Goal: Task Accomplishment & Management: Complete application form

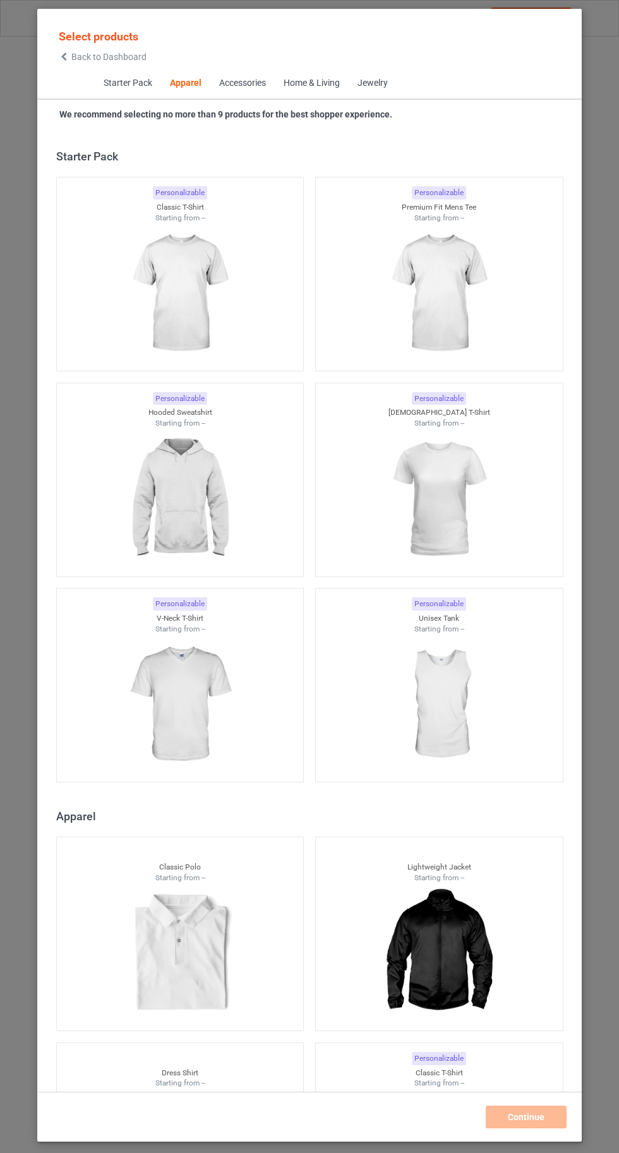
scroll to position [676, 0]
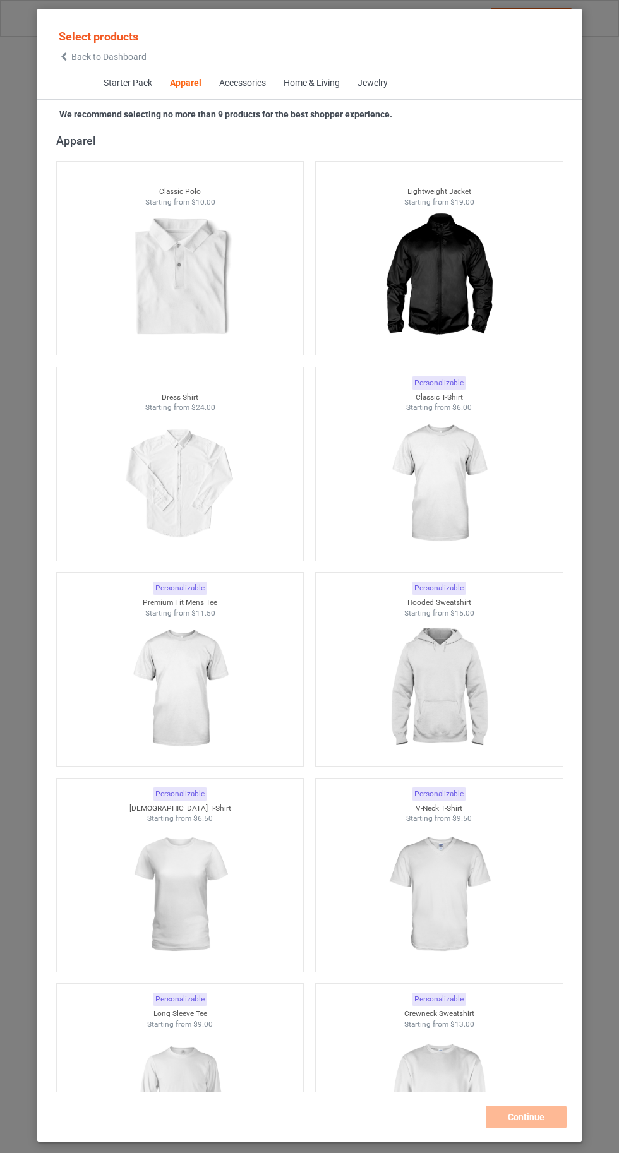
click at [457, 496] on img at bounding box center [438, 483] width 113 height 141
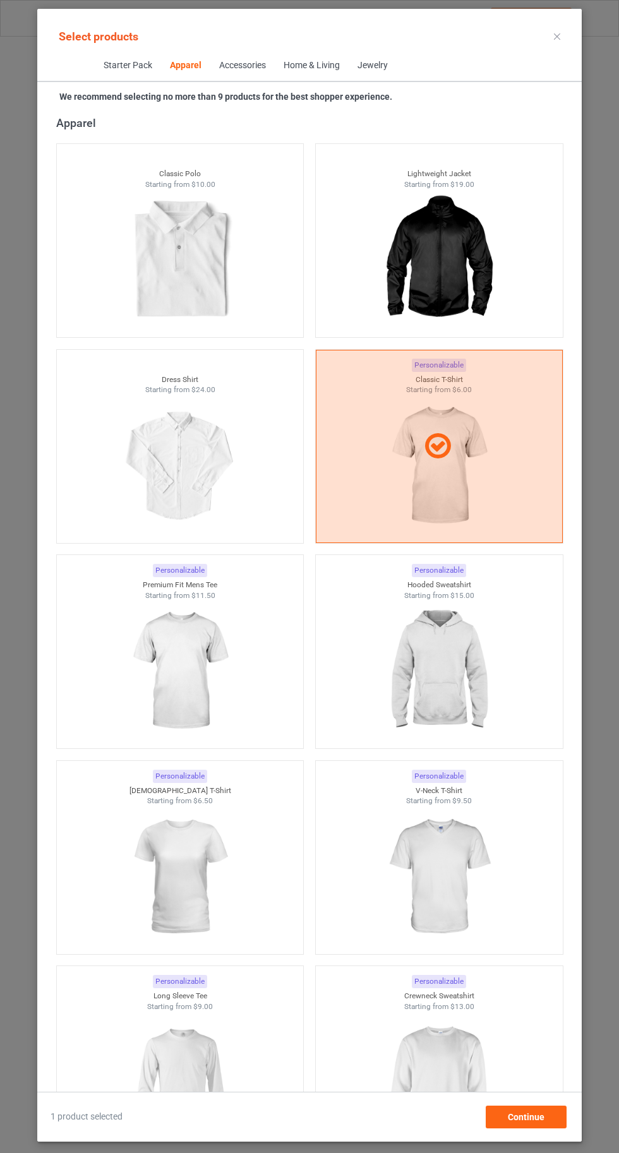
click at [445, 713] on img at bounding box center [438, 671] width 113 height 141
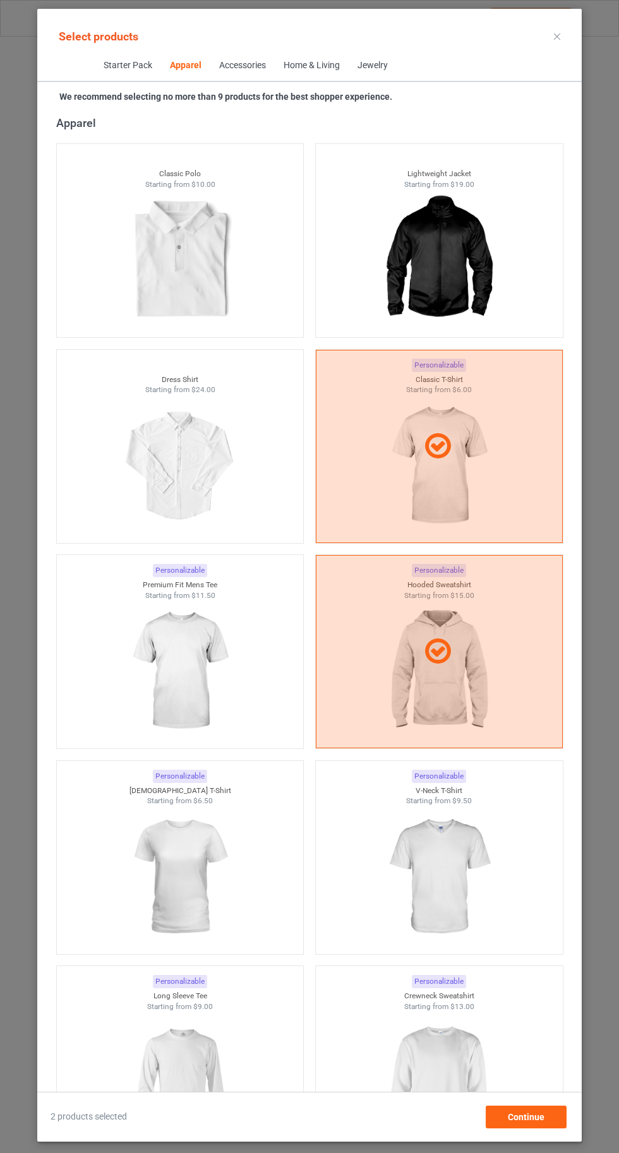
click at [481, 1064] on img at bounding box center [438, 1082] width 113 height 141
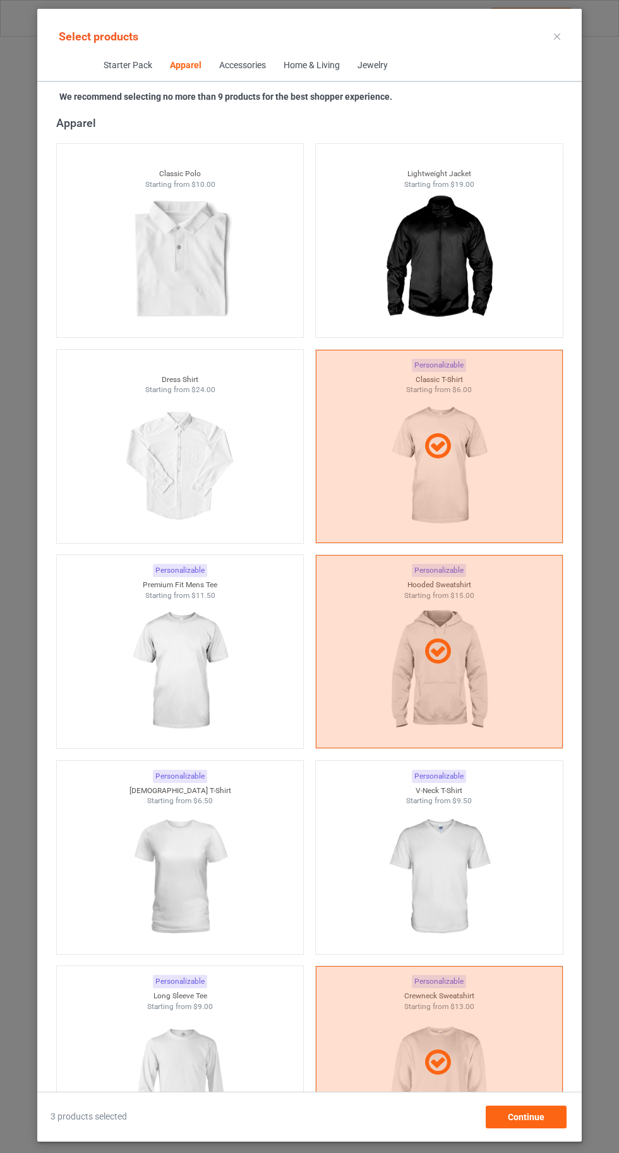
click at [188, 1066] on img at bounding box center [179, 1082] width 113 height 141
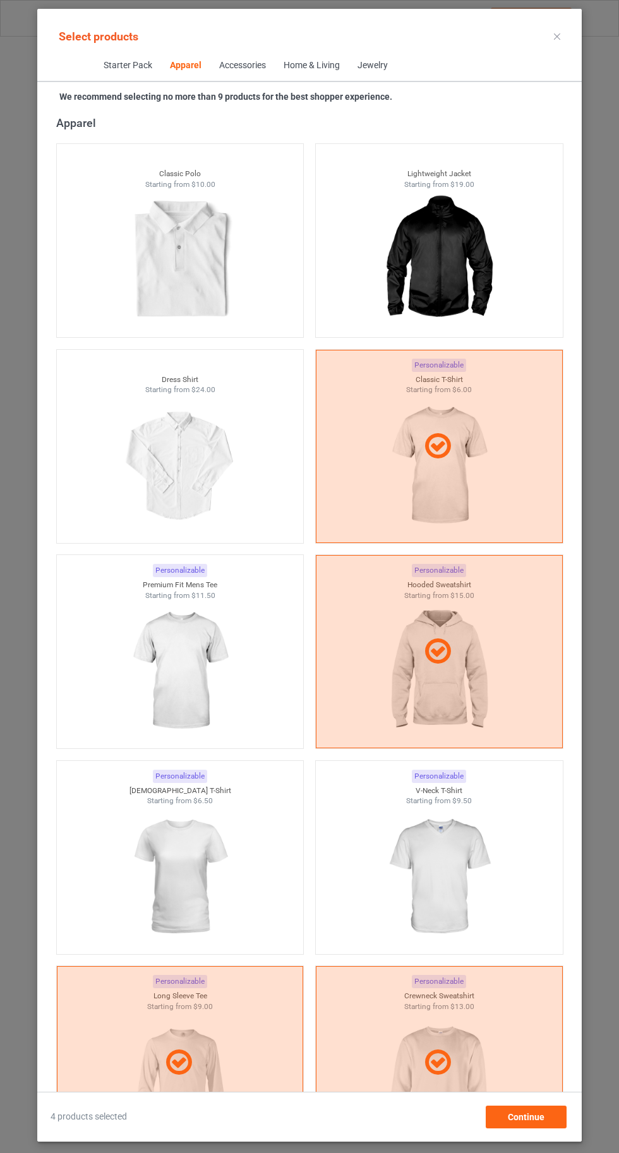
click at [472, 869] on img at bounding box center [438, 877] width 113 height 141
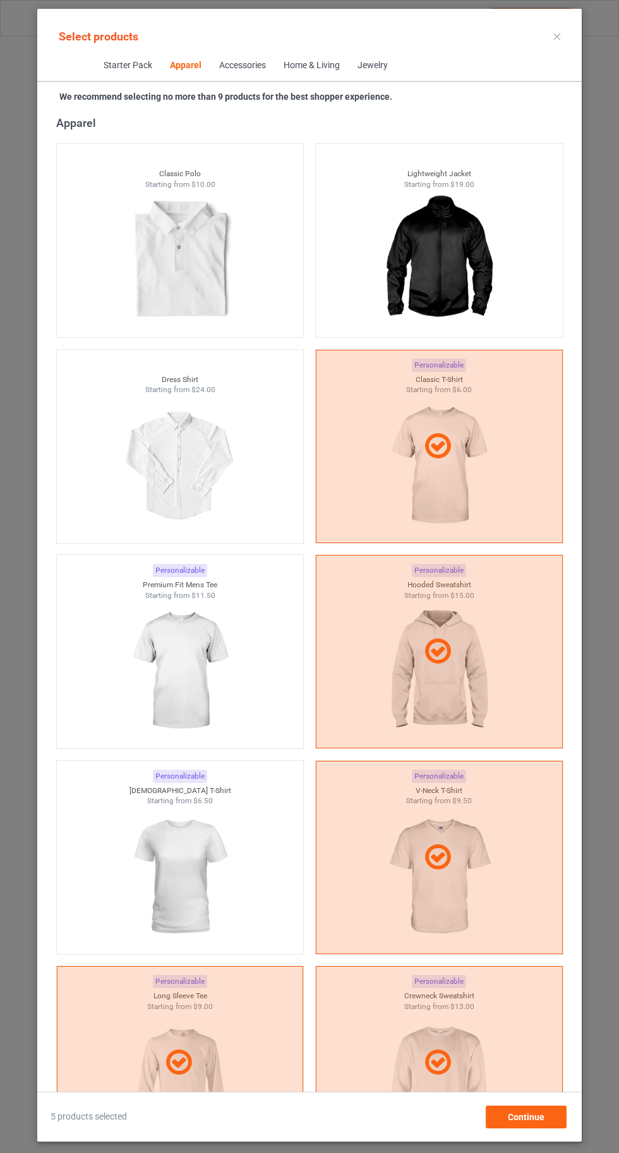
click at [195, 854] on img at bounding box center [179, 877] width 113 height 141
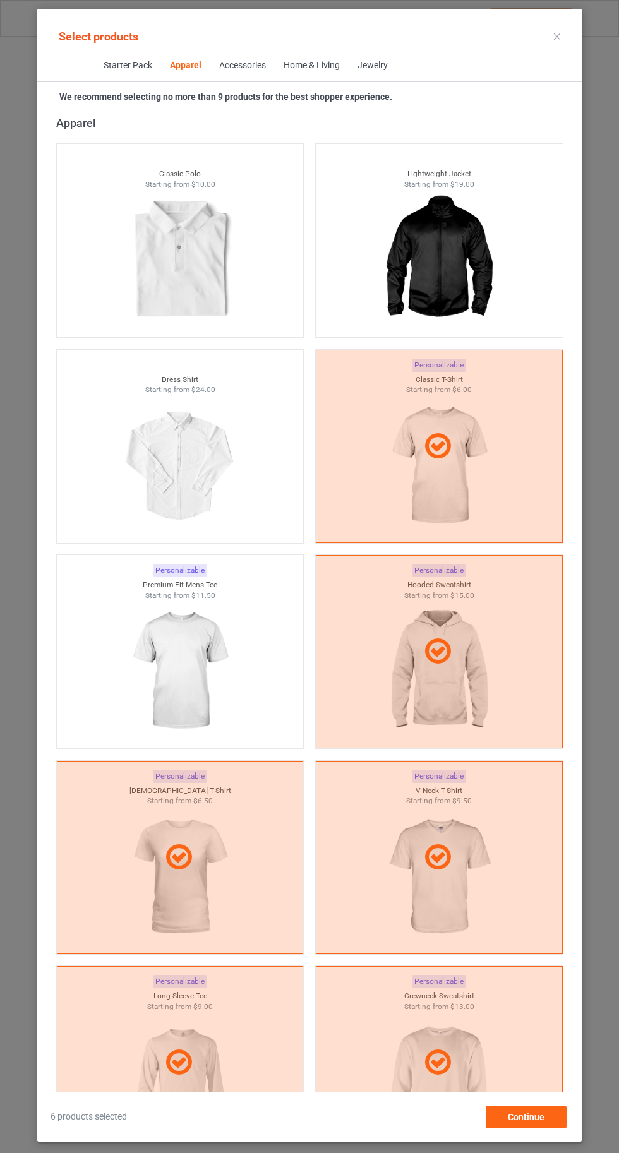
click at [179, 653] on img at bounding box center [179, 671] width 113 height 141
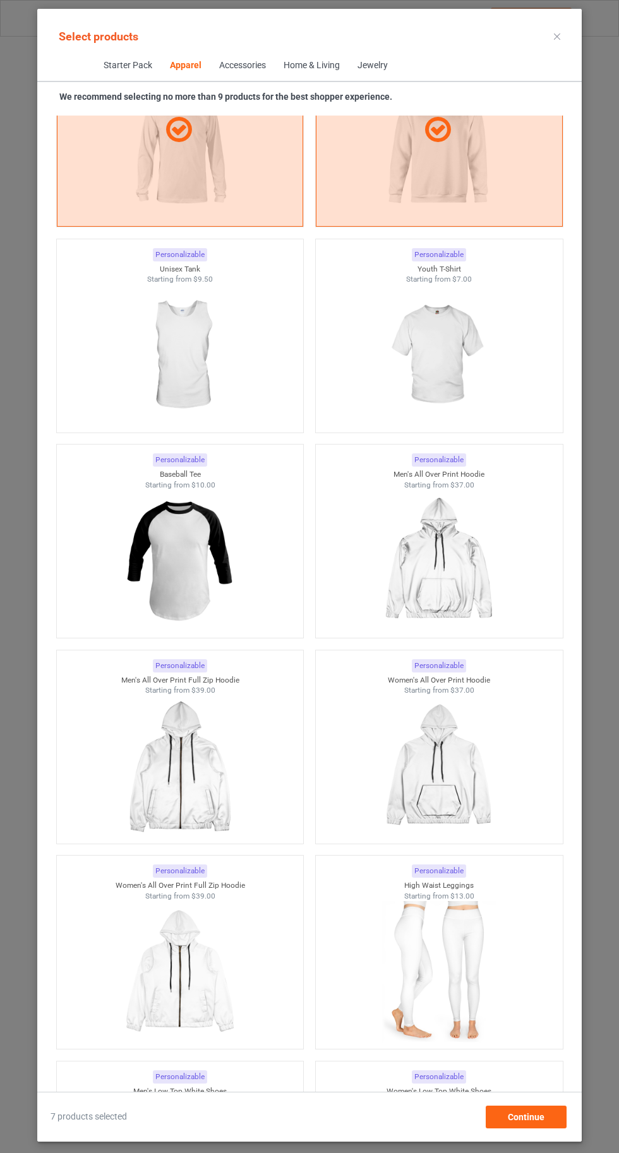
scroll to position [1608, 0]
click at [255, 389] on div at bounding box center [180, 356] width 247 height 141
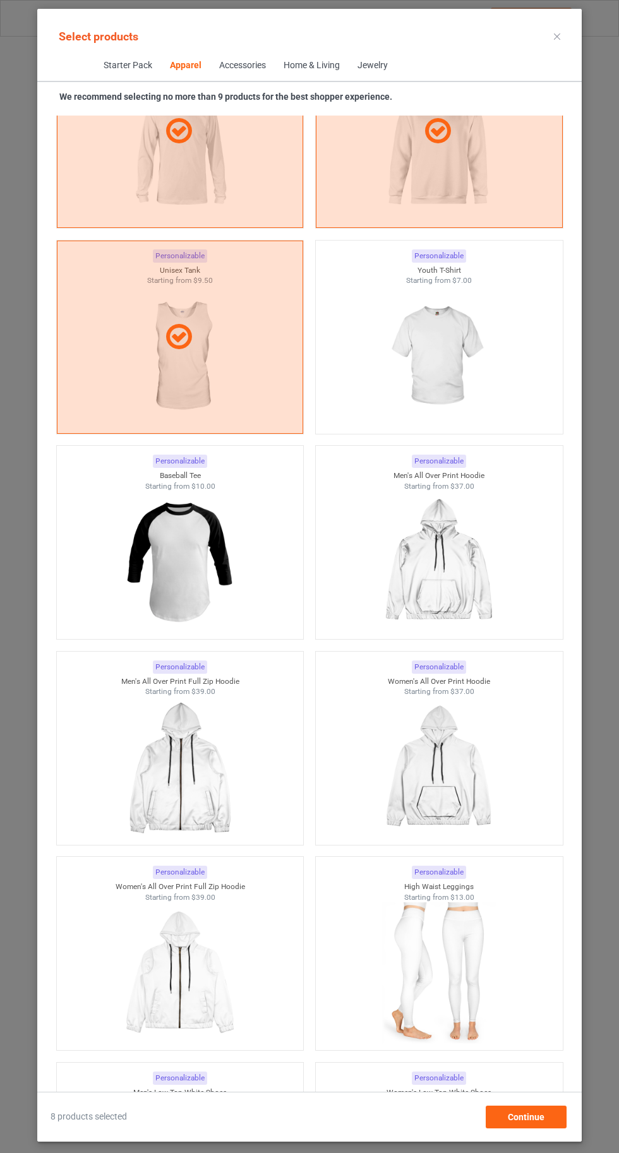
click at [466, 359] on img at bounding box center [438, 356] width 113 height 141
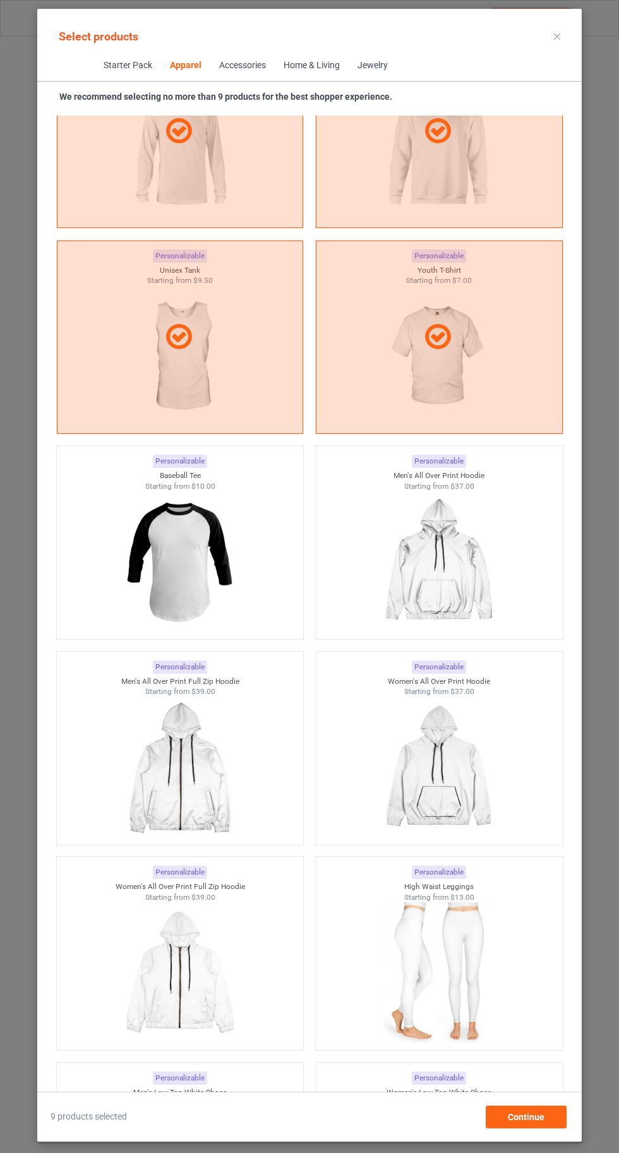
click at [557, 36] on icon at bounding box center [557, 36] width 6 height 6
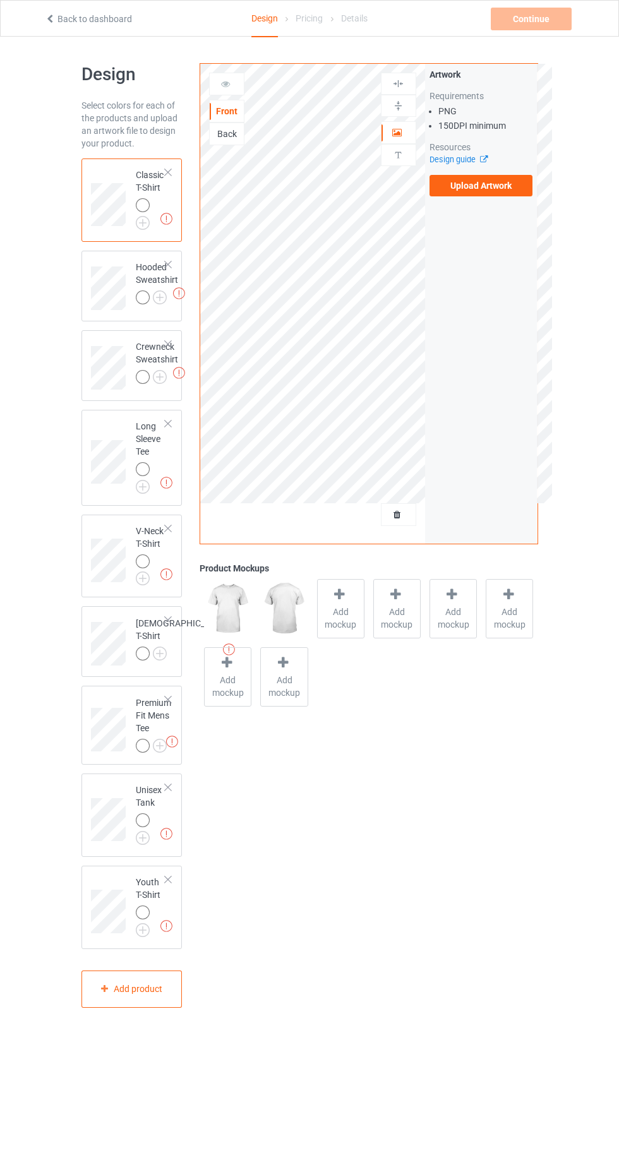
click at [0, 0] on img at bounding box center [0, 0] width 0 height 0
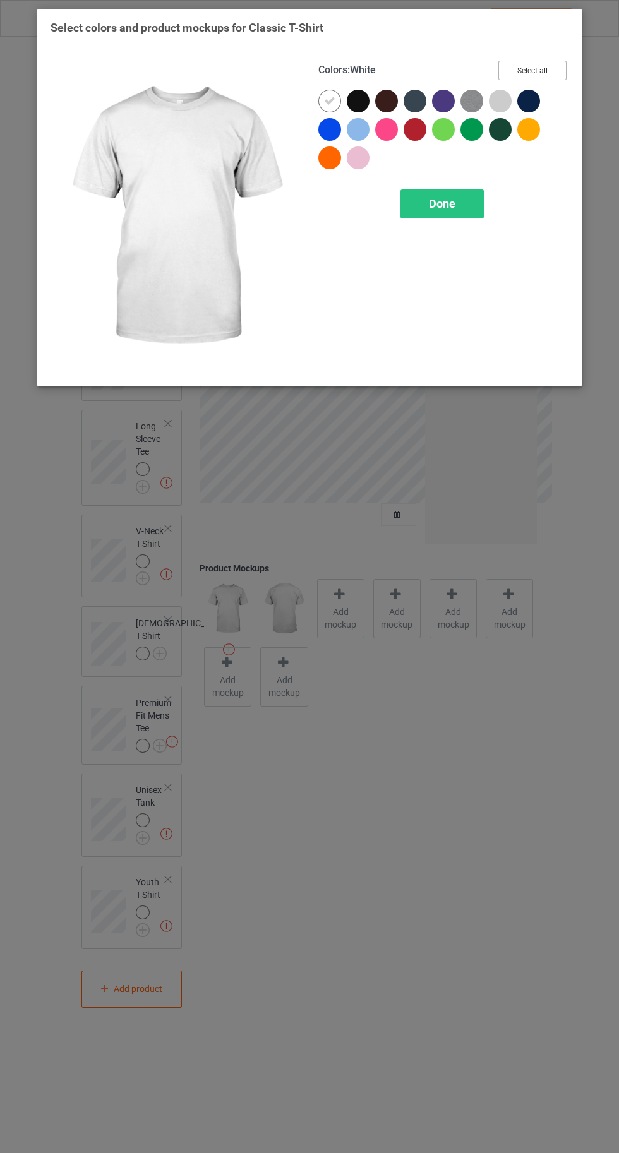
click at [538, 63] on button "Select all" at bounding box center [532, 71] width 68 height 20
click at [522, 69] on button "Reset to Default" at bounding box center [521, 71] width 92 height 20
click at [493, 93] on div at bounding box center [500, 101] width 23 height 23
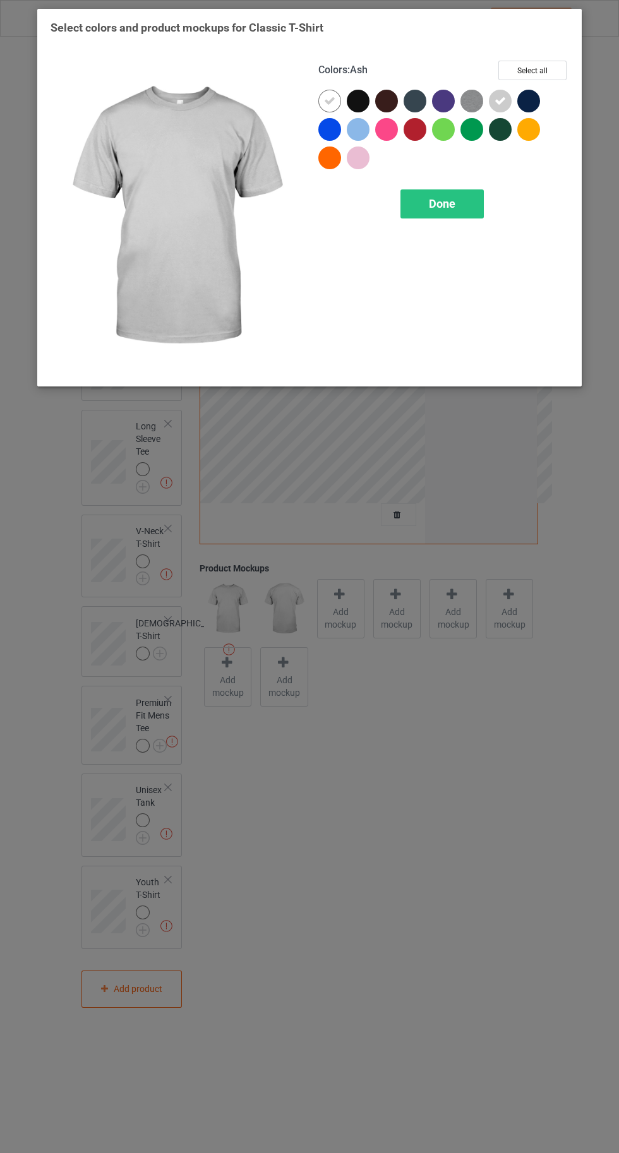
click at [473, 95] on img at bounding box center [471, 101] width 23 height 23
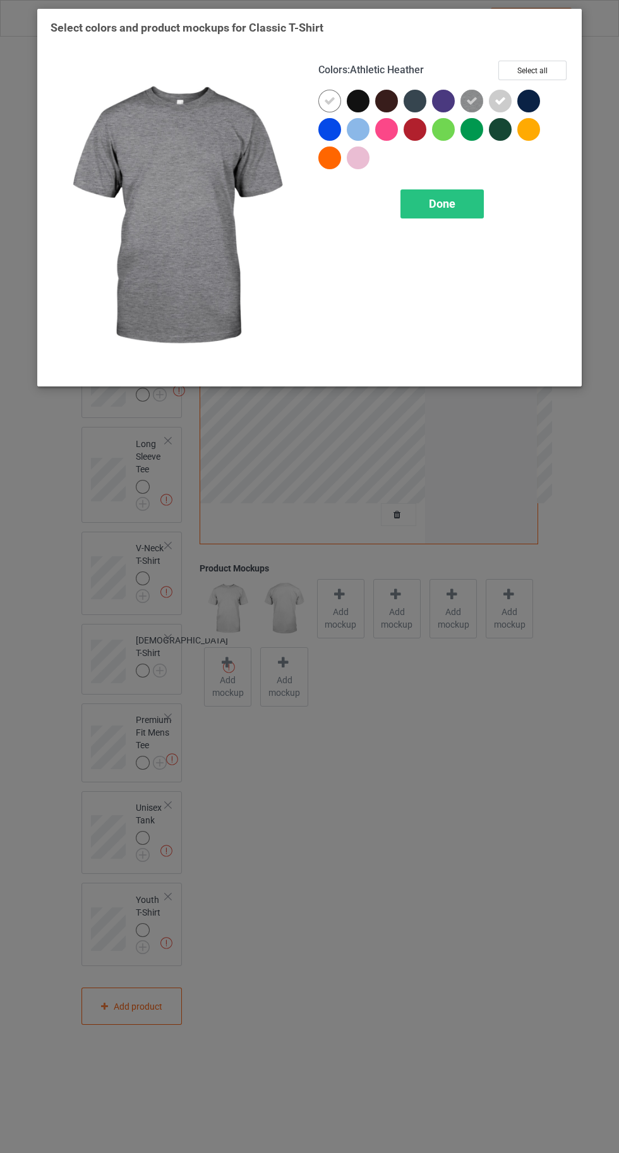
click at [530, 130] on div at bounding box center [528, 129] width 23 height 23
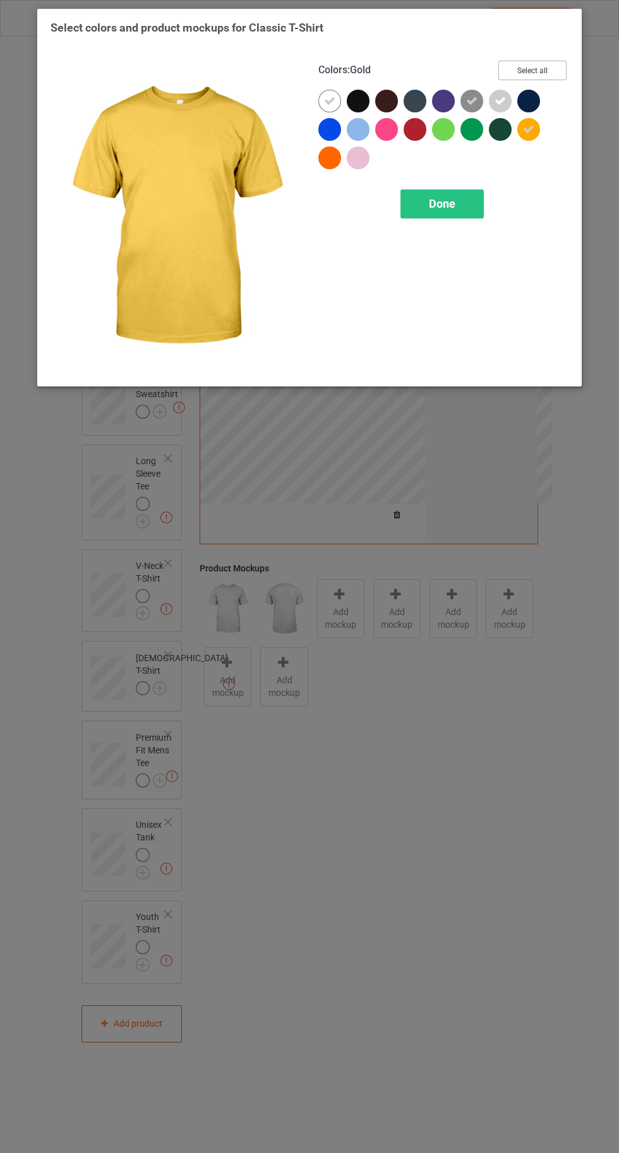
click at [546, 63] on button "Select all" at bounding box center [532, 71] width 68 height 20
click at [352, 104] on icon at bounding box center [357, 100] width 11 height 11
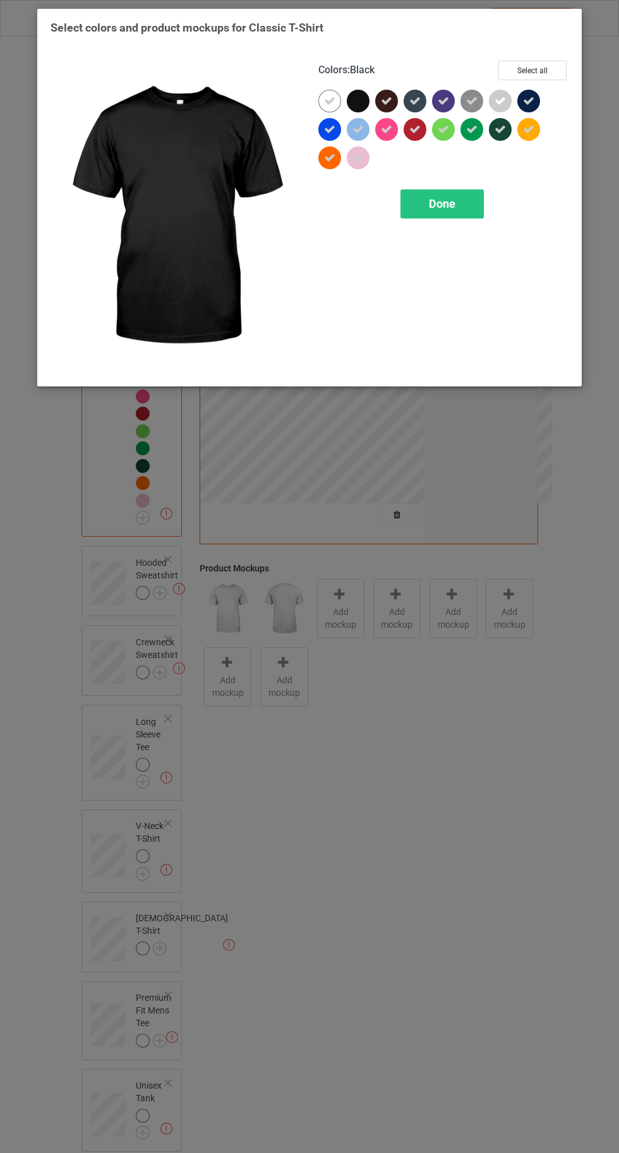
click at [323, 129] on div at bounding box center [329, 129] width 23 height 23
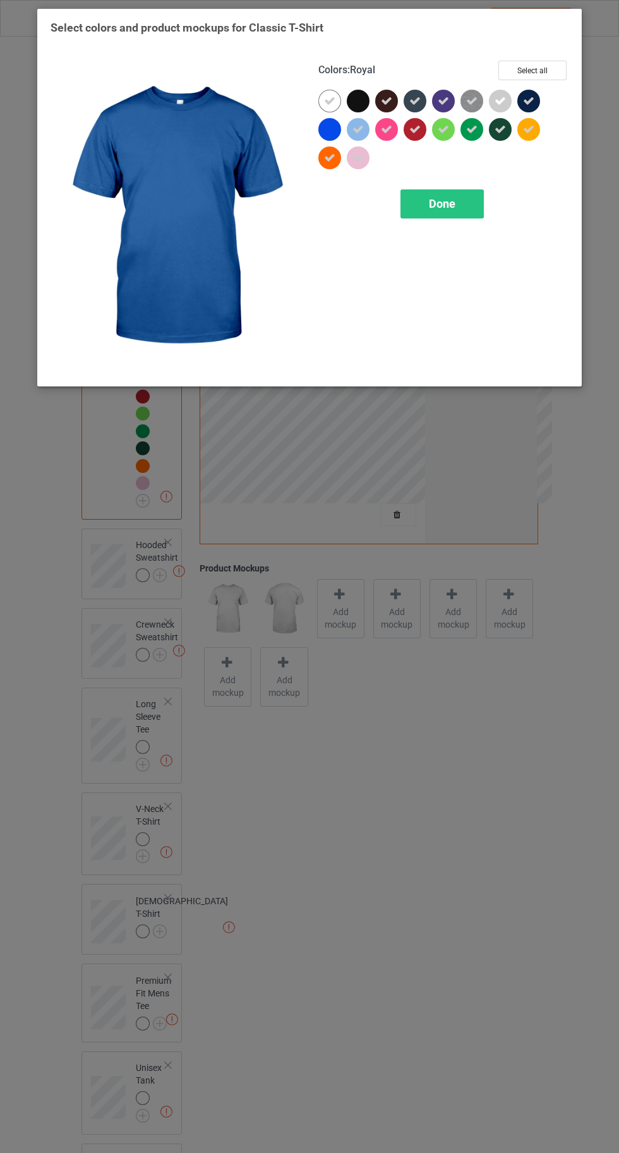
click at [438, 207] on span "Done" at bounding box center [442, 203] width 27 height 13
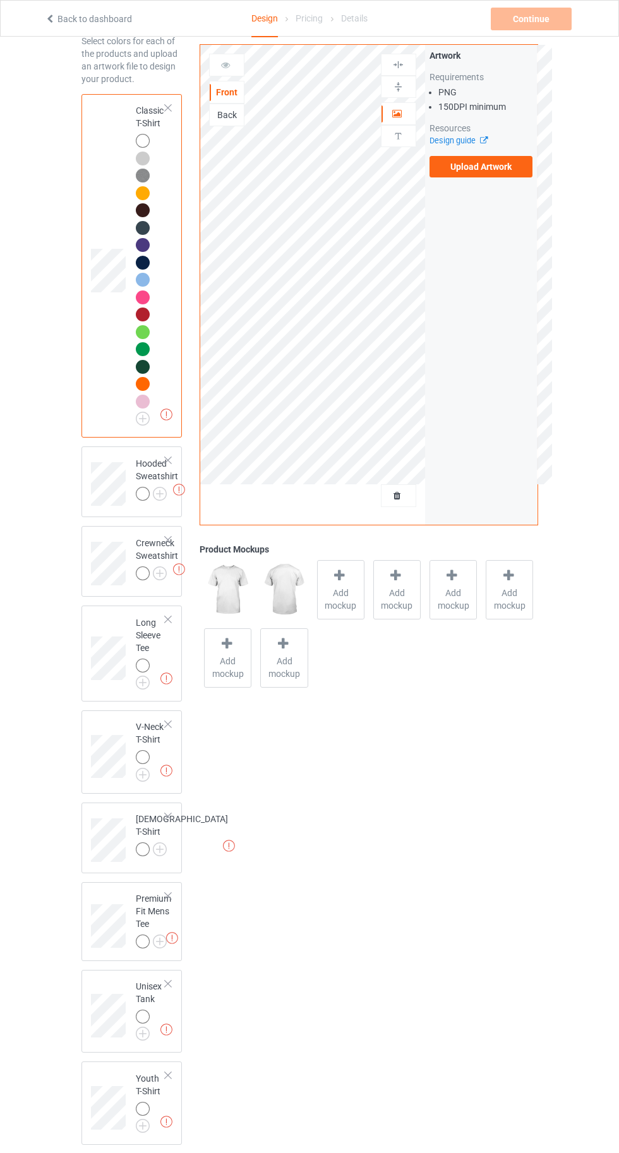
scroll to position [63, 0]
click at [0, 0] on img at bounding box center [0, 0] width 0 height 0
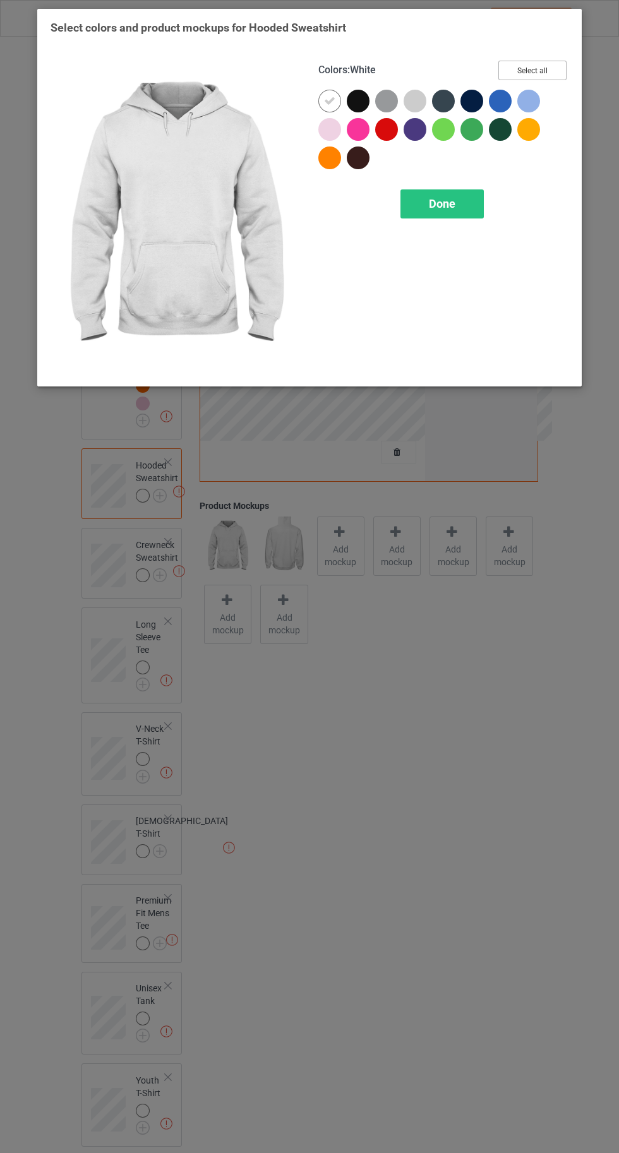
click at [550, 80] on button "Select all" at bounding box center [532, 71] width 68 height 20
click at [356, 100] on icon at bounding box center [357, 100] width 11 height 11
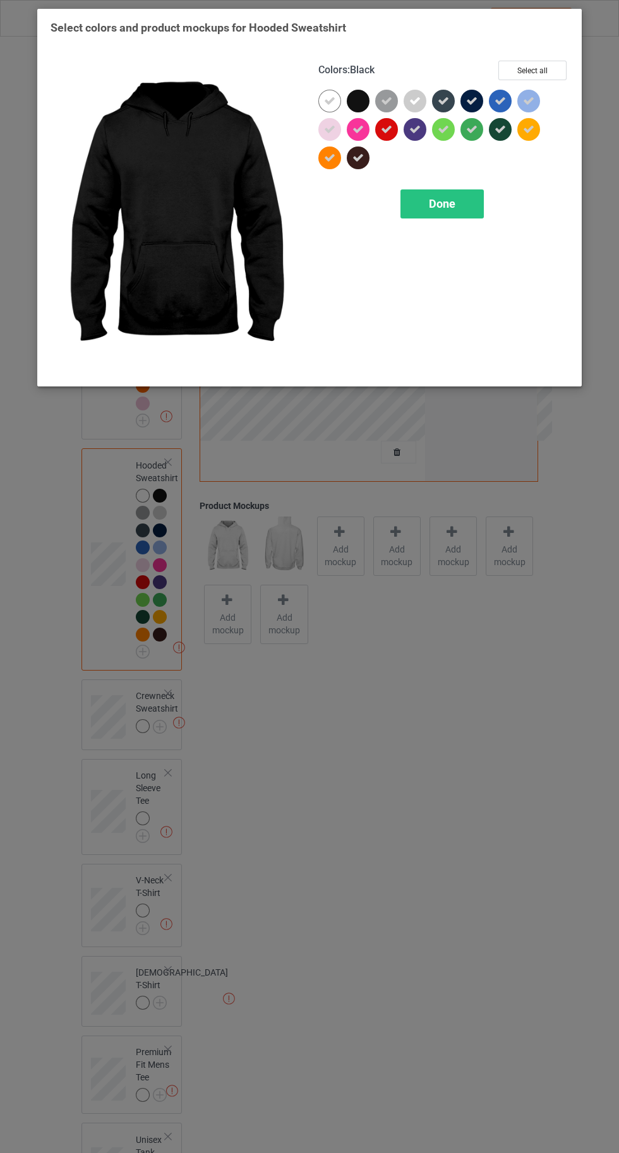
click at [471, 100] on icon at bounding box center [471, 100] width 11 height 11
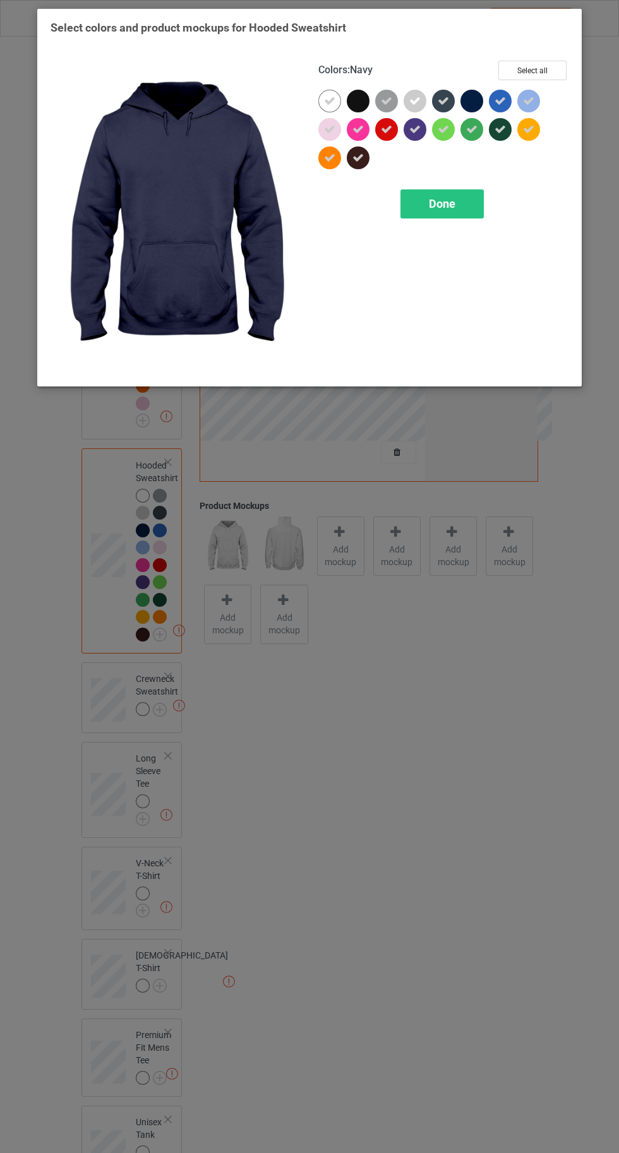
click at [500, 100] on icon at bounding box center [500, 100] width 11 height 11
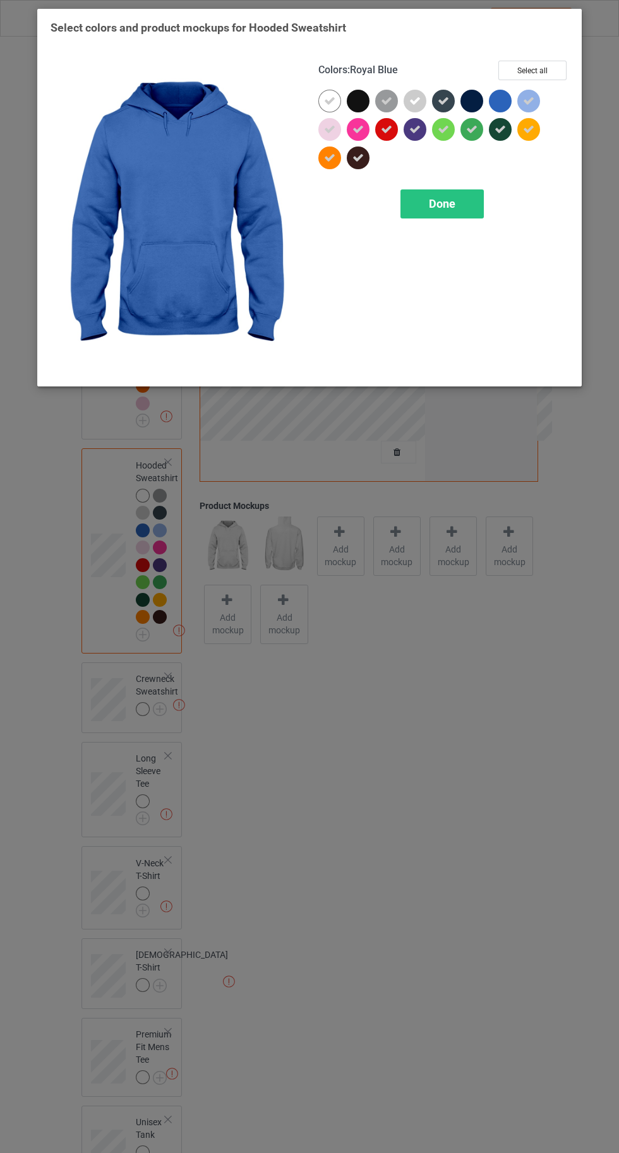
click at [432, 203] on span "Done" at bounding box center [442, 203] width 27 height 13
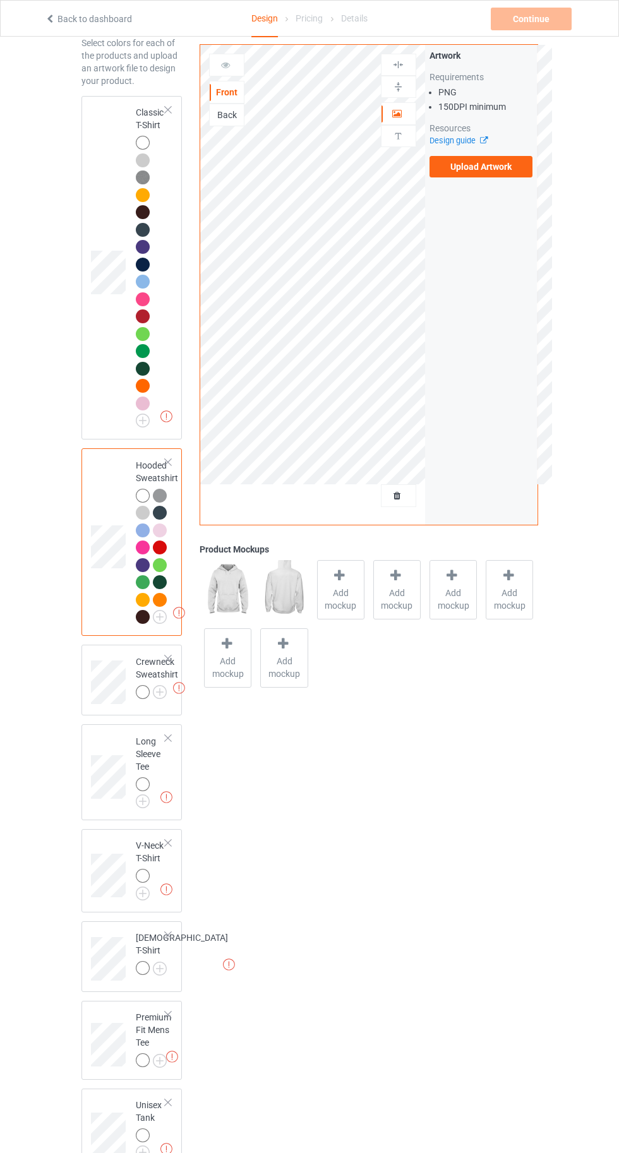
scroll to position [182, 0]
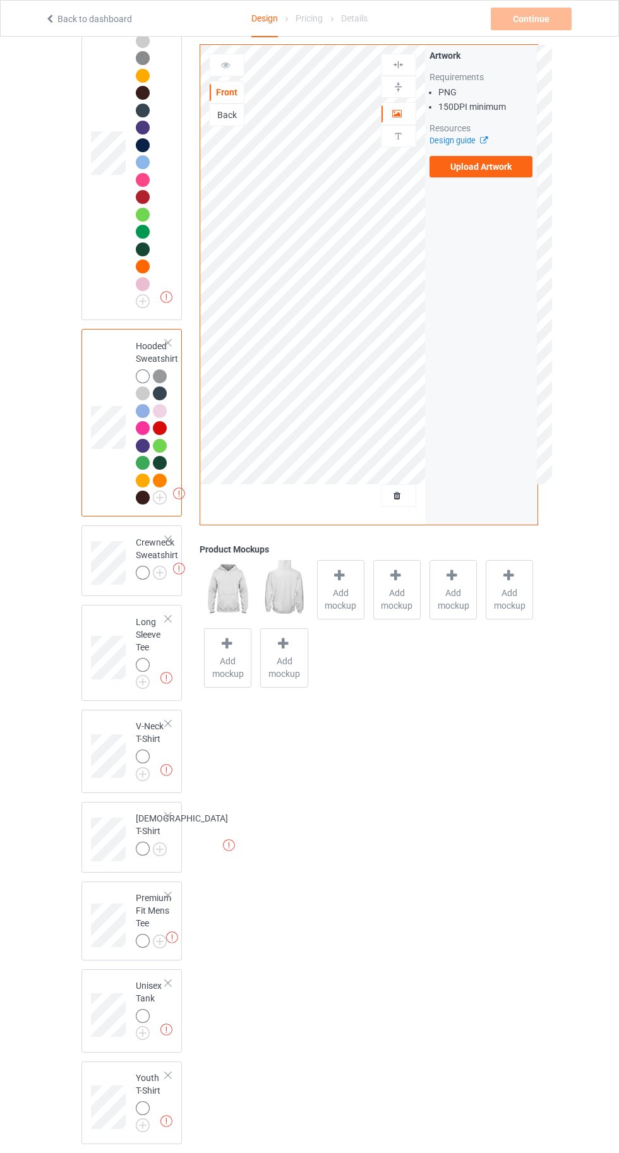
click at [0, 0] on img at bounding box center [0, 0] width 0 height 0
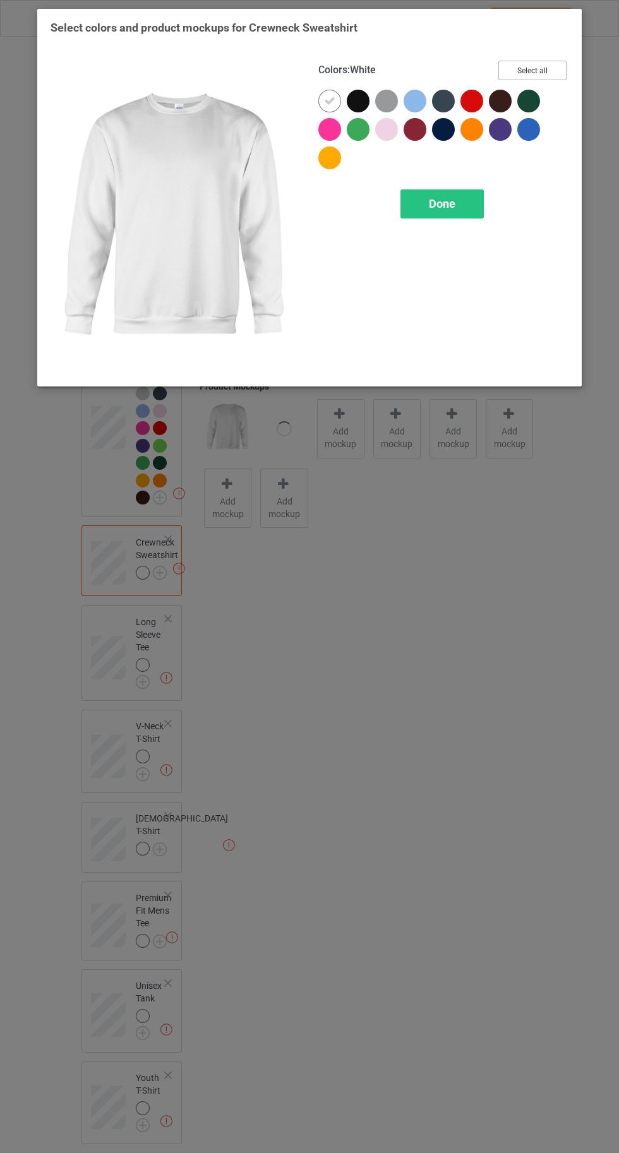
click at [550, 68] on button "Select all" at bounding box center [532, 71] width 68 height 20
click at [357, 100] on icon at bounding box center [357, 100] width 11 height 11
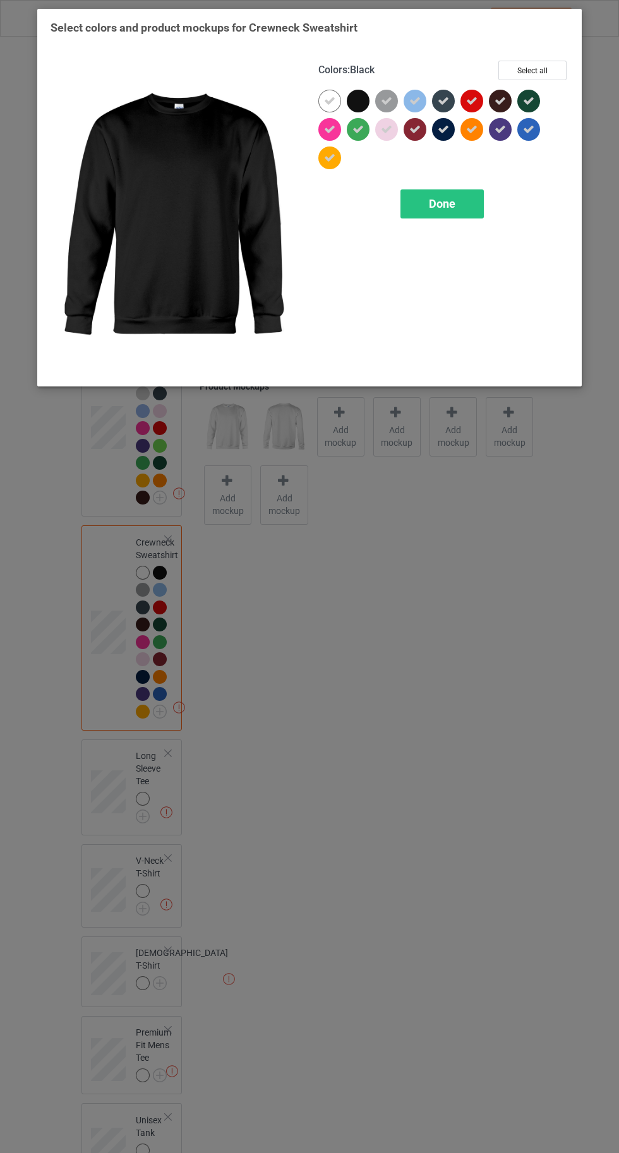
click at [529, 129] on icon at bounding box center [528, 129] width 11 height 11
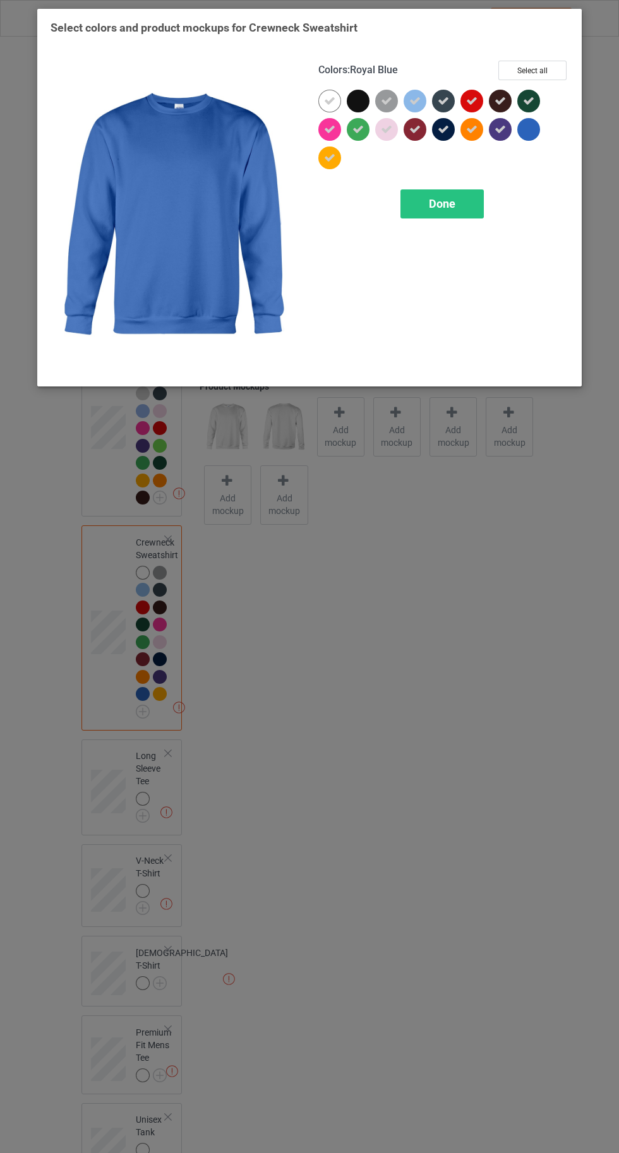
click at [435, 216] on div "Done" at bounding box center [441, 203] width 83 height 29
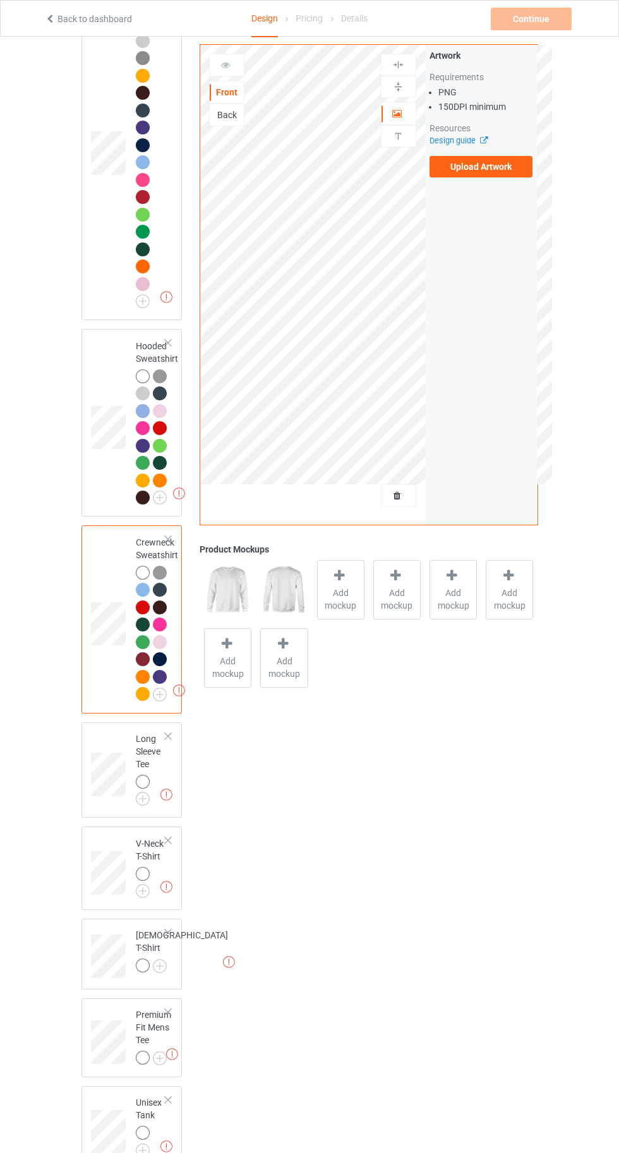
scroll to position [299, 0]
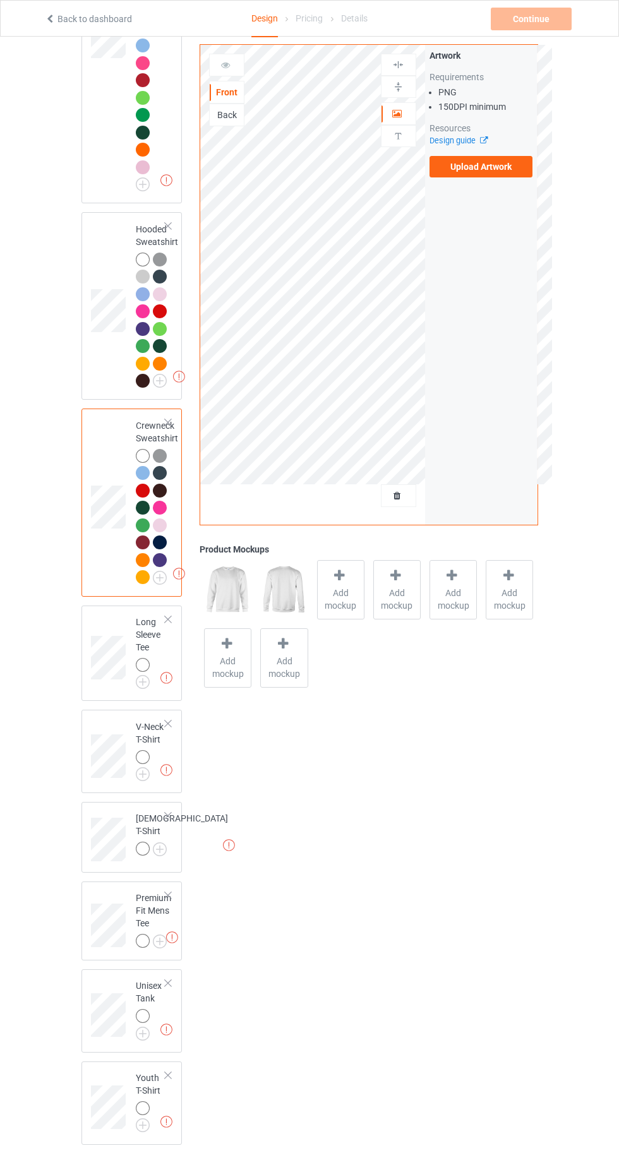
click at [0, 0] on img at bounding box center [0, 0] width 0 height 0
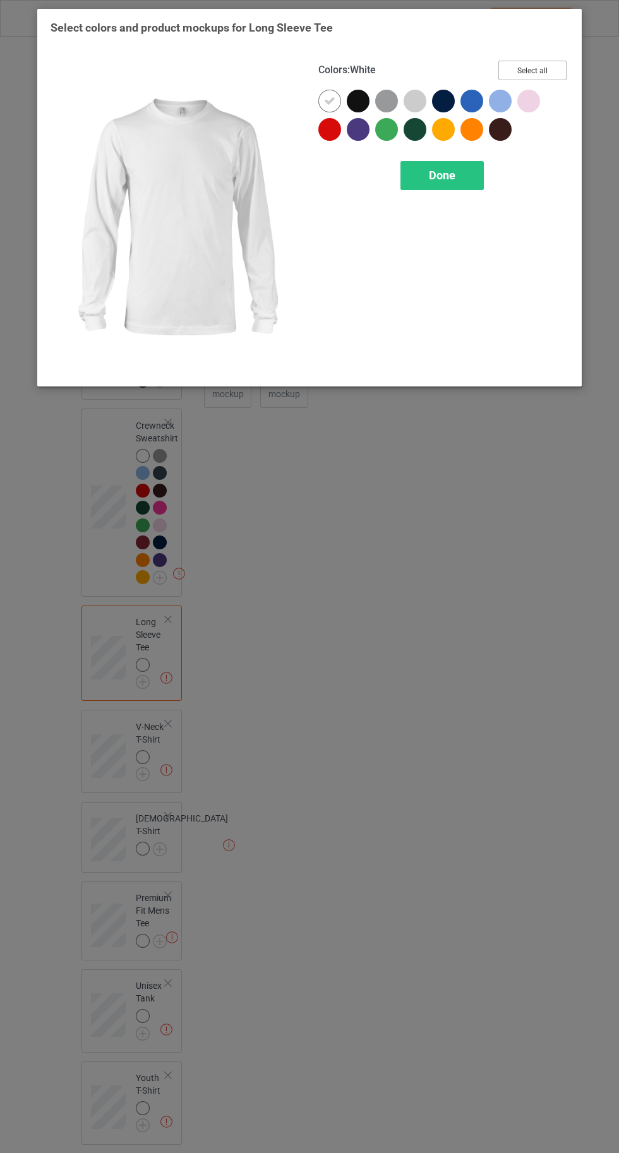
click at [534, 70] on button "Select all" at bounding box center [532, 71] width 68 height 20
click at [468, 100] on icon at bounding box center [471, 100] width 11 height 11
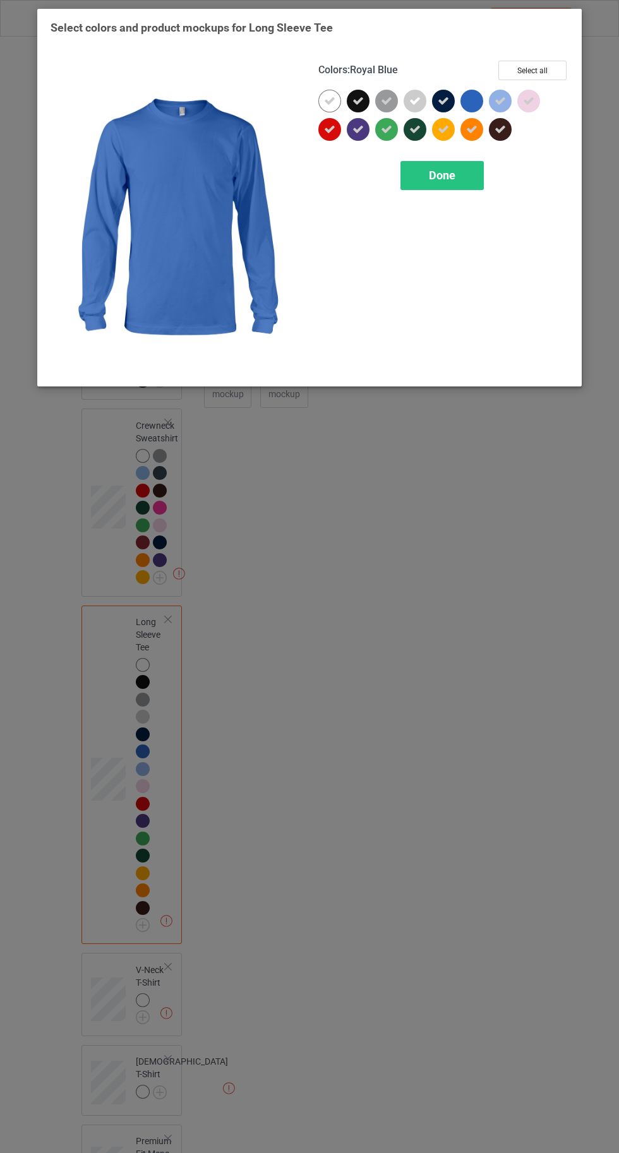
click at [359, 100] on icon at bounding box center [357, 100] width 11 height 11
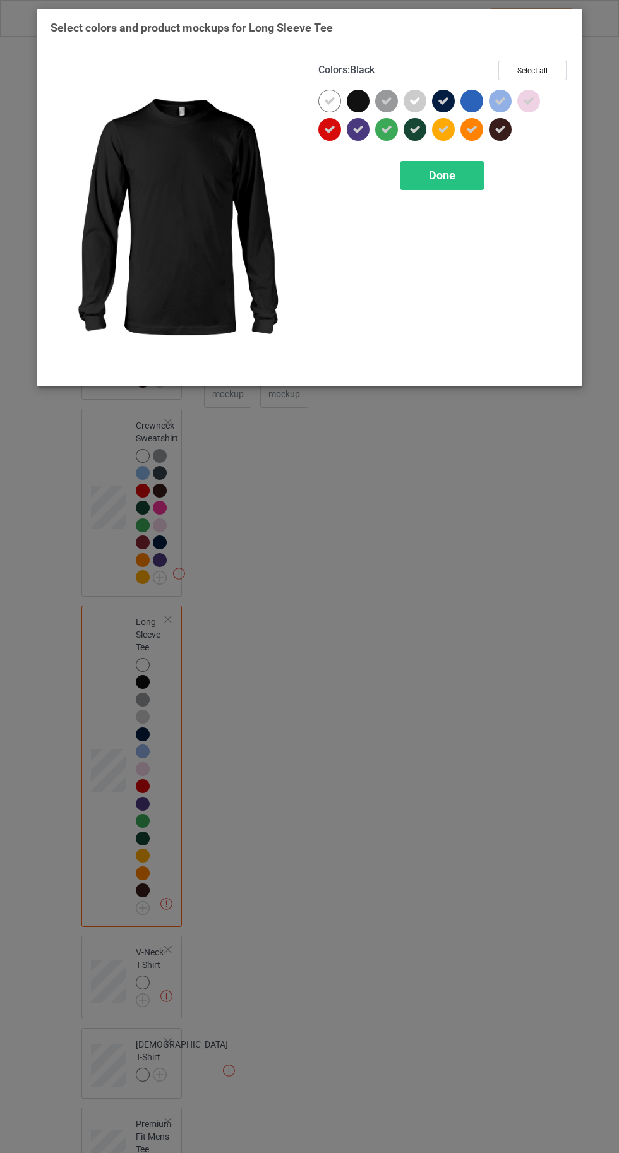
click at [443, 175] on span "Done" at bounding box center [442, 175] width 27 height 13
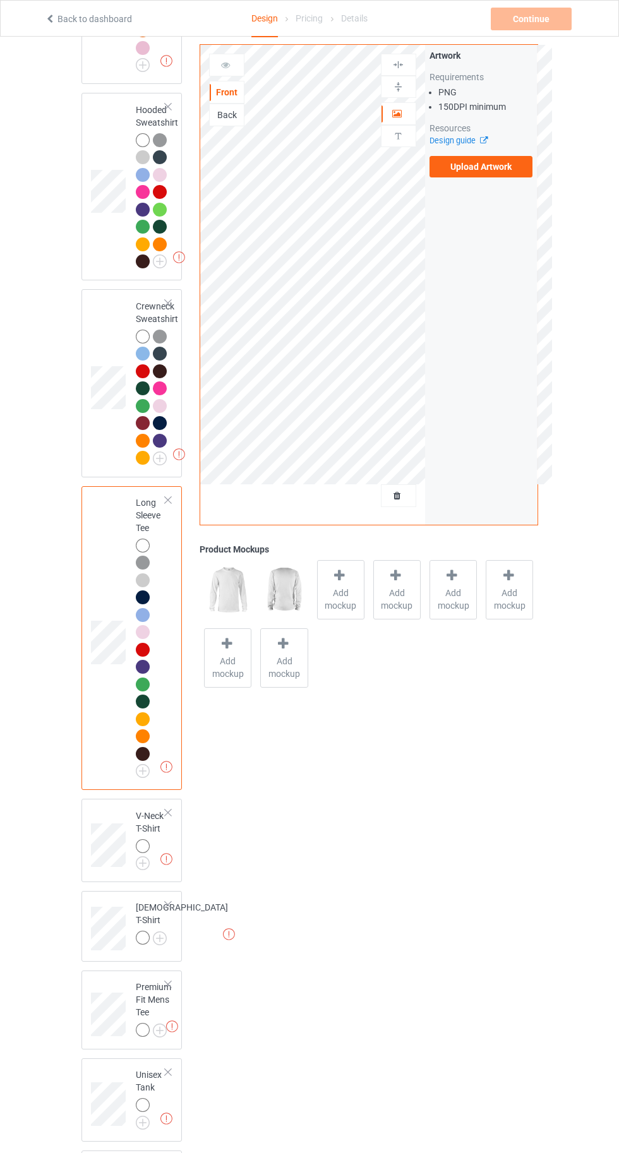
scroll to position [480, 0]
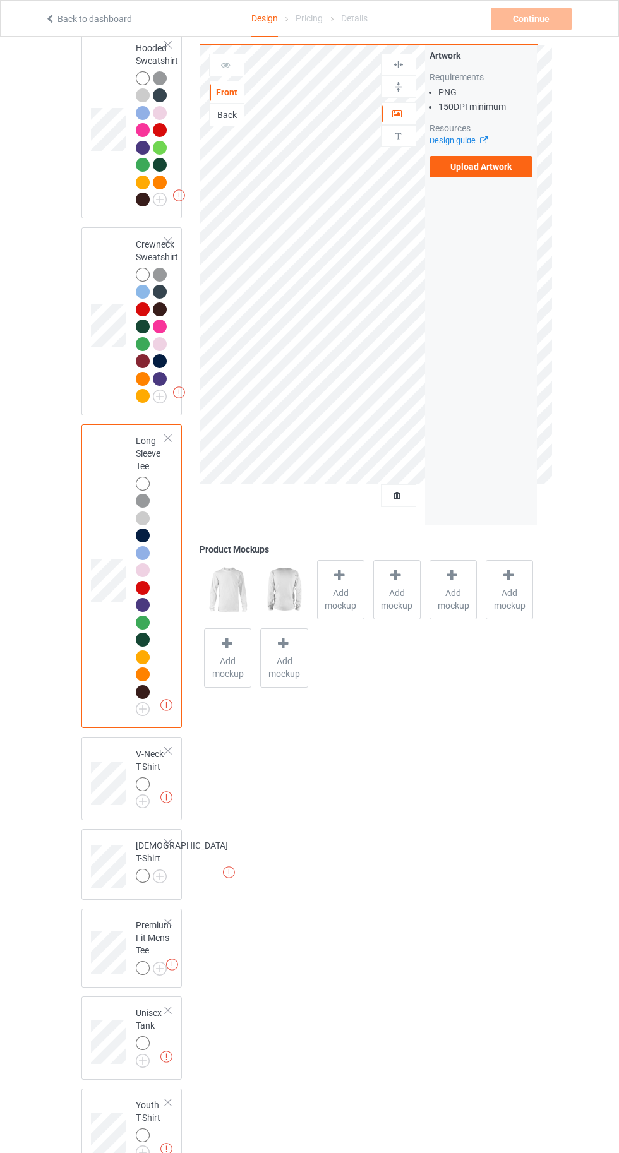
click at [0, 0] on img at bounding box center [0, 0] width 0 height 0
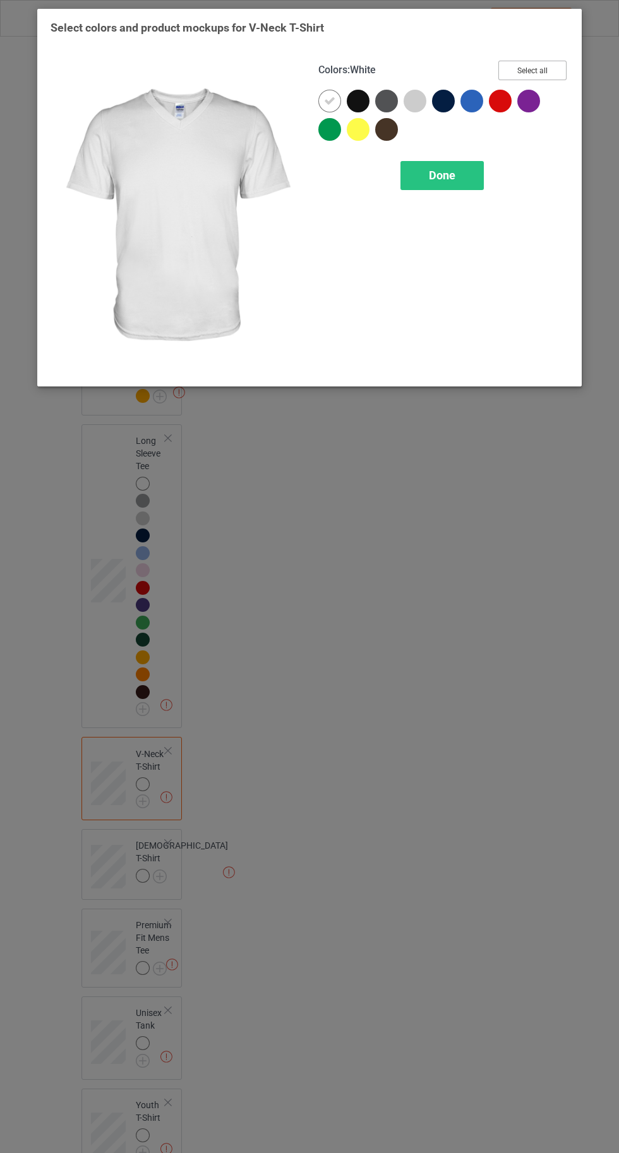
click at [523, 67] on button "Select all" at bounding box center [532, 71] width 68 height 20
click at [358, 100] on icon at bounding box center [357, 100] width 11 height 11
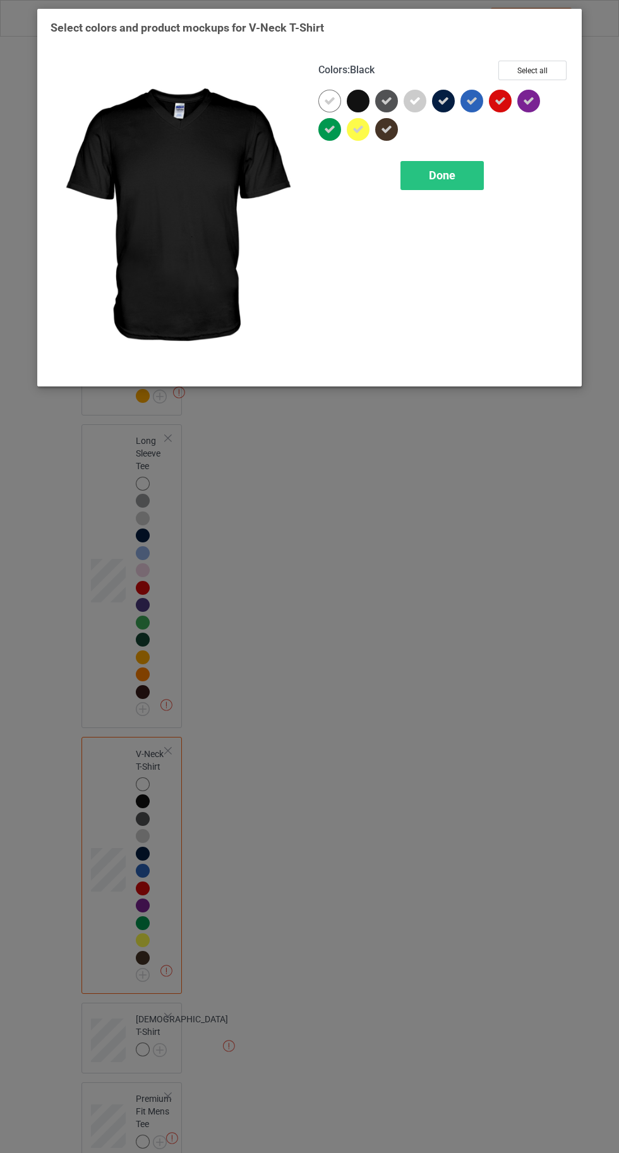
click at [498, 100] on icon at bounding box center [500, 100] width 11 height 11
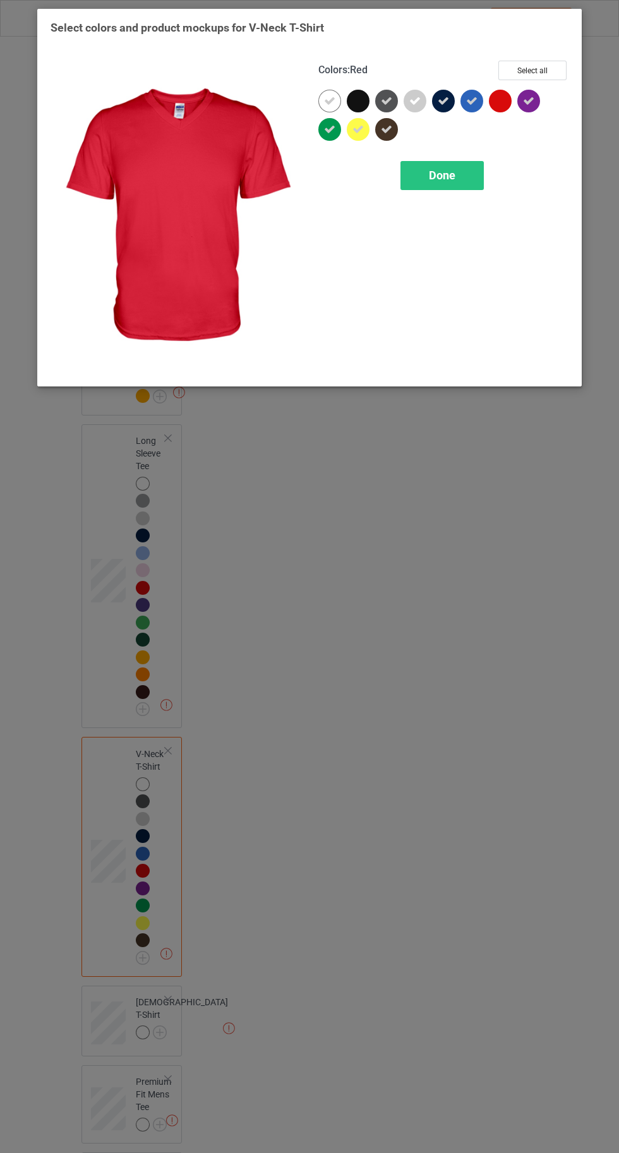
click at [438, 171] on span "Done" at bounding box center [442, 175] width 27 height 13
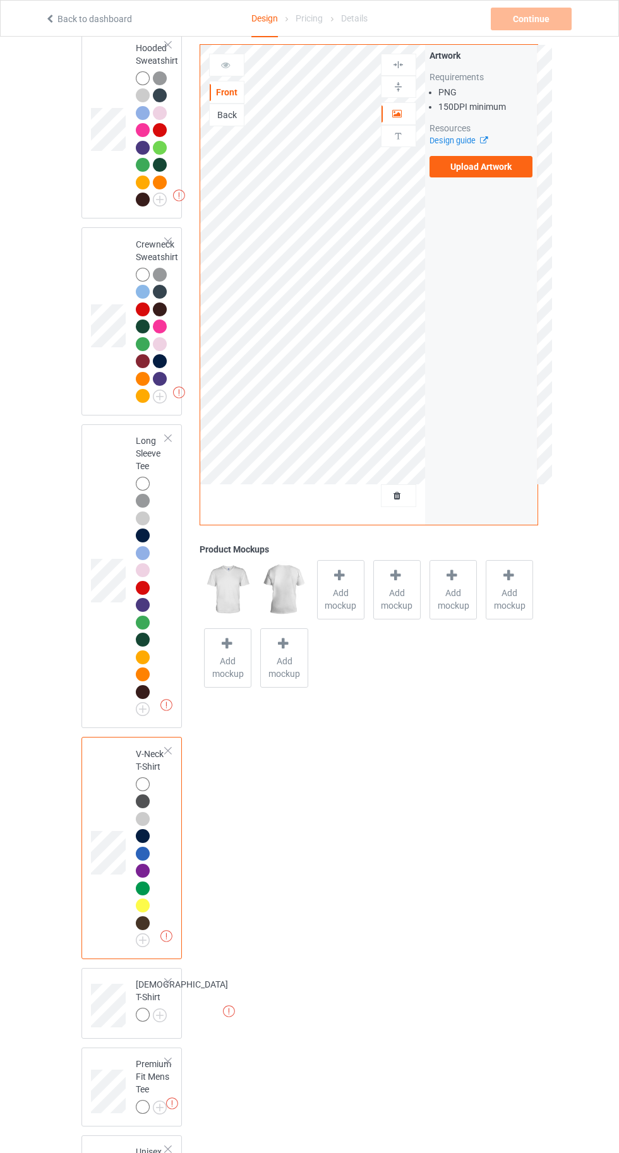
click at [0, 0] on img at bounding box center [0, 0] width 0 height 0
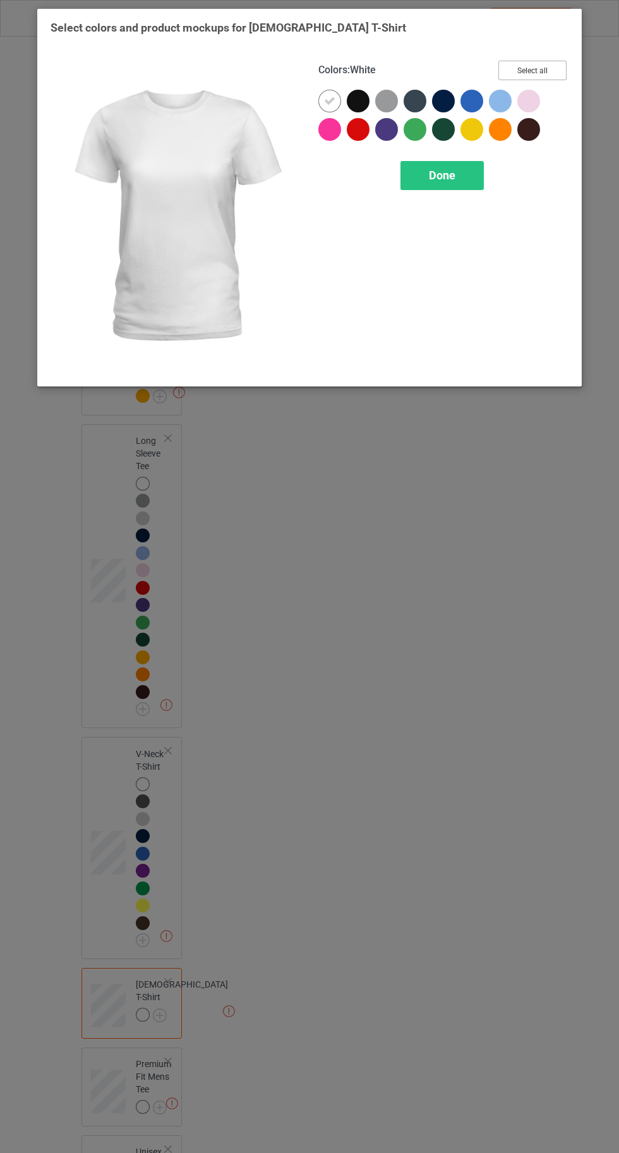
click at [544, 63] on button "Select all" at bounding box center [532, 71] width 68 height 20
click at [471, 100] on icon at bounding box center [471, 100] width 11 height 11
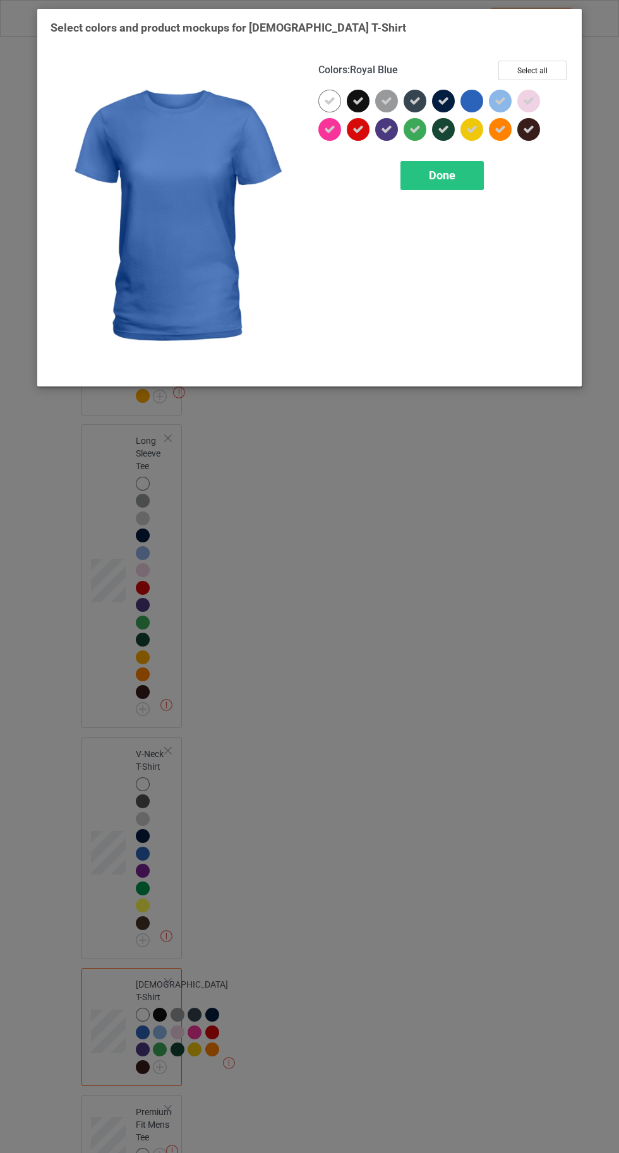
click at [486, 108] on div at bounding box center [474, 104] width 28 height 28
click at [471, 99] on icon at bounding box center [471, 100] width 11 height 11
click at [500, 100] on icon at bounding box center [500, 100] width 11 height 11
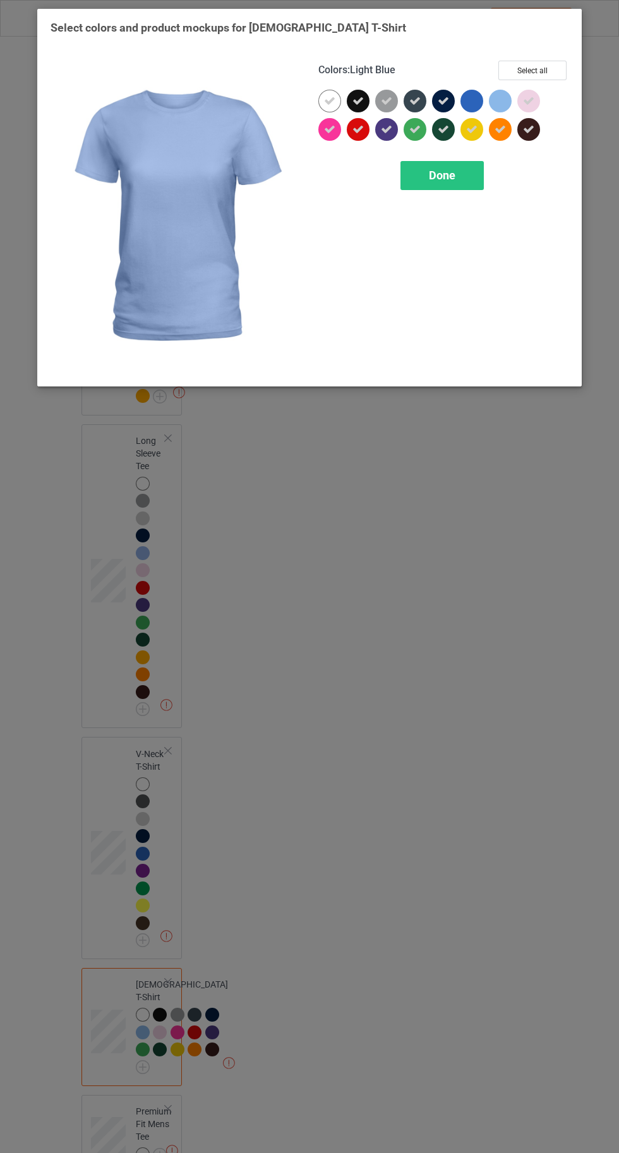
click at [438, 178] on span "Done" at bounding box center [442, 175] width 27 height 13
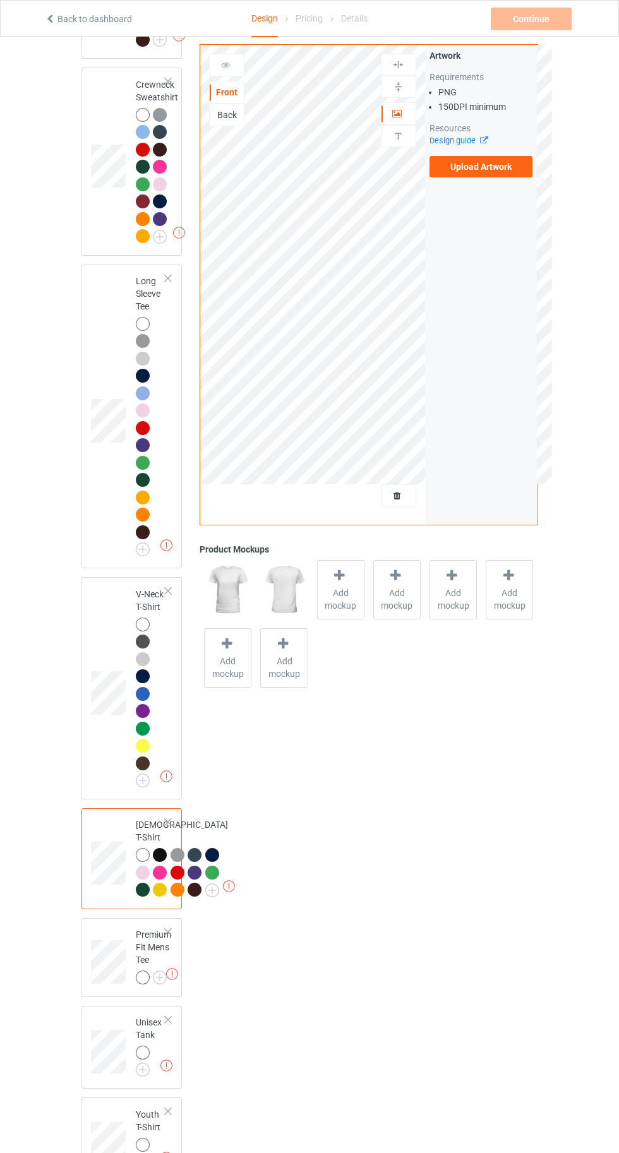
scroll to position [872, 0]
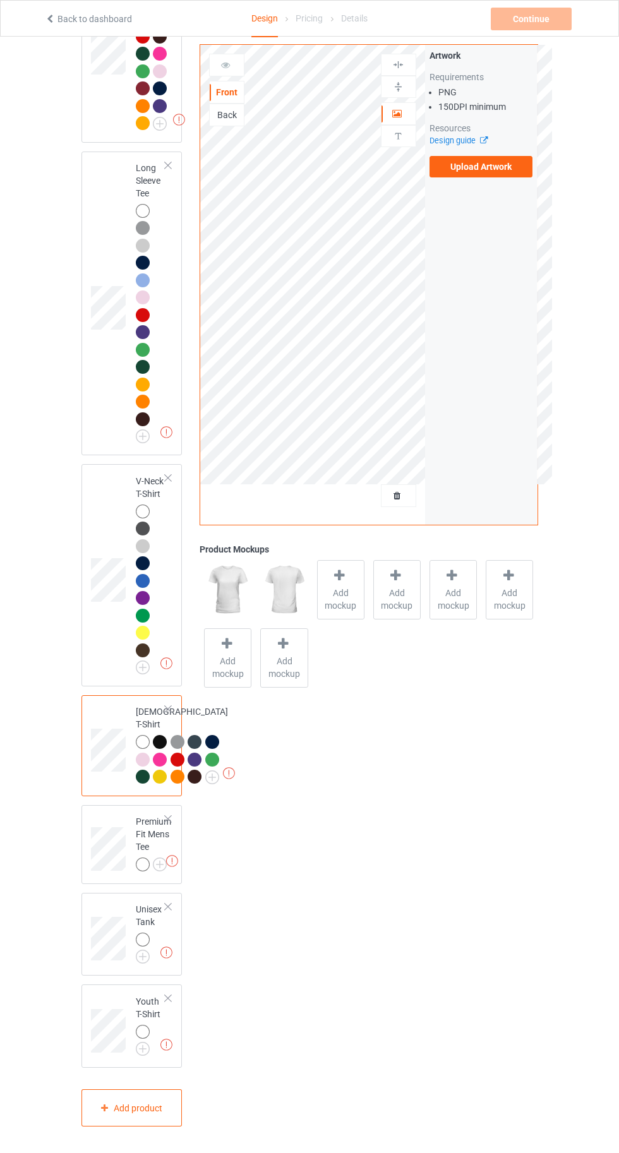
click at [0, 0] on img at bounding box center [0, 0] width 0 height 0
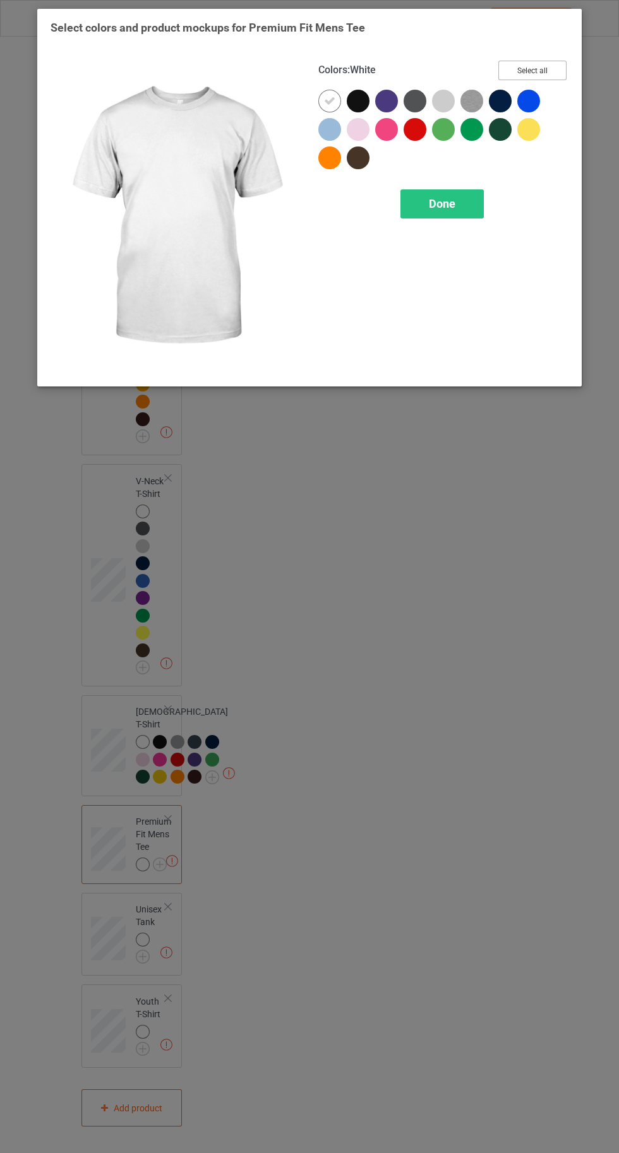
click at [560, 63] on button "Select all" at bounding box center [532, 71] width 68 height 20
click at [527, 100] on icon at bounding box center [528, 100] width 11 height 11
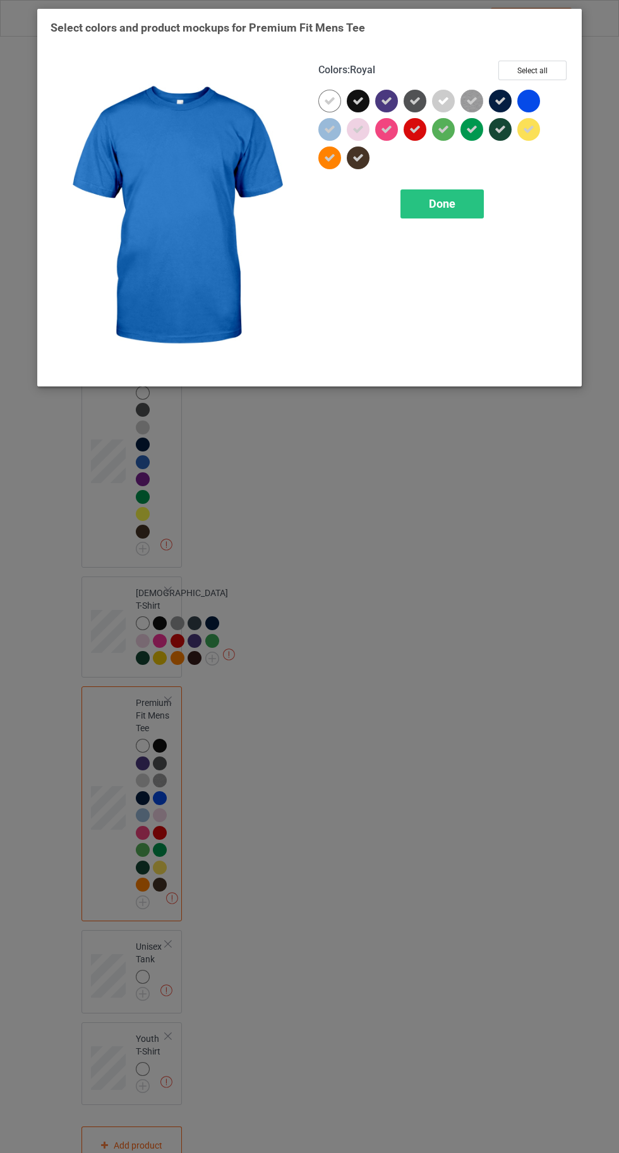
click at [501, 99] on icon at bounding box center [500, 100] width 11 height 11
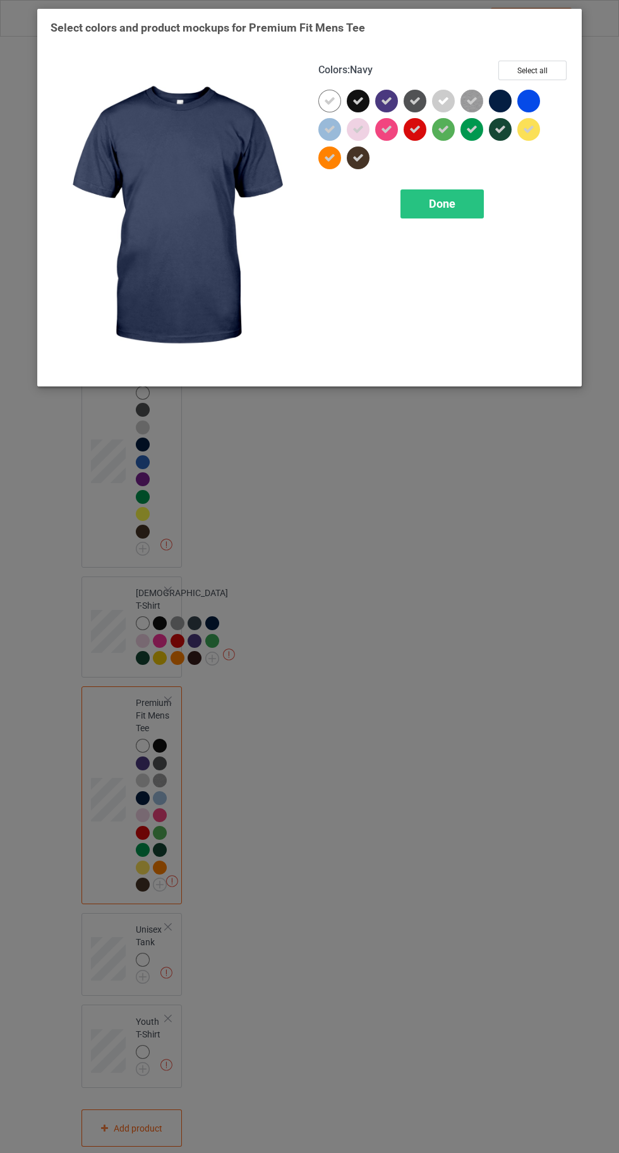
click at [354, 99] on icon at bounding box center [357, 100] width 11 height 11
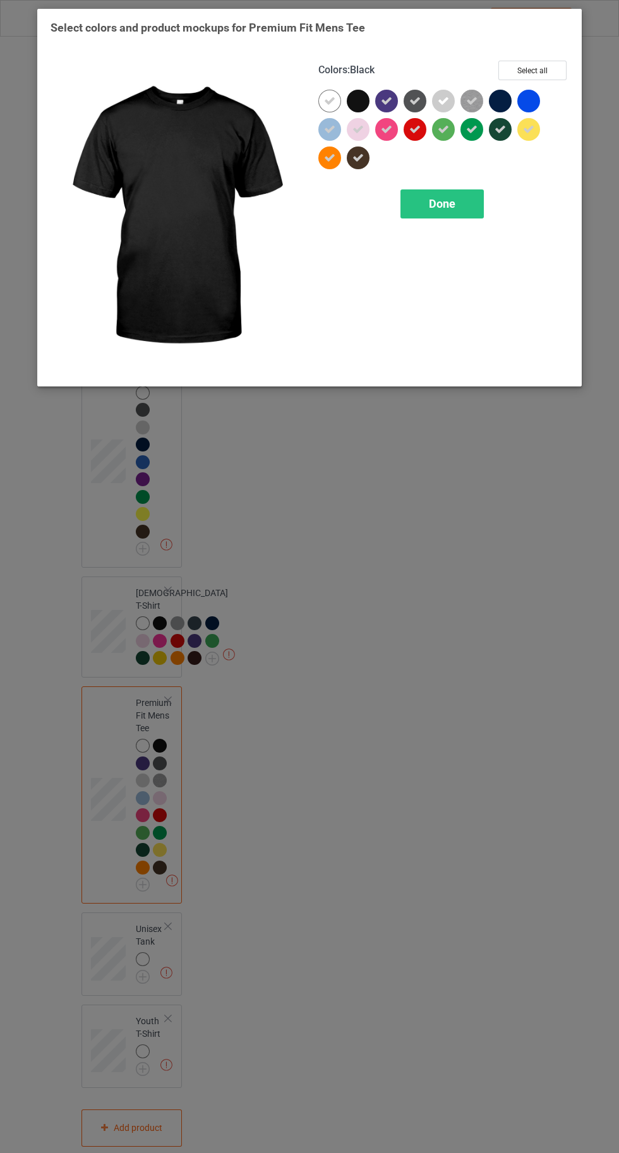
click at [435, 205] on span "Done" at bounding box center [442, 203] width 27 height 13
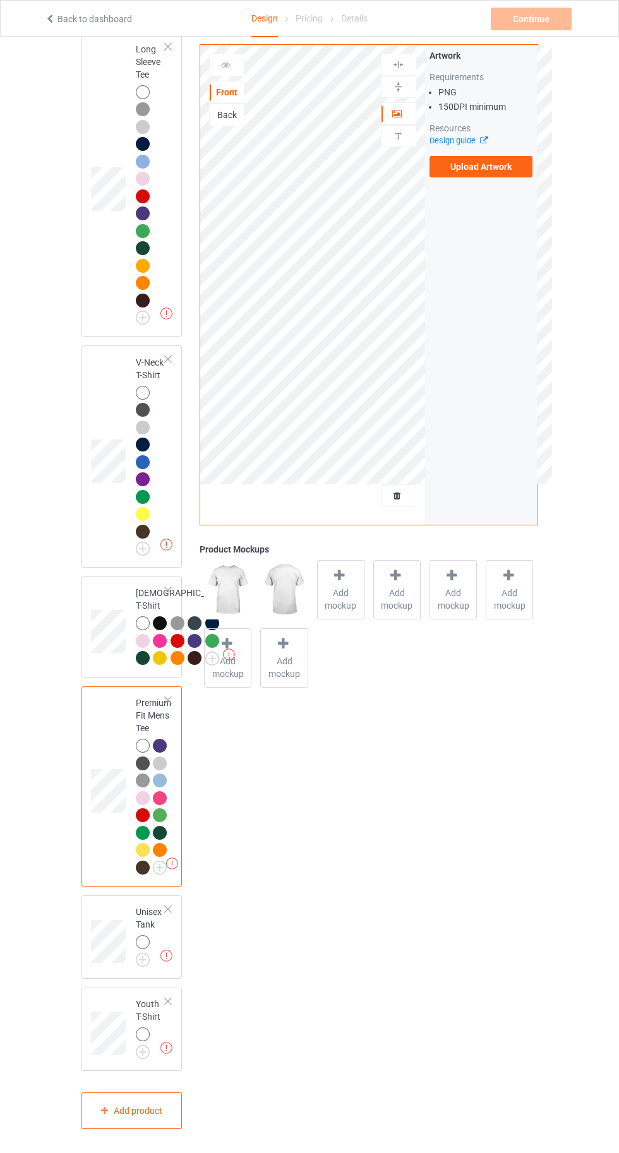
scroll to position [994, 0]
click at [0, 0] on img at bounding box center [0, 0] width 0 height 0
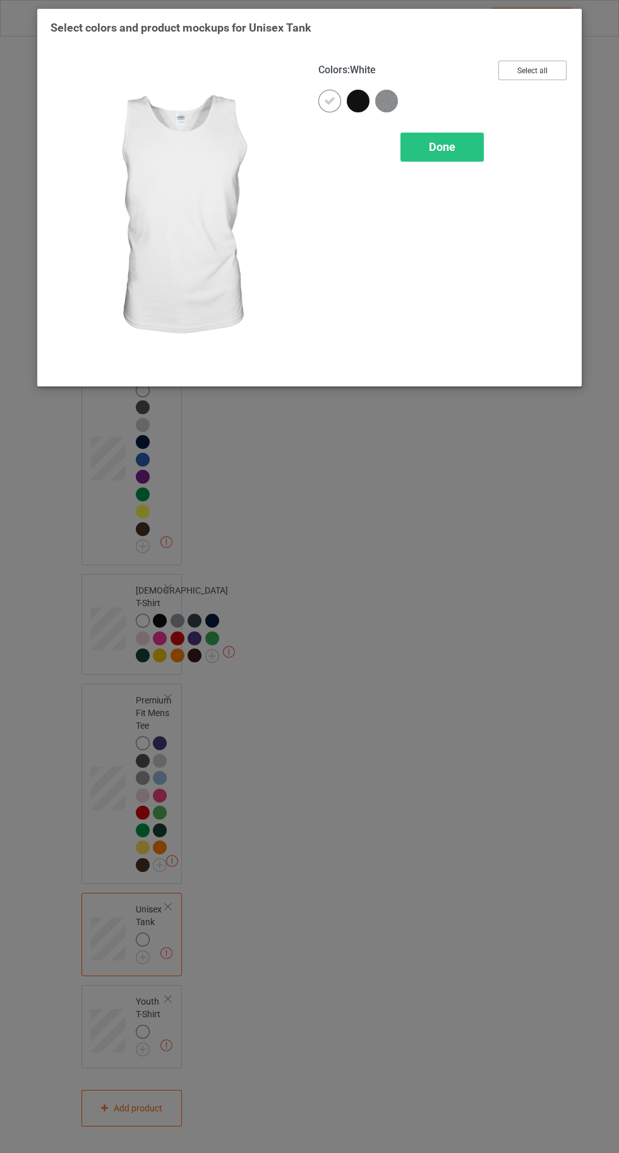
click at [556, 63] on button "Select all" at bounding box center [532, 71] width 68 height 20
click at [331, 100] on icon at bounding box center [329, 100] width 11 height 11
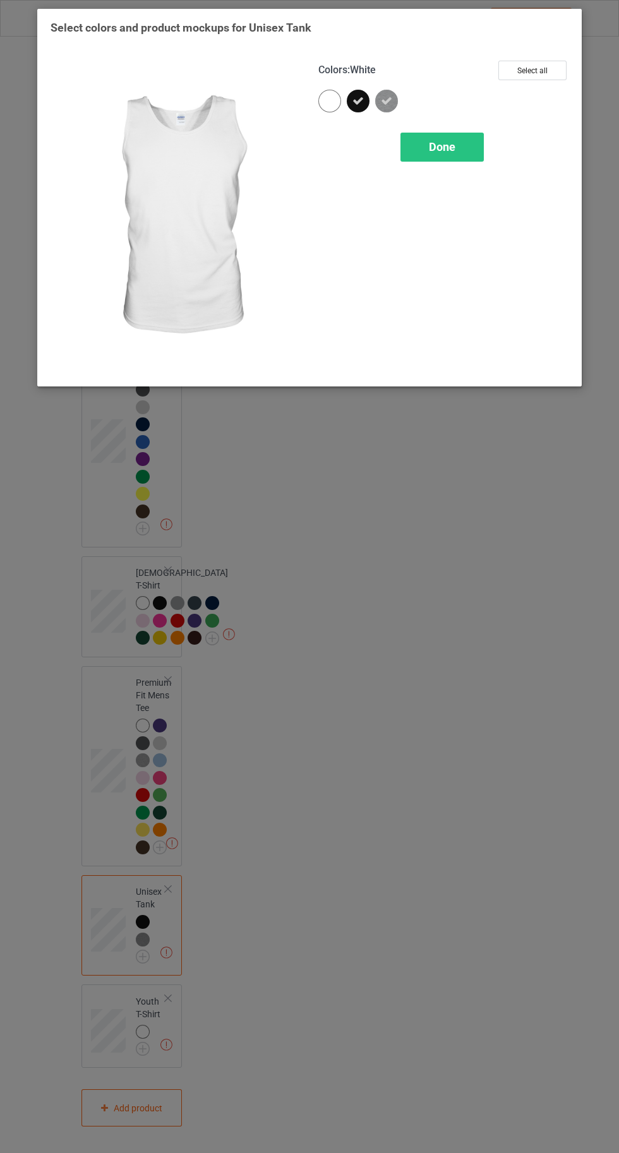
click at [542, 71] on button "Select all" at bounding box center [532, 71] width 68 height 20
click at [542, 71] on button "Reset to Default" at bounding box center [521, 71] width 92 height 20
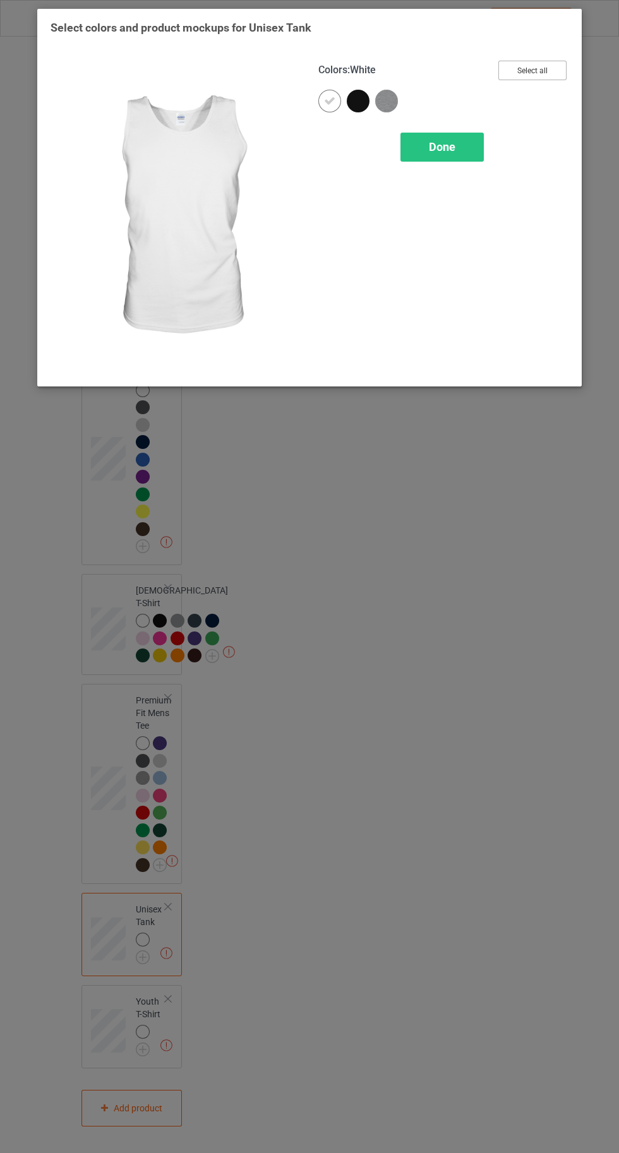
click at [525, 75] on button "Select all" at bounding box center [532, 71] width 68 height 20
click at [358, 100] on icon at bounding box center [357, 100] width 11 height 11
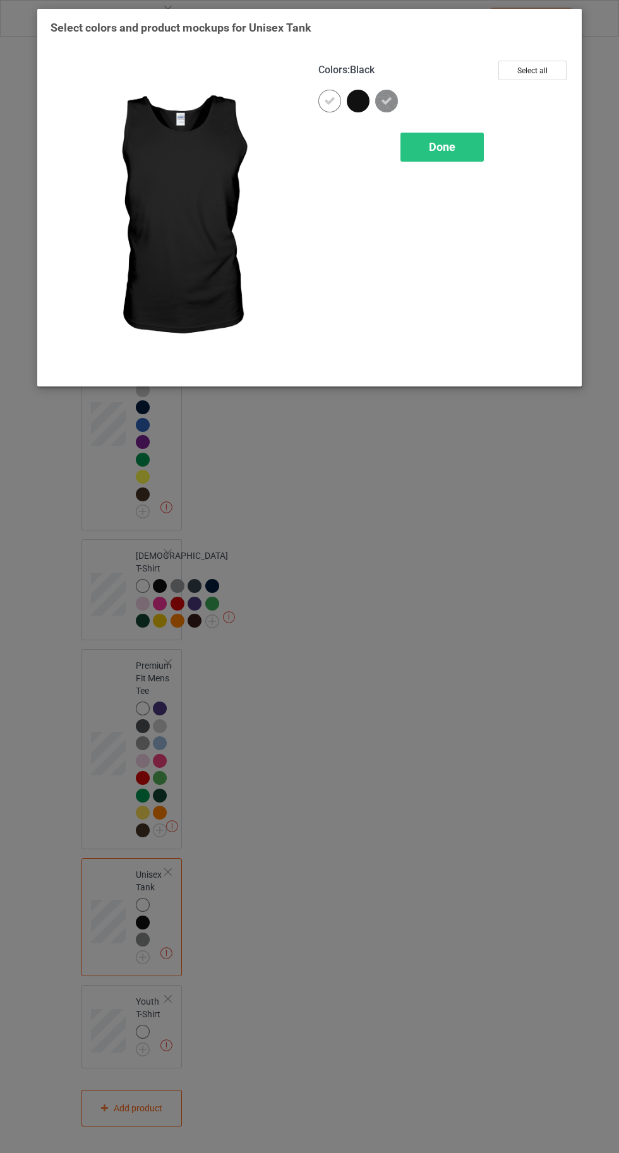
click at [440, 145] on span "Done" at bounding box center [442, 146] width 27 height 13
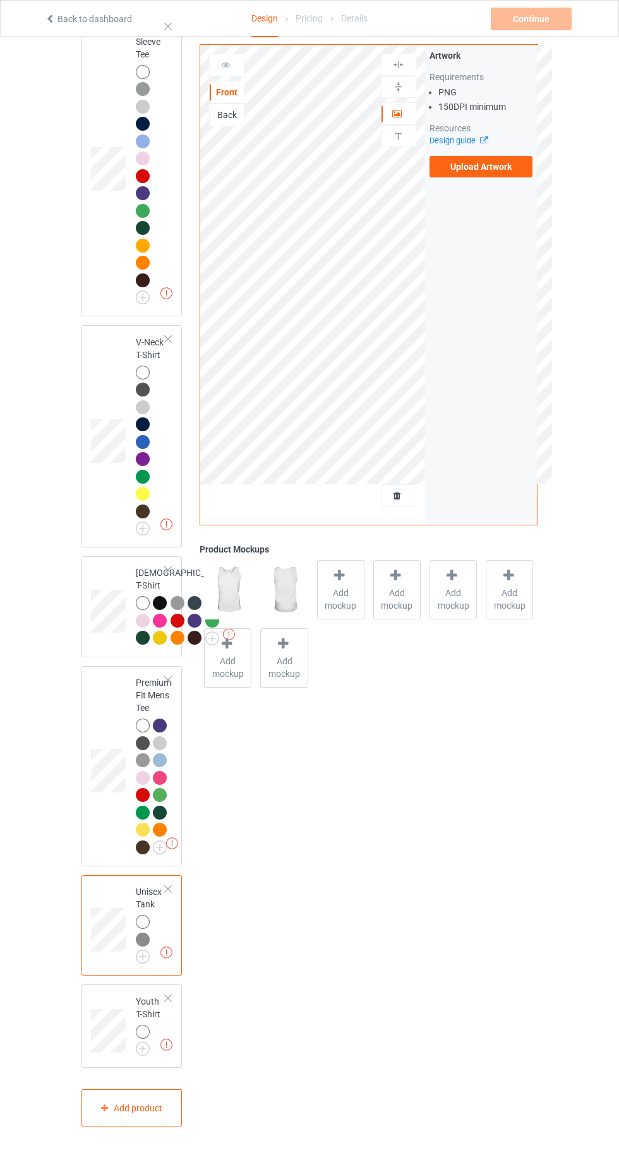
scroll to position [1011, 0]
click at [0, 0] on img at bounding box center [0, 0] width 0 height 0
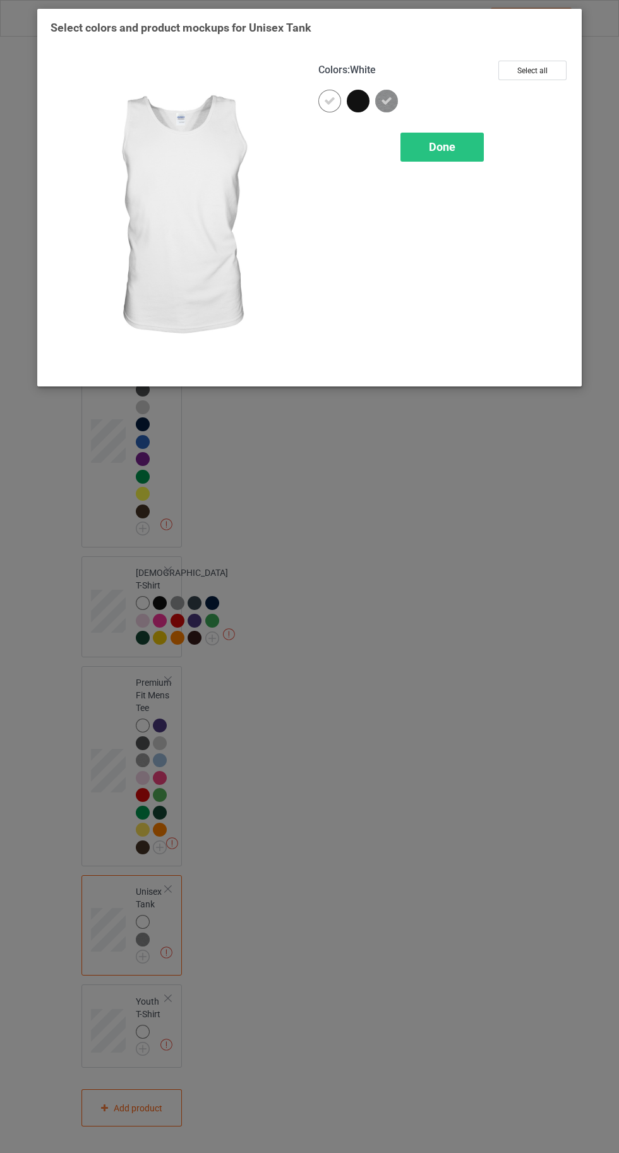
click at [382, 989] on div "Select colors and product mockups for Unisex Tank Colors : White Select all Done" at bounding box center [309, 576] width 619 height 1153
click at [440, 146] on span "Done" at bounding box center [442, 146] width 27 height 13
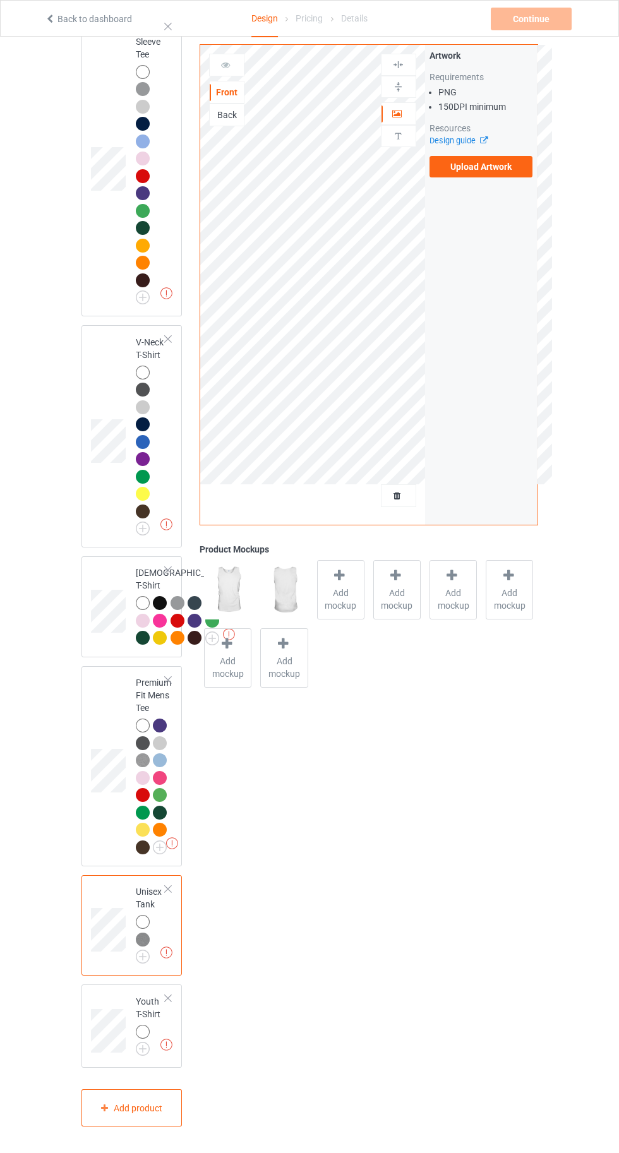
click at [0, 0] on img at bounding box center [0, 0] width 0 height 0
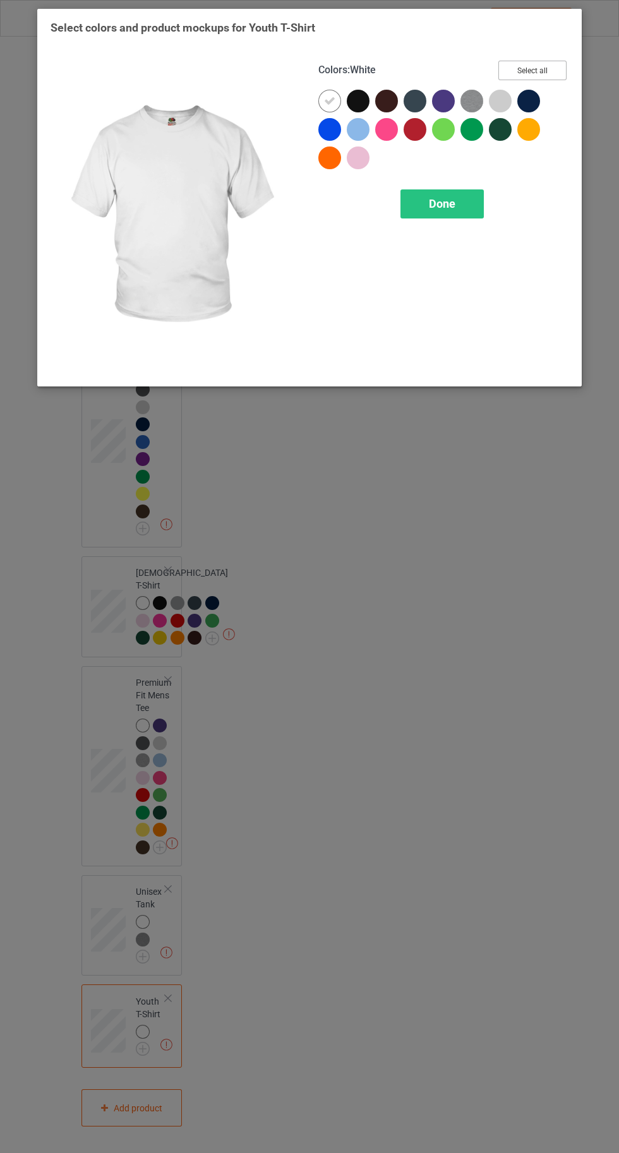
click at [548, 65] on button "Select all" at bounding box center [532, 71] width 68 height 20
click at [352, 105] on icon at bounding box center [357, 100] width 11 height 11
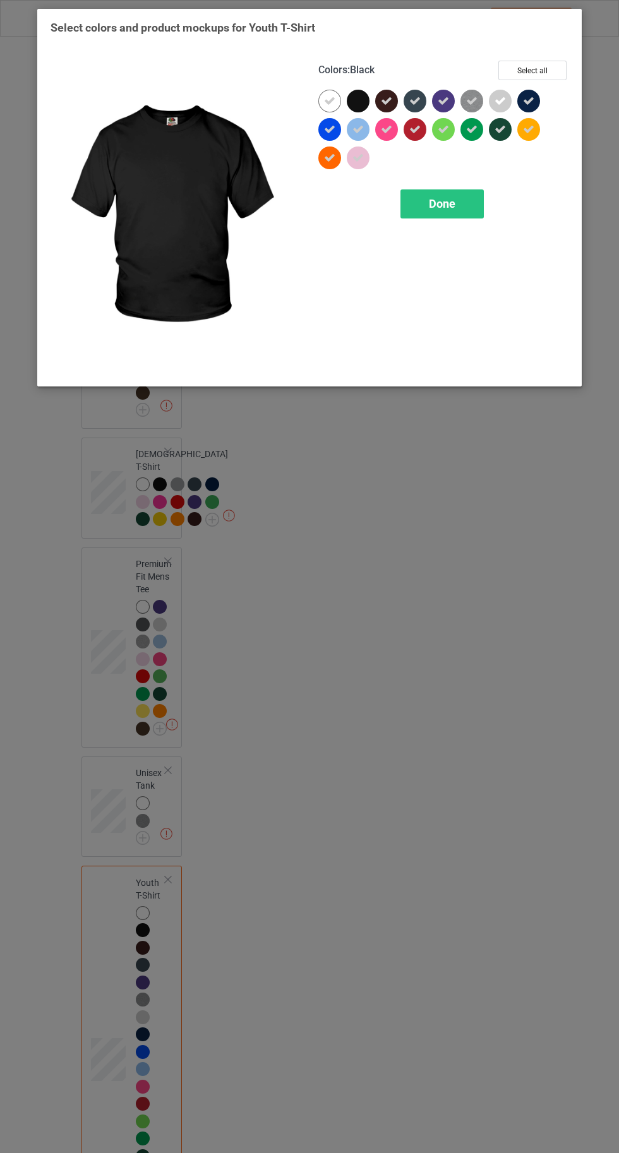
click at [329, 129] on icon at bounding box center [329, 129] width 11 height 11
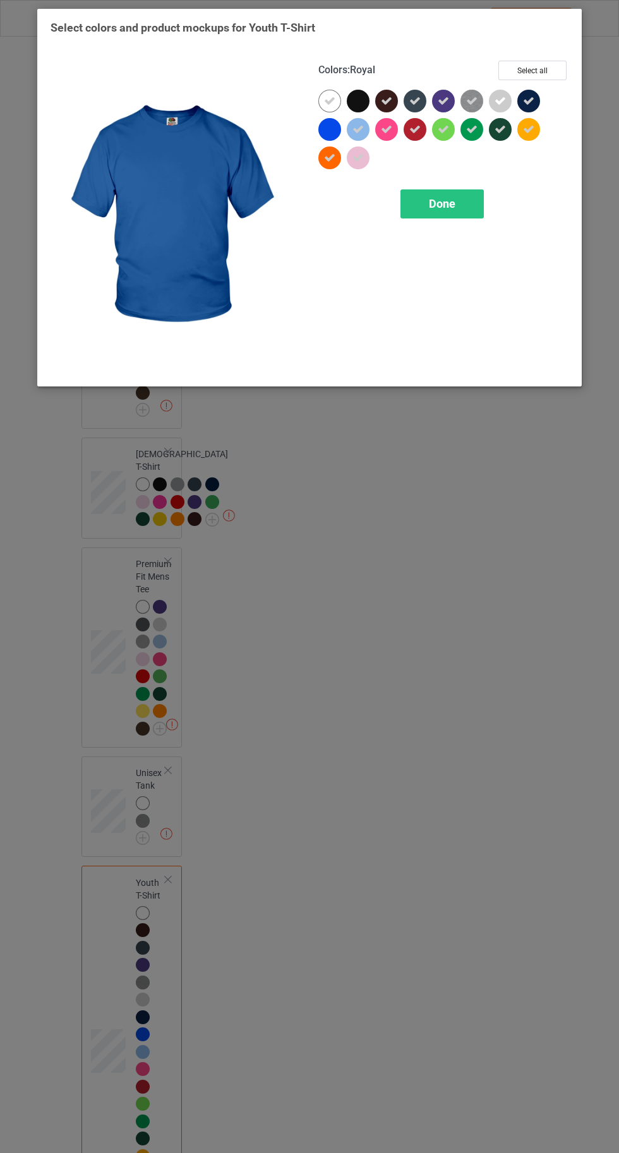
click at [541, 102] on div at bounding box center [531, 104] width 28 height 28
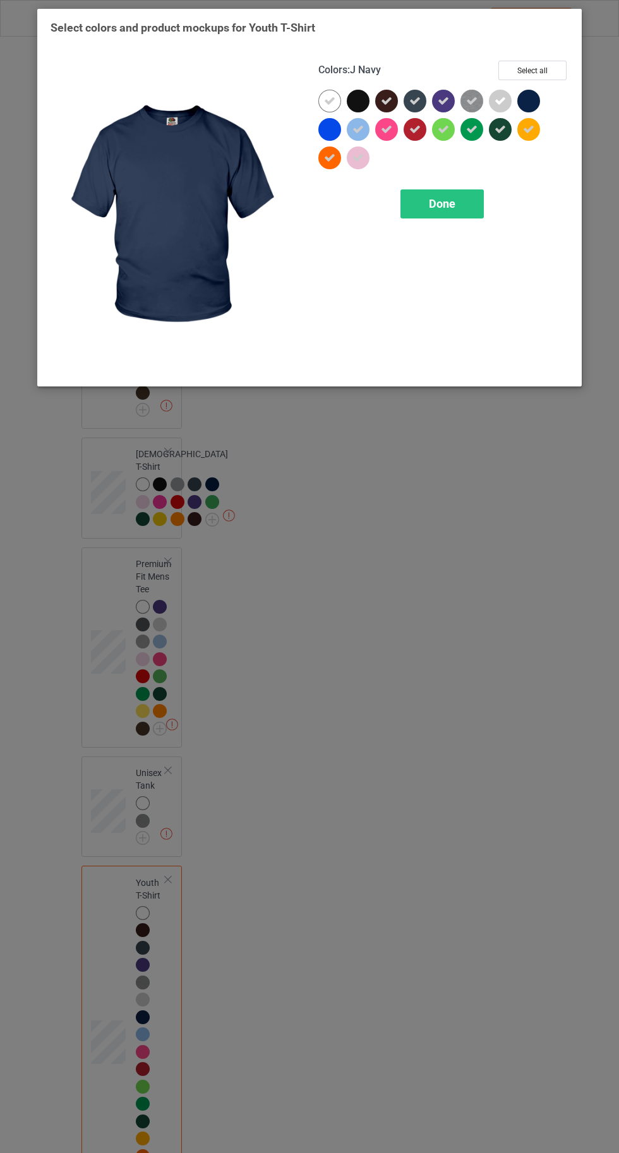
click at [426, 201] on div "Done" at bounding box center [441, 203] width 83 height 29
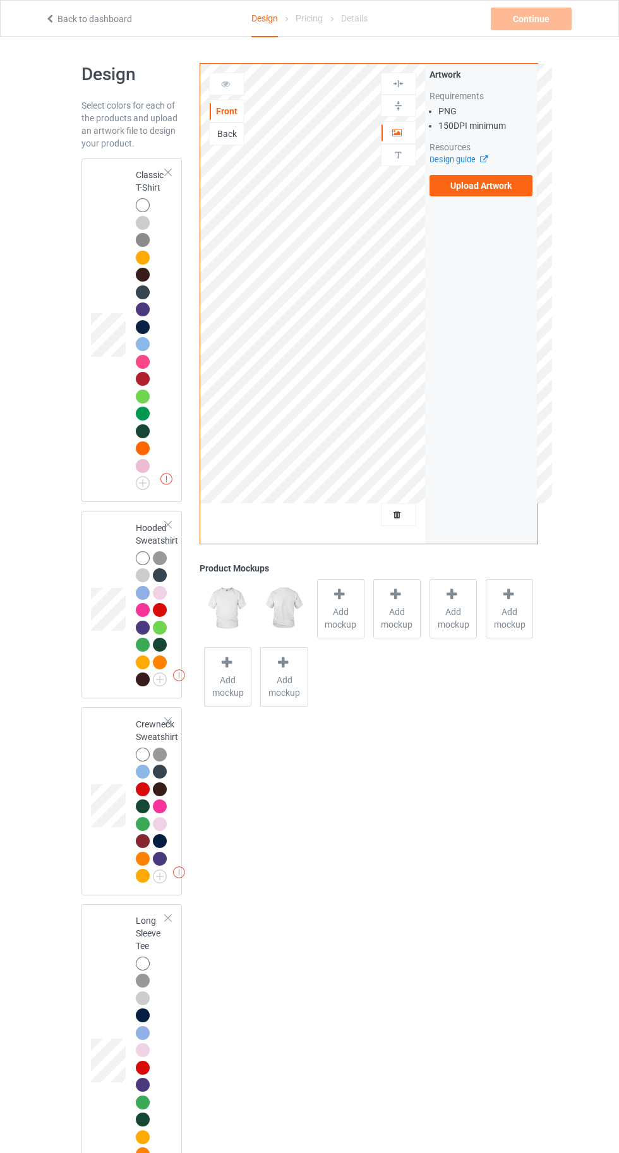
click at [136, 201] on div at bounding box center [143, 205] width 14 height 14
click at [347, 603] on div at bounding box center [341, 596] width 18 height 18
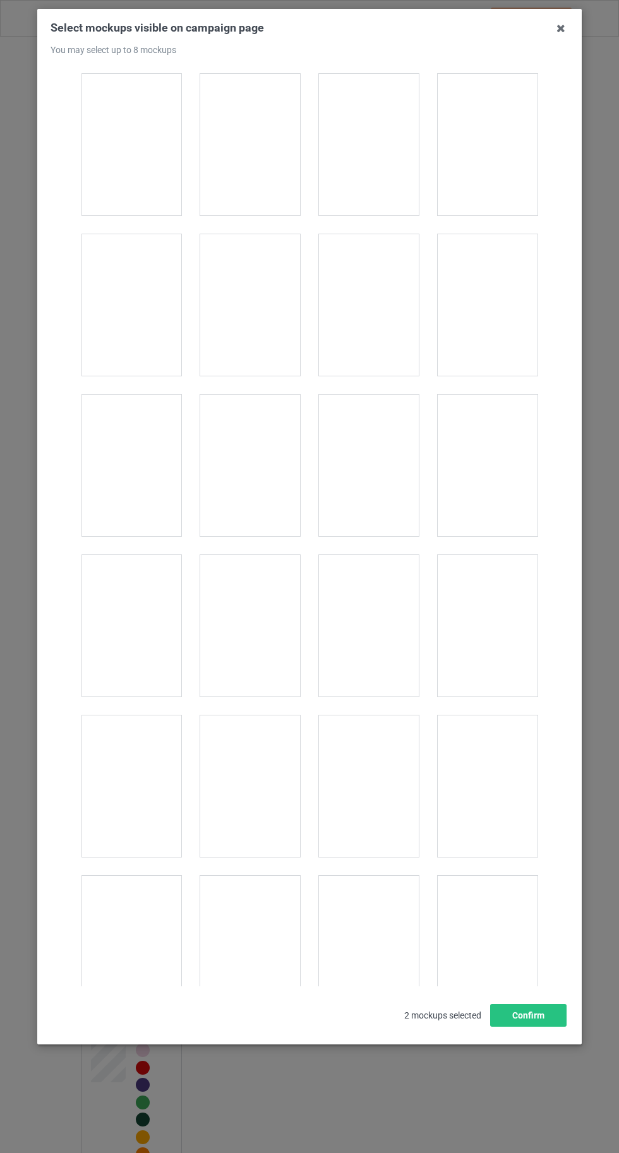
scroll to position [17417, 0]
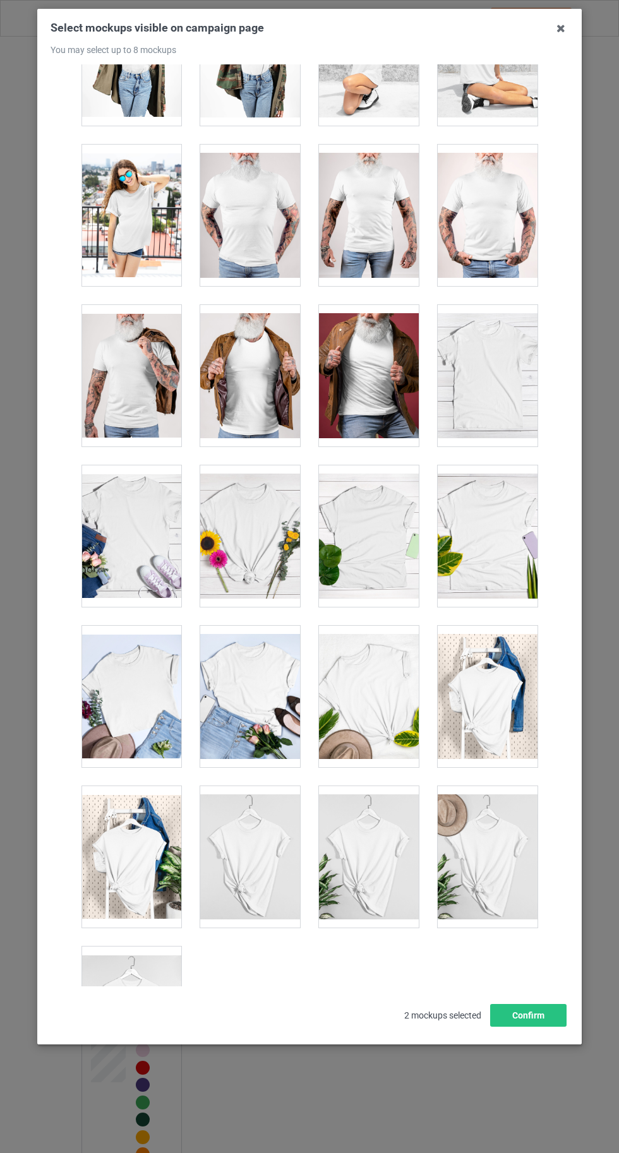
click at [141, 981] on div at bounding box center [131, 1017] width 100 height 141
click at [539, 1027] on button "Confirm" at bounding box center [528, 1015] width 76 height 23
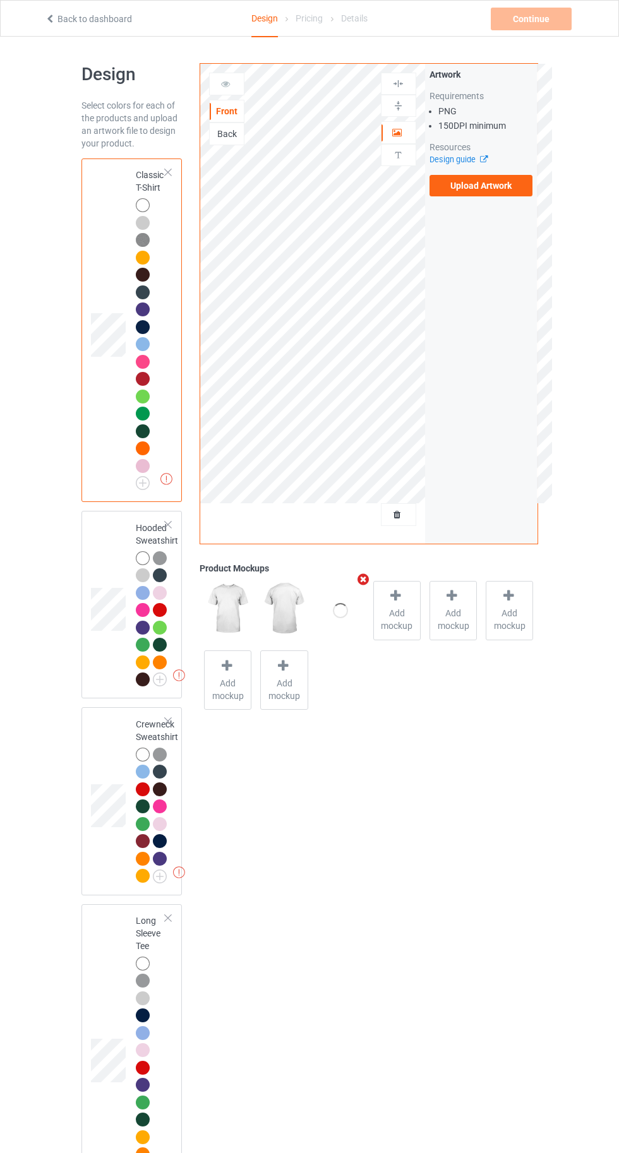
click at [507, 180] on label "Upload Artwork" at bounding box center [482, 185] width 104 height 21
click at [0, 0] on input "Upload Artwork" at bounding box center [0, 0] width 0 height 0
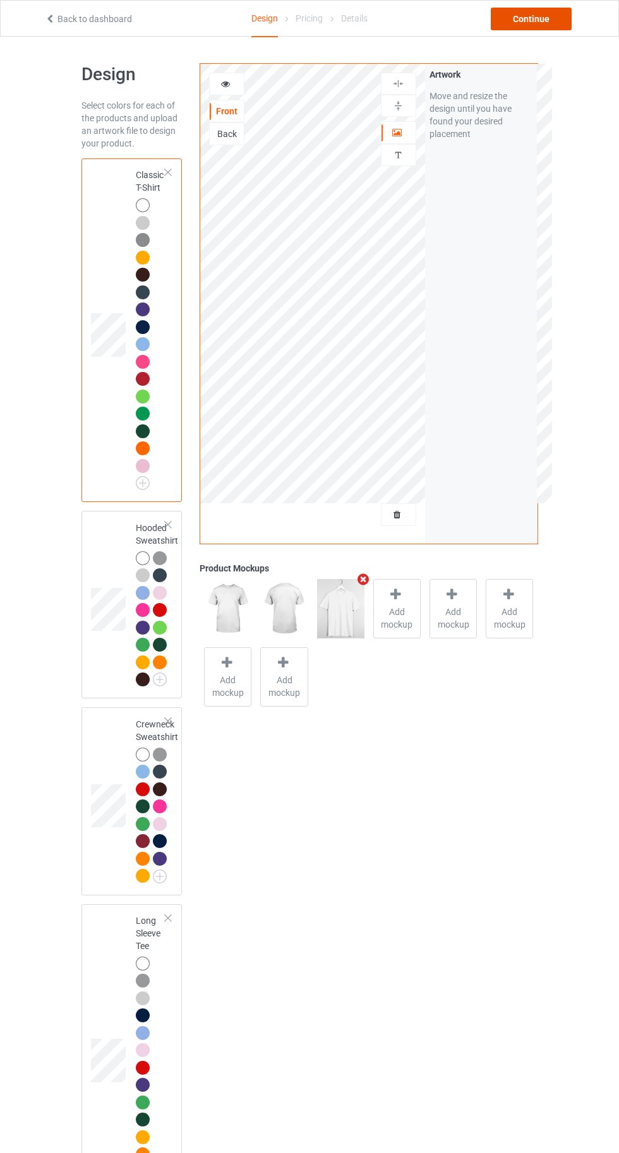
click at [547, 25] on div "Continue" at bounding box center [531, 19] width 81 height 23
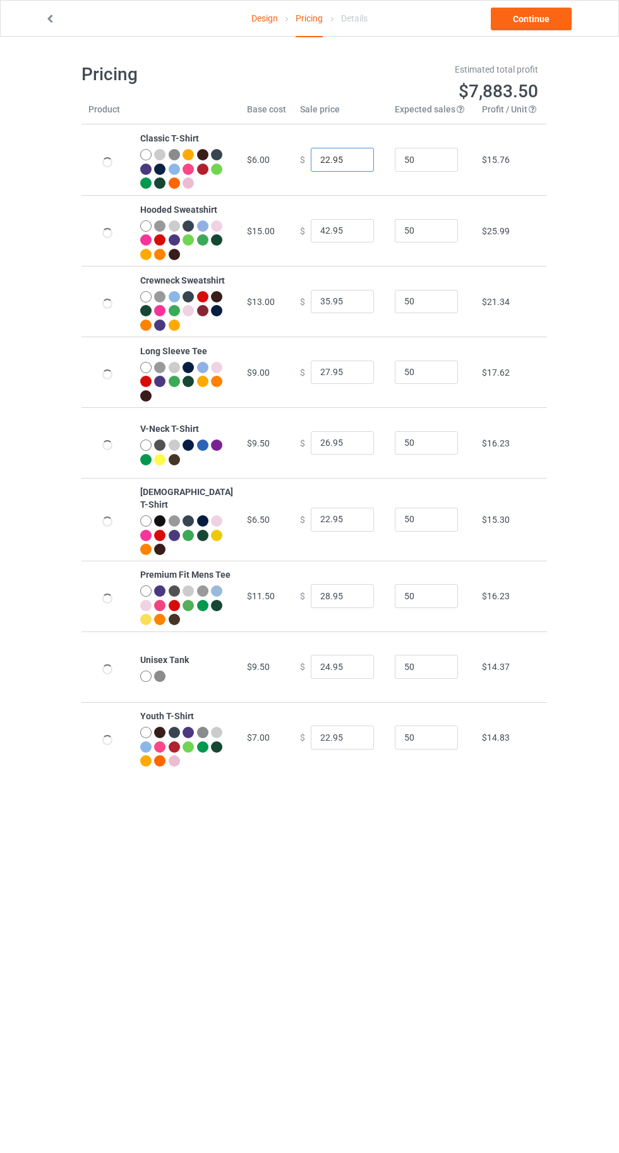
click at [311, 165] on input "22.95" at bounding box center [342, 160] width 63 height 24
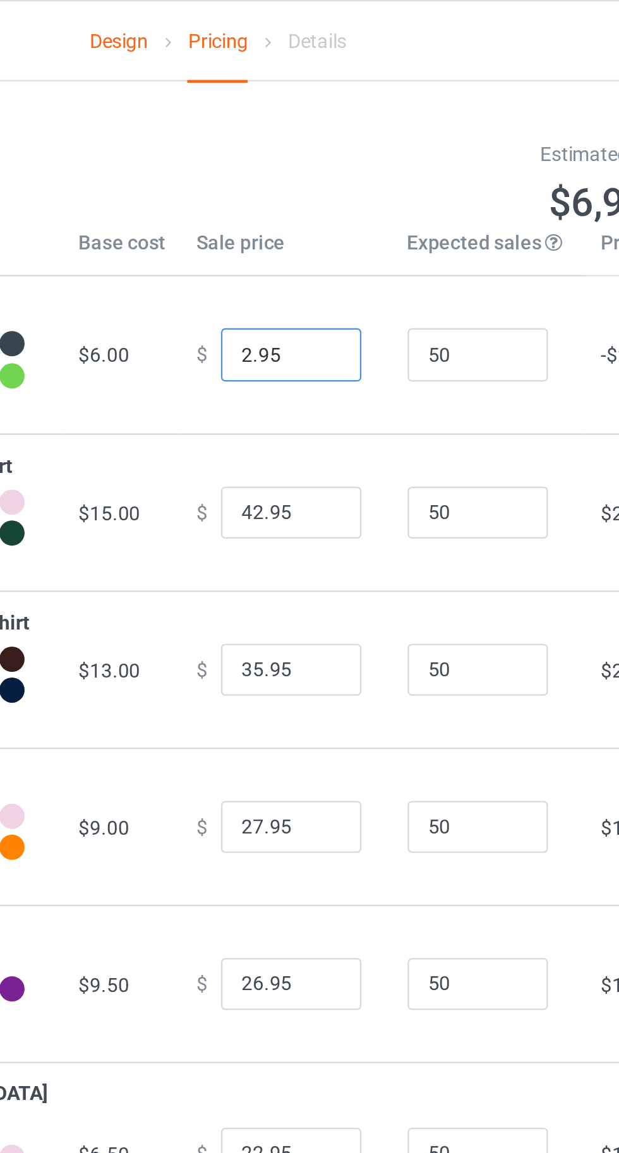
type input "20.95"
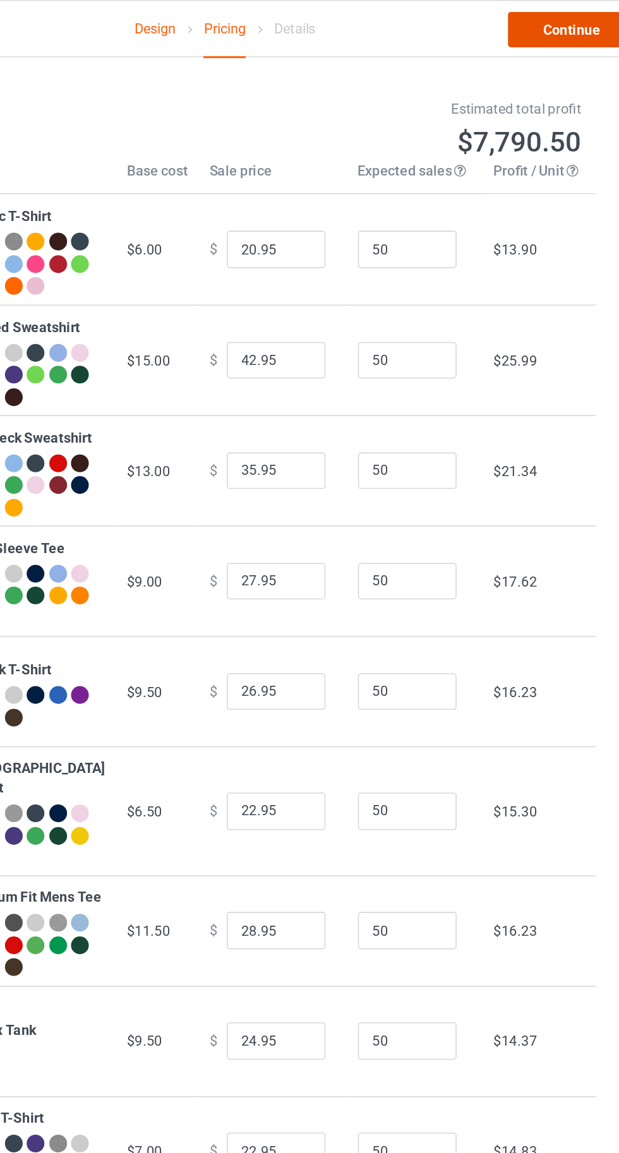
click at [525, 19] on link "Continue" at bounding box center [531, 19] width 81 height 23
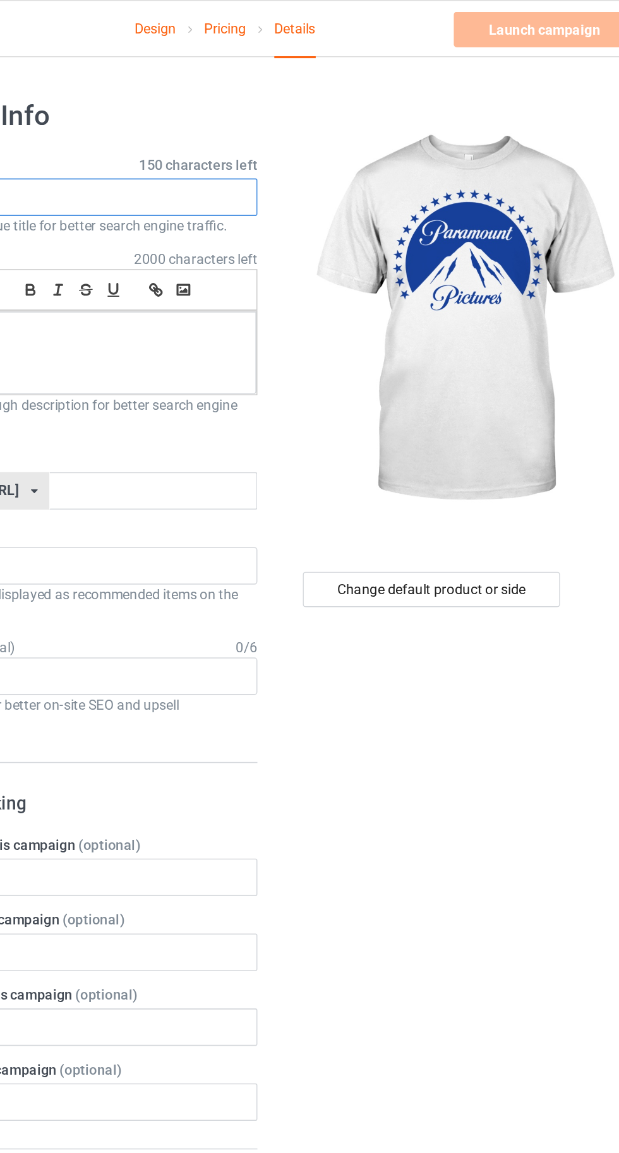
click at [257, 127] on input "text" at bounding box center [205, 126] width 249 height 24
click at [220, 126] on input "text" at bounding box center [205, 126] width 249 height 24
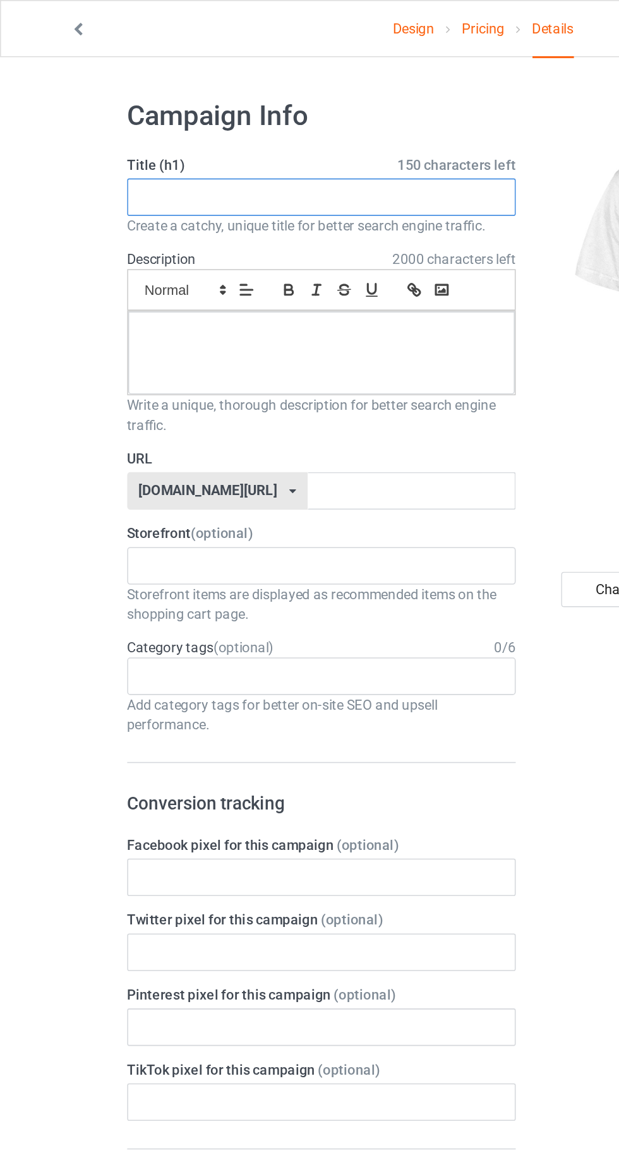
click at [146, 125] on input "text" at bounding box center [205, 126] width 249 height 24
type input "Paramountt"
click at [129, 228] on div at bounding box center [206, 226] width 248 height 53
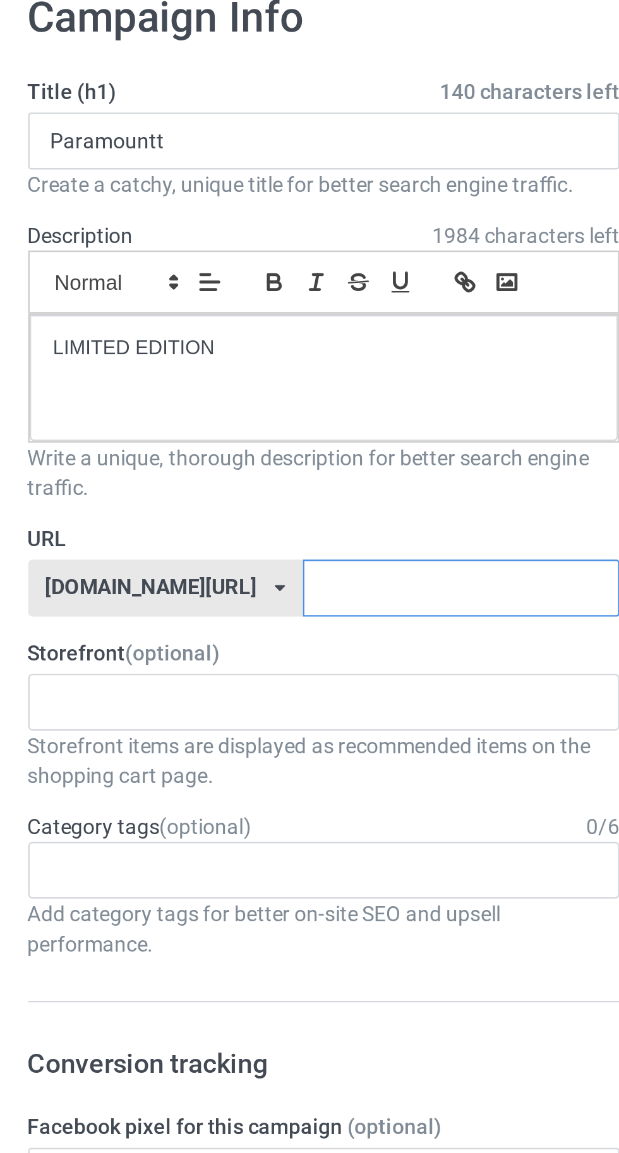
click at [280, 318] on input "text" at bounding box center [263, 315] width 133 height 24
type input "Hej"
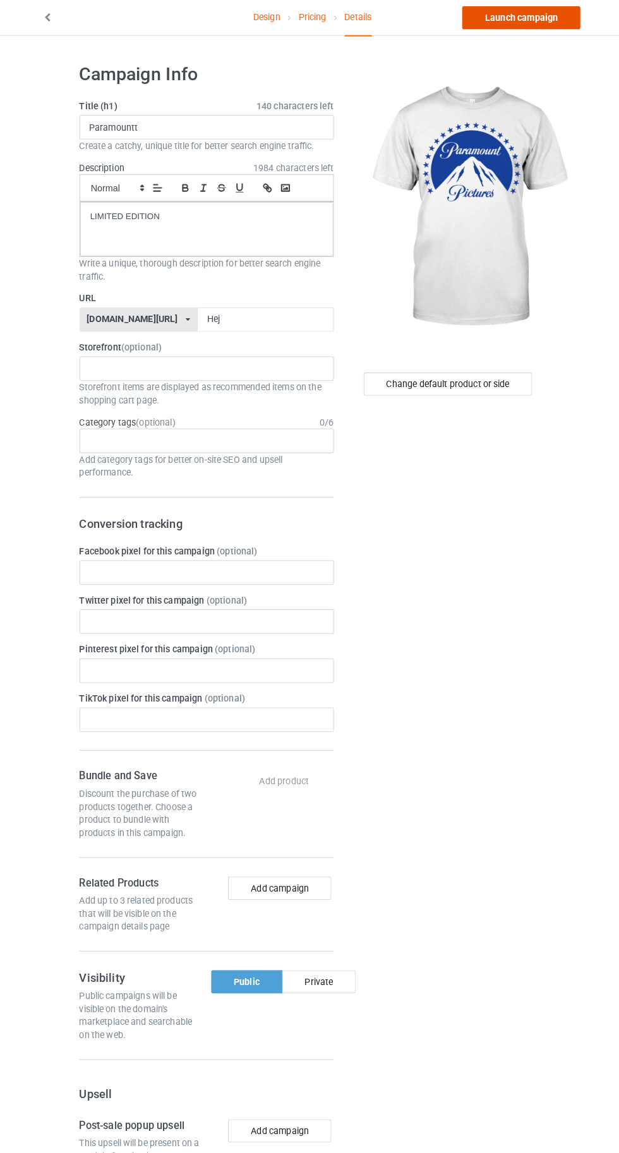
click at [516, 16] on link "Launch campaign" at bounding box center [514, 19] width 116 height 23
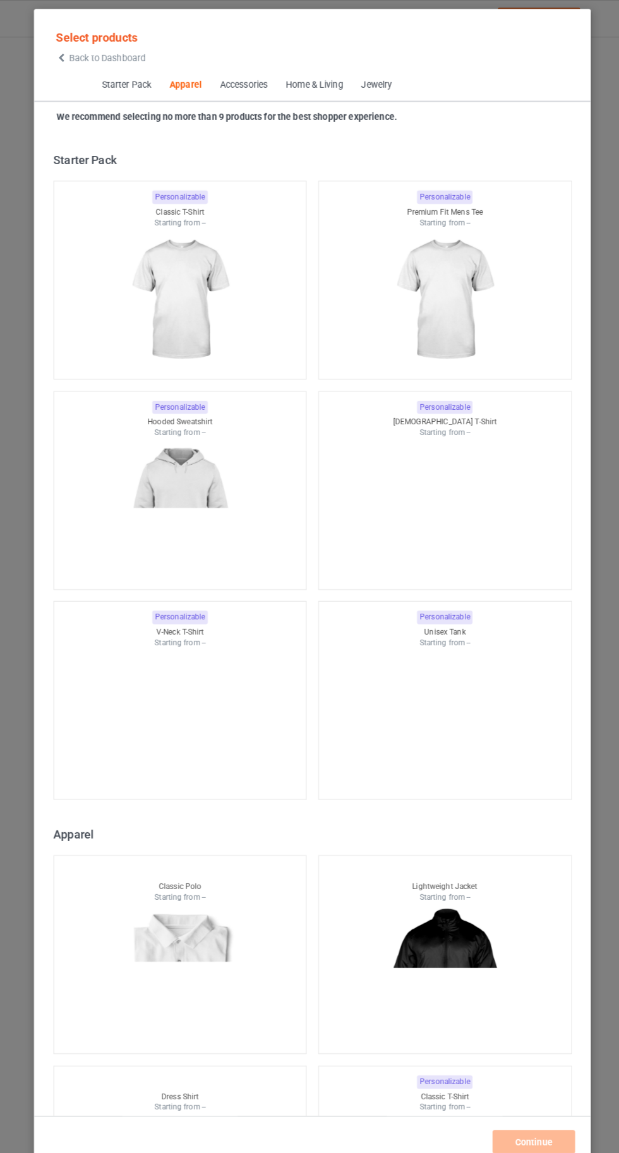
scroll to position [676, 0]
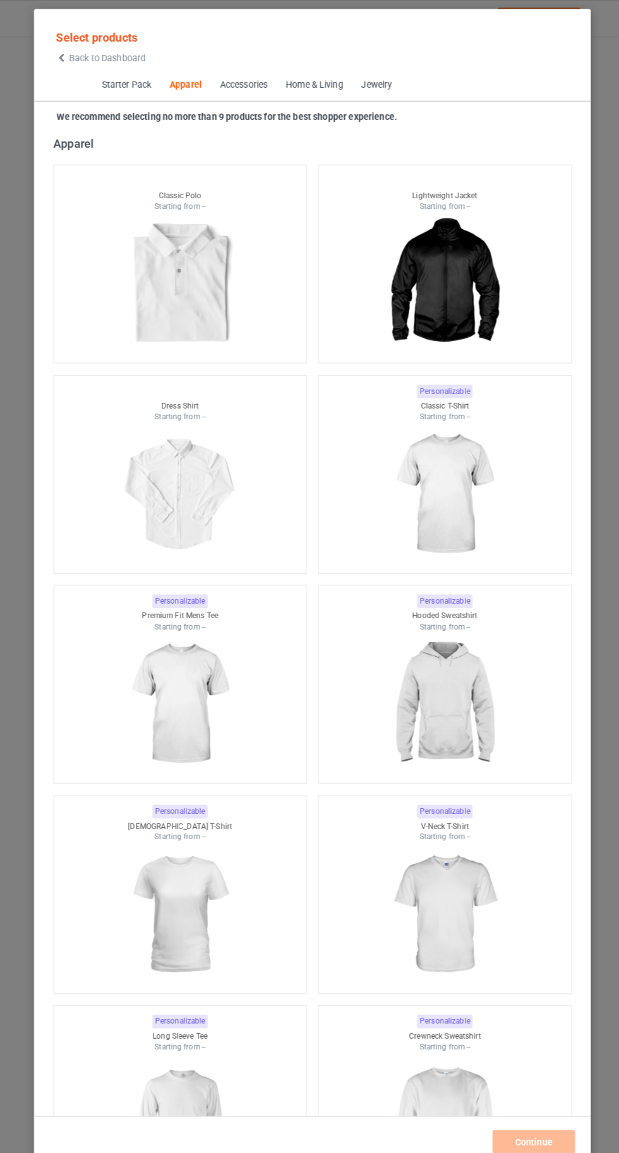
click at [64, 57] on icon at bounding box center [64, 56] width 11 height 9
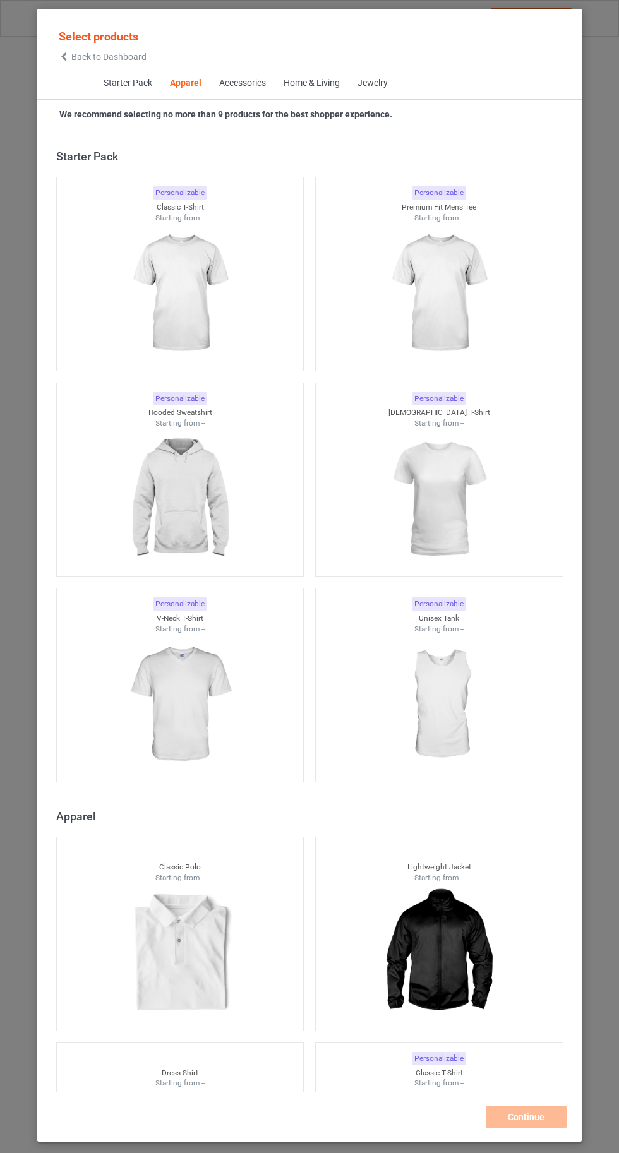
scroll to position [676, 0]
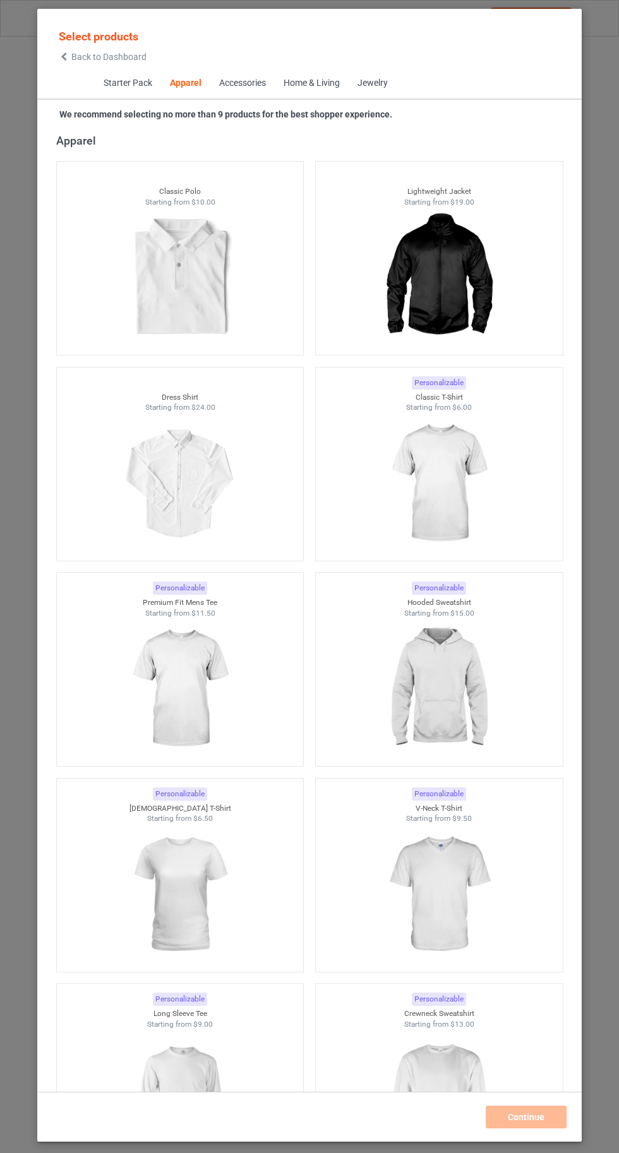
click at [466, 486] on img at bounding box center [438, 483] width 113 height 141
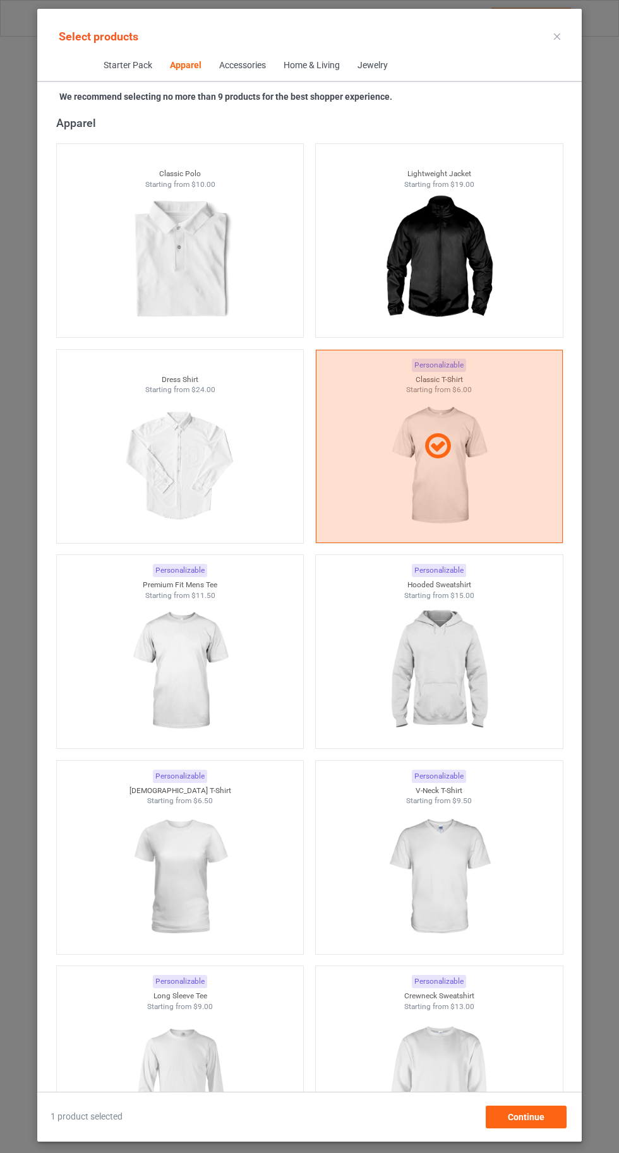
click at [440, 691] on img at bounding box center [438, 671] width 113 height 141
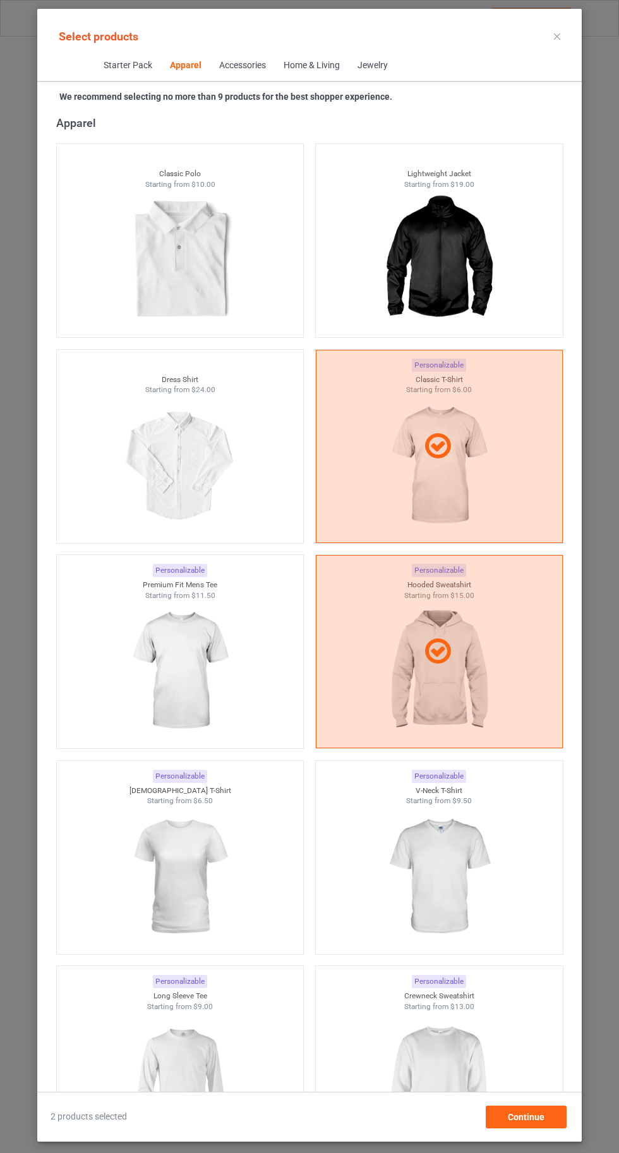
click at [440, 1066] on img at bounding box center [438, 1082] width 113 height 141
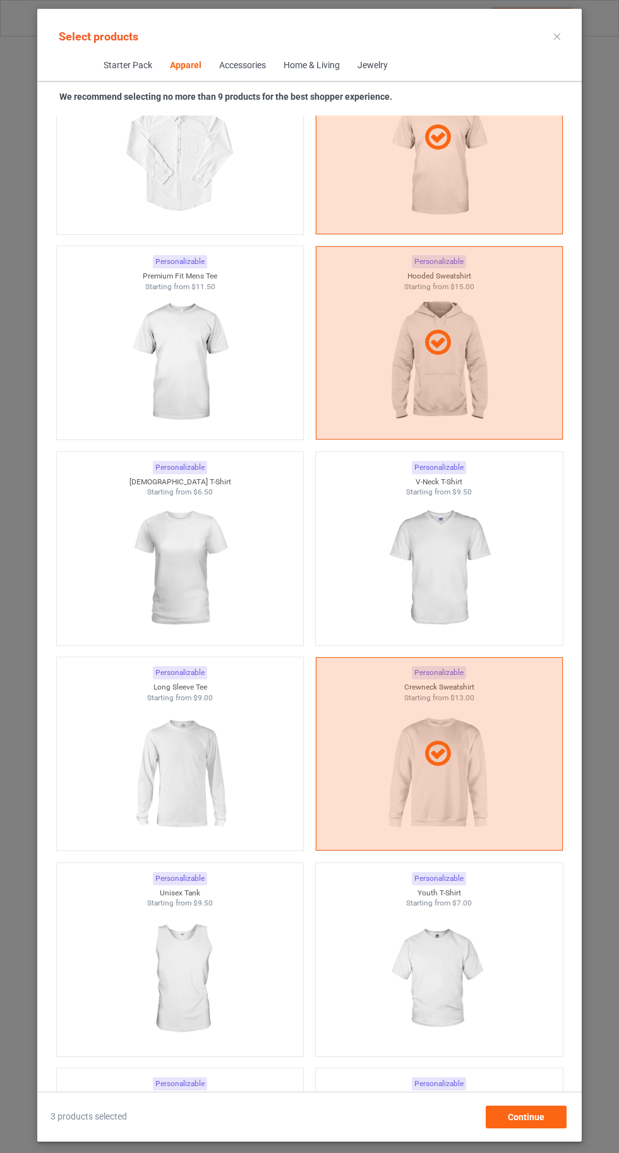
scroll to position [987, 0]
click at [152, 761] on img at bounding box center [179, 771] width 113 height 141
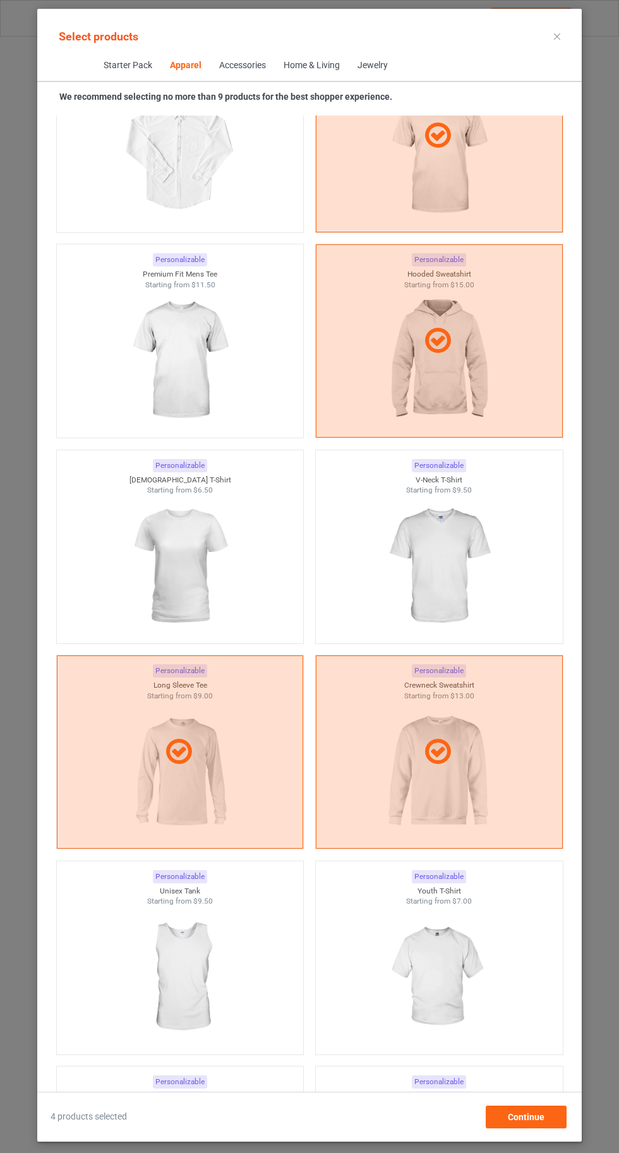
click at [148, 568] on img at bounding box center [179, 566] width 113 height 141
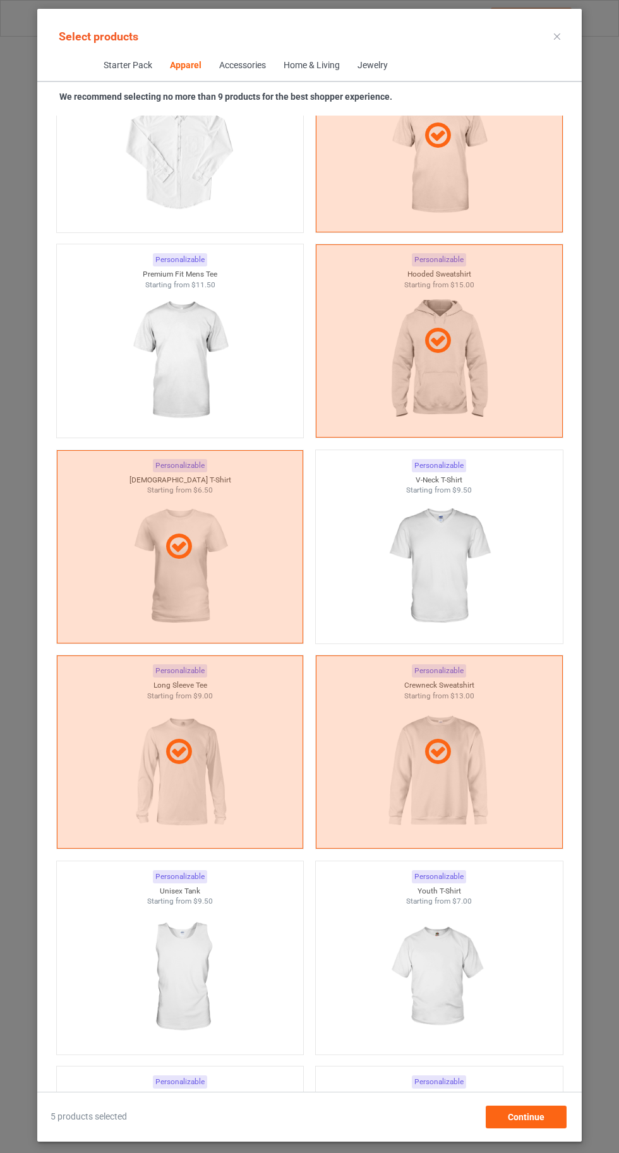
click at [153, 347] on img at bounding box center [179, 360] width 113 height 141
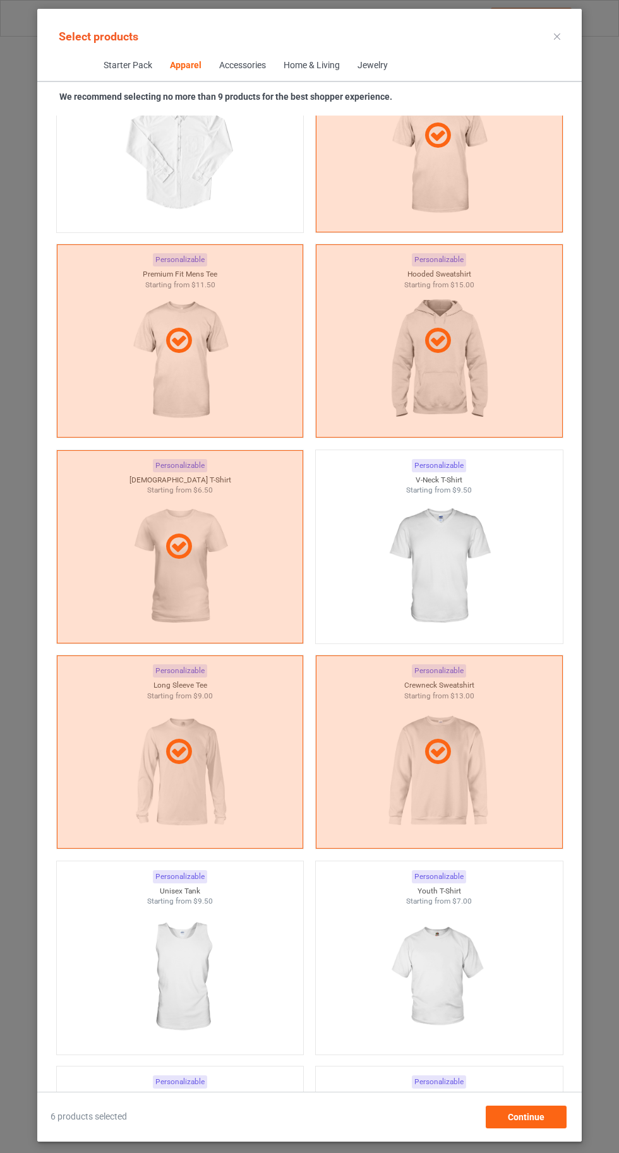
click at [500, 575] on div at bounding box center [439, 566] width 247 height 141
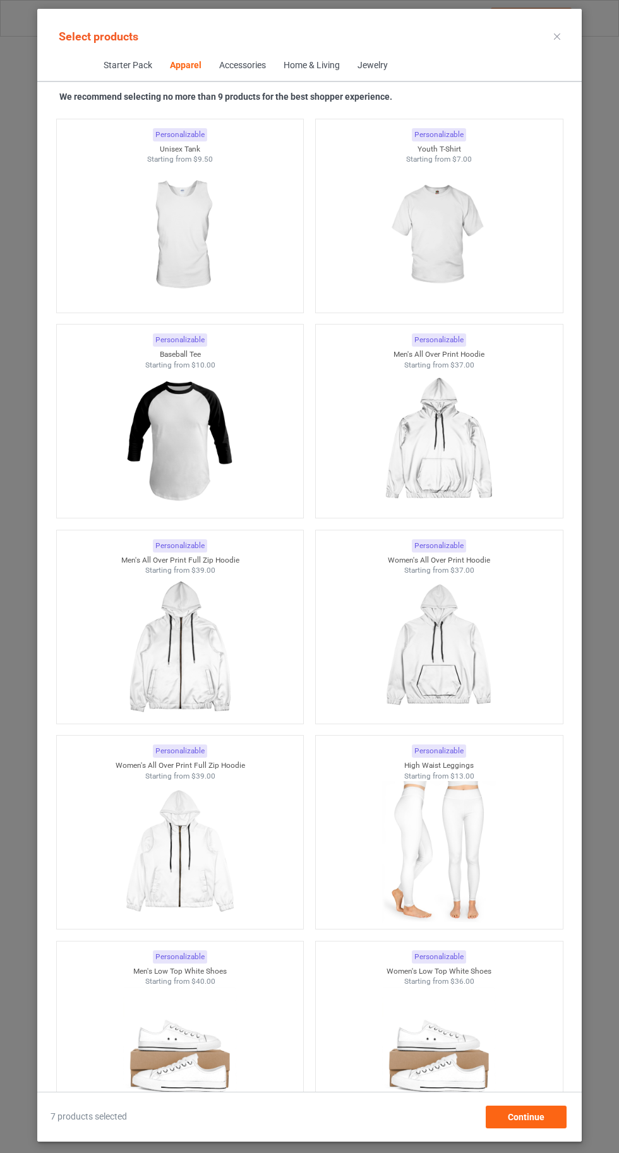
scroll to position [1728, 0]
click at [459, 260] on img at bounding box center [438, 235] width 113 height 141
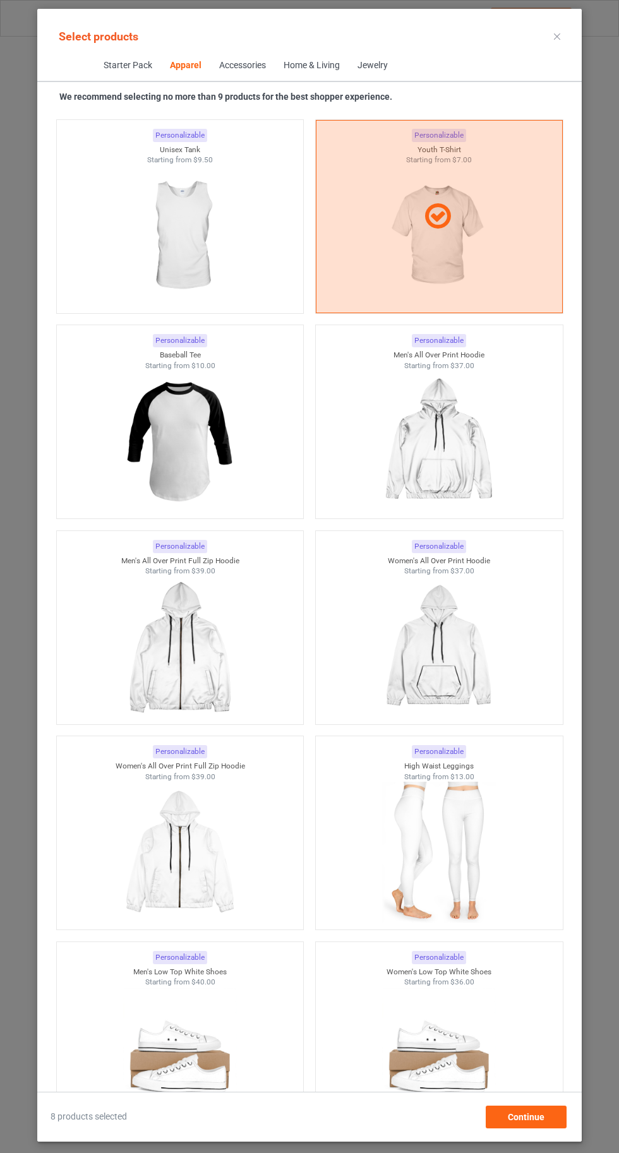
click at [184, 241] on img at bounding box center [179, 235] width 113 height 141
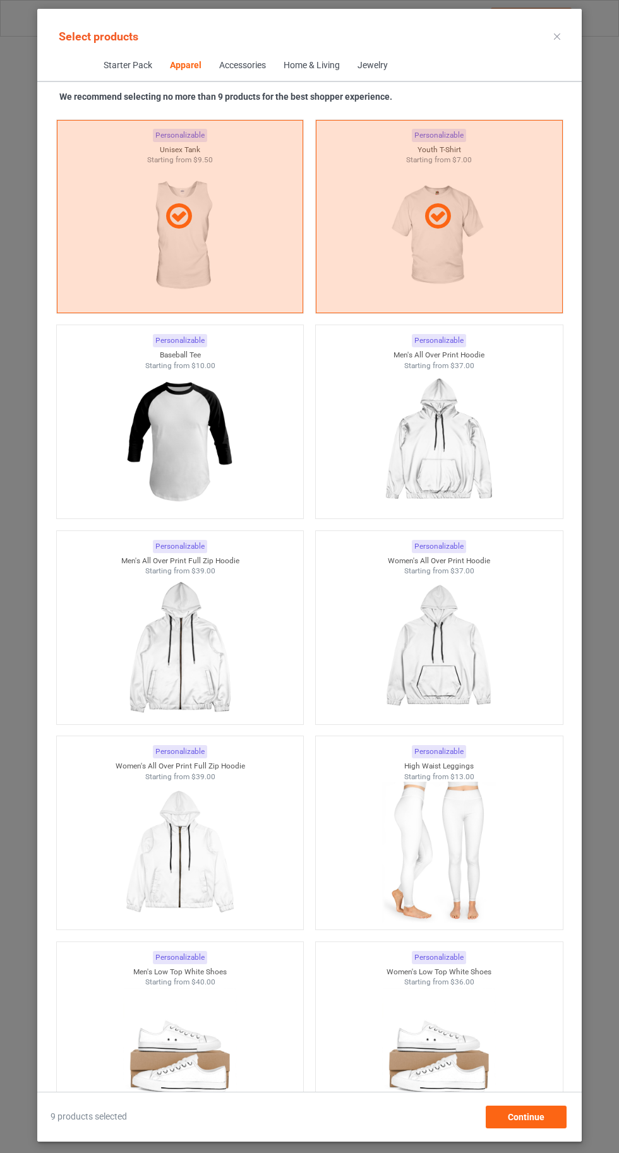
click at [558, 36] on icon at bounding box center [557, 36] width 6 height 6
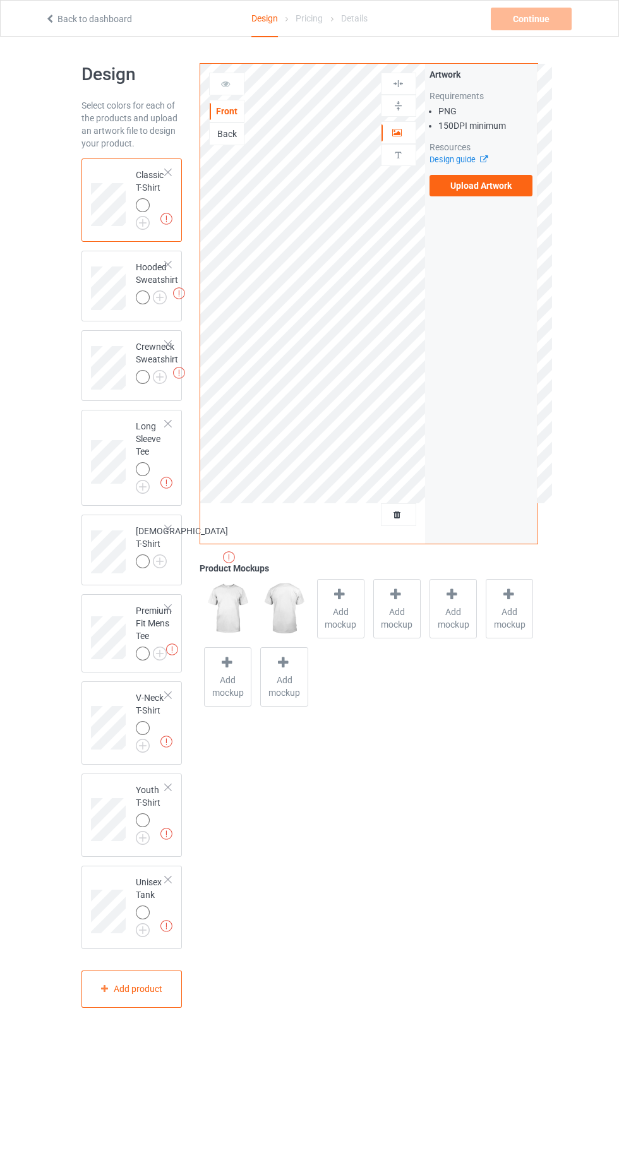
click at [0, 0] on img at bounding box center [0, 0] width 0 height 0
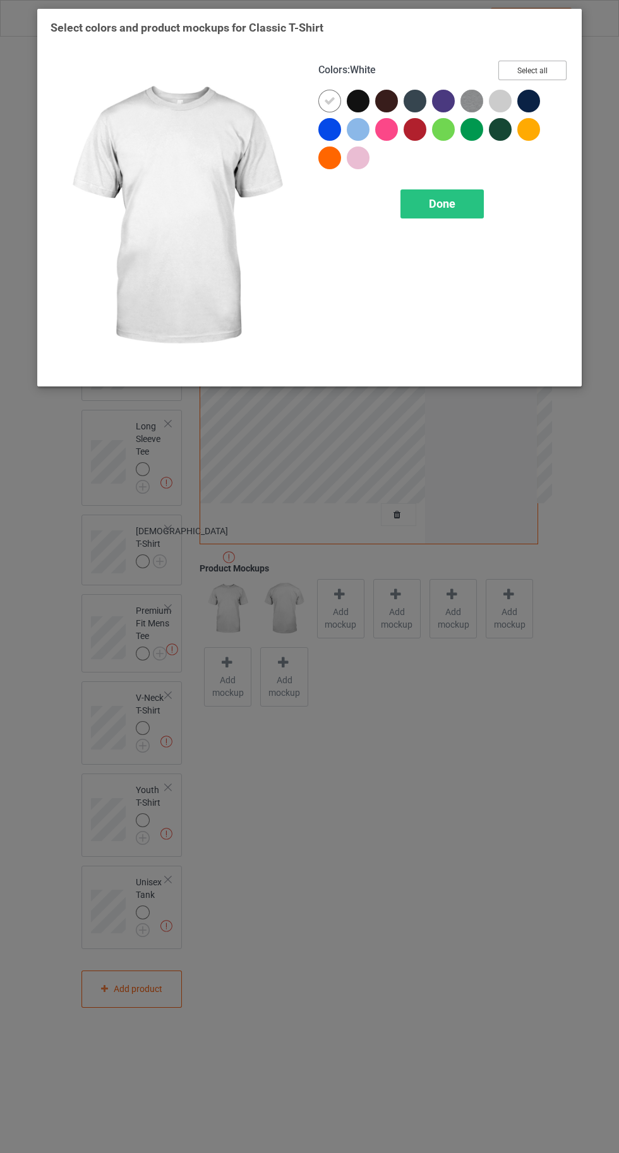
click at [547, 67] on button "Select all" at bounding box center [532, 71] width 68 height 20
click at [358, 100] on icon at bounding box center [357, 100] width 11 height 11
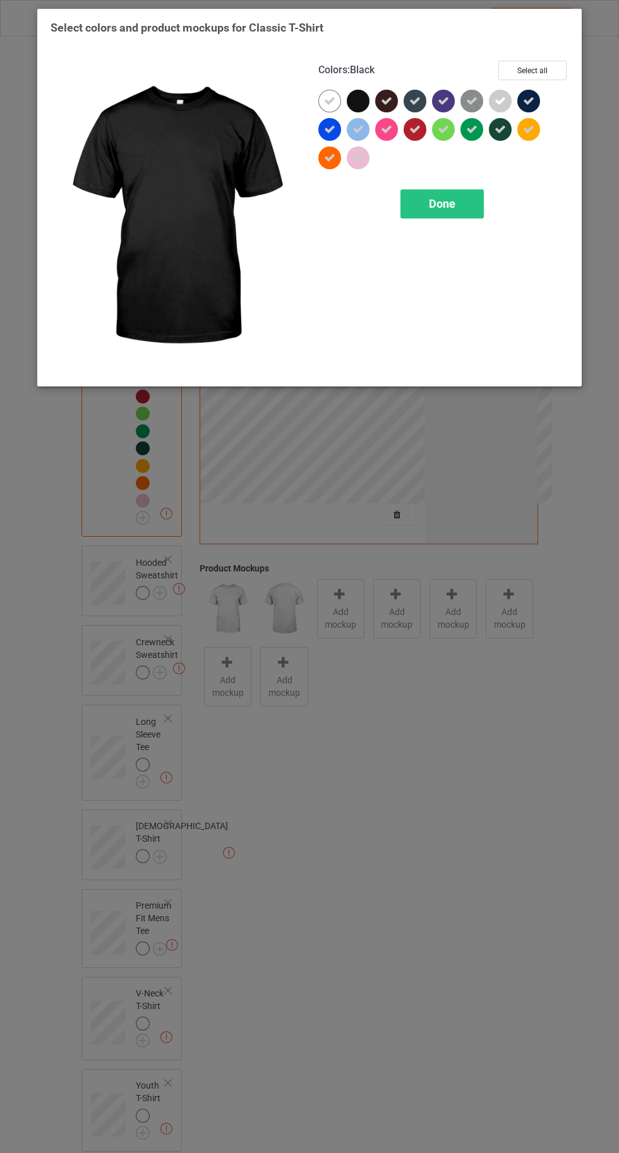
click at [387, 100] on icon at bounding box center [386, 100] width 11 height 11
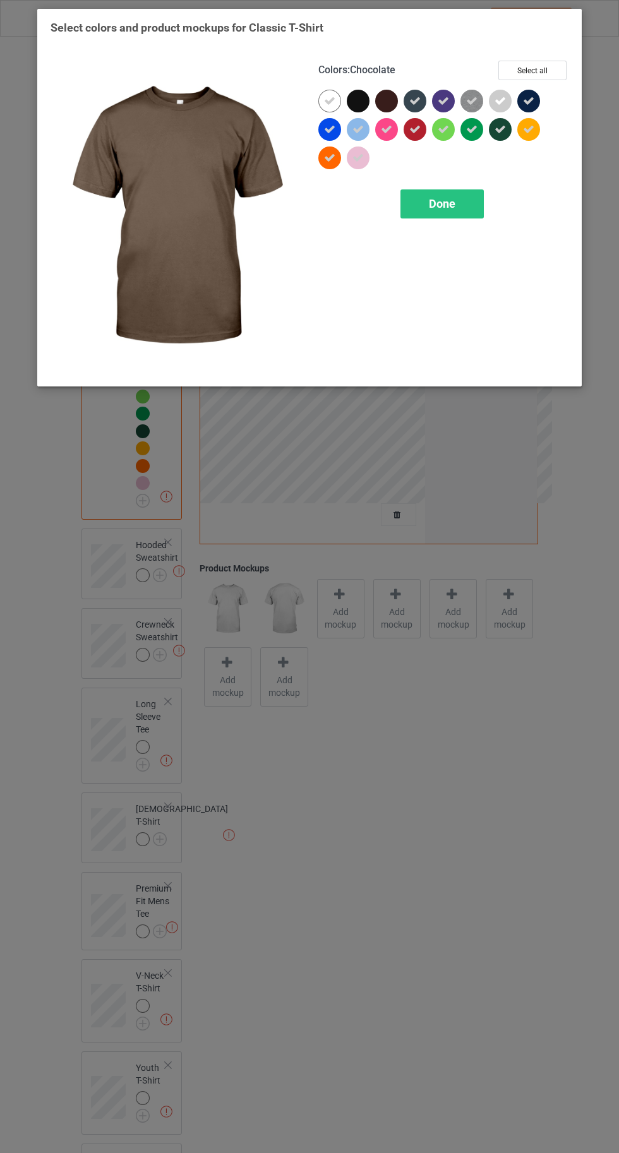
click at [442, 100] on icon at bounding box center [443, 100] width 11 height 11
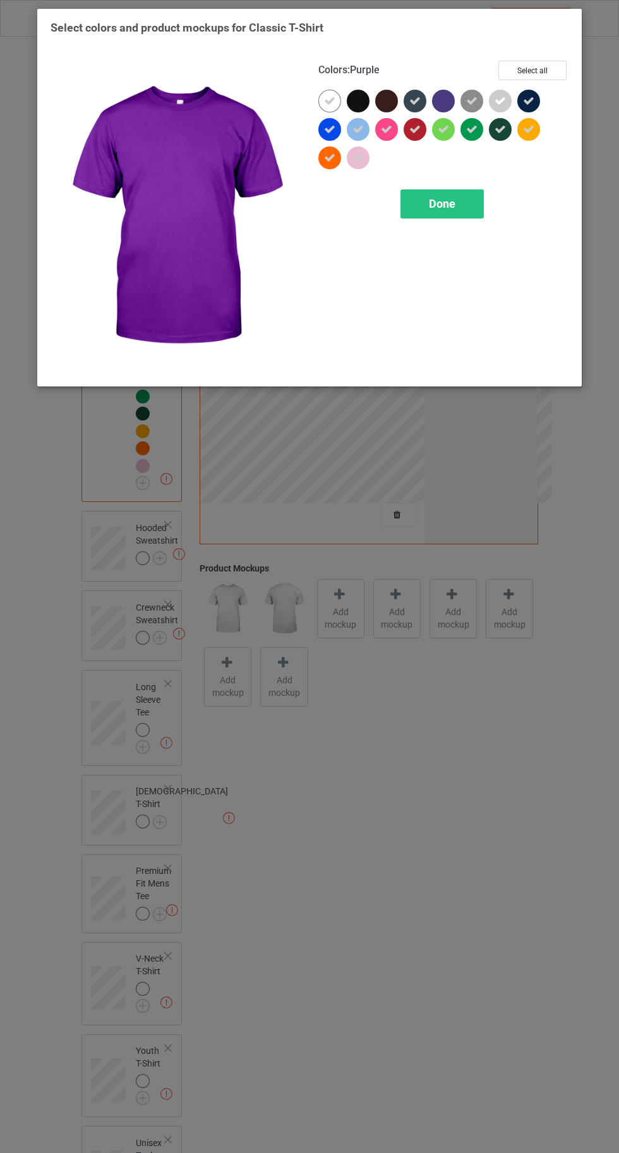
click at [415, 100] on icon at bounding box center [414, 100] width 11 height 11
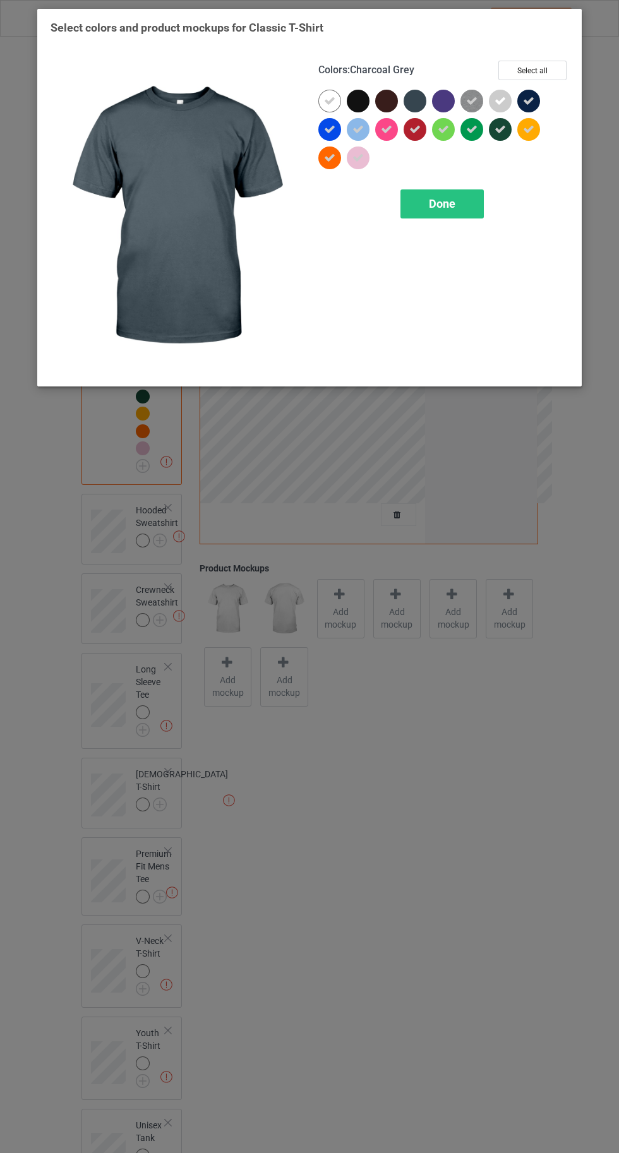
click at [432, 215] on div "Done" at bounding box center [441, 203] width 83 height 29
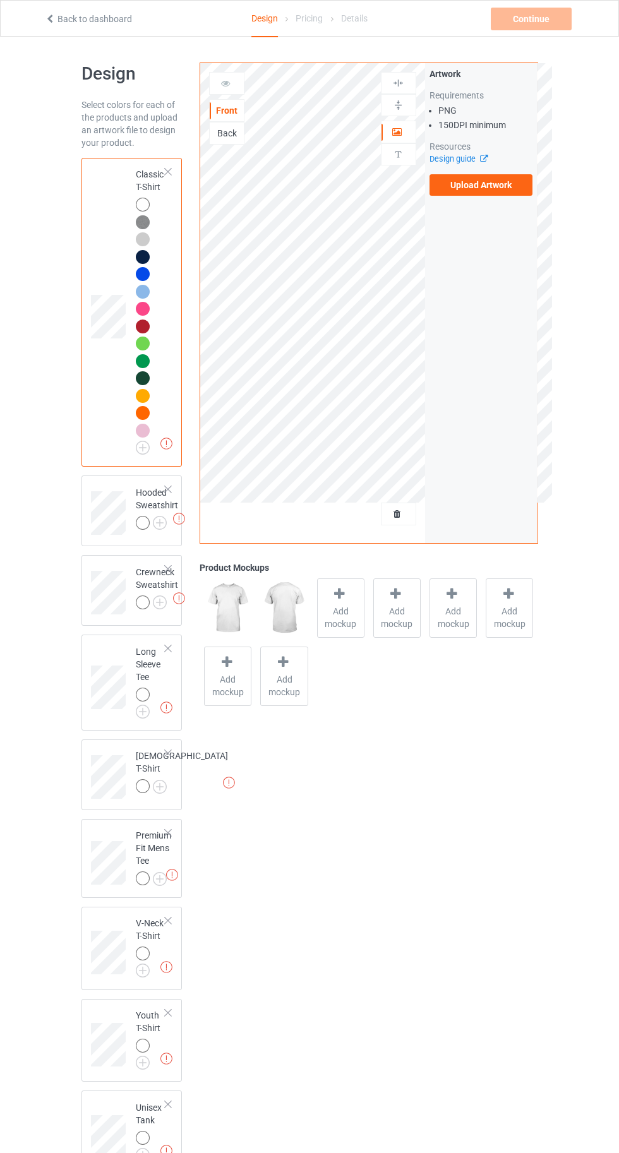
scroll to position [30, 0]
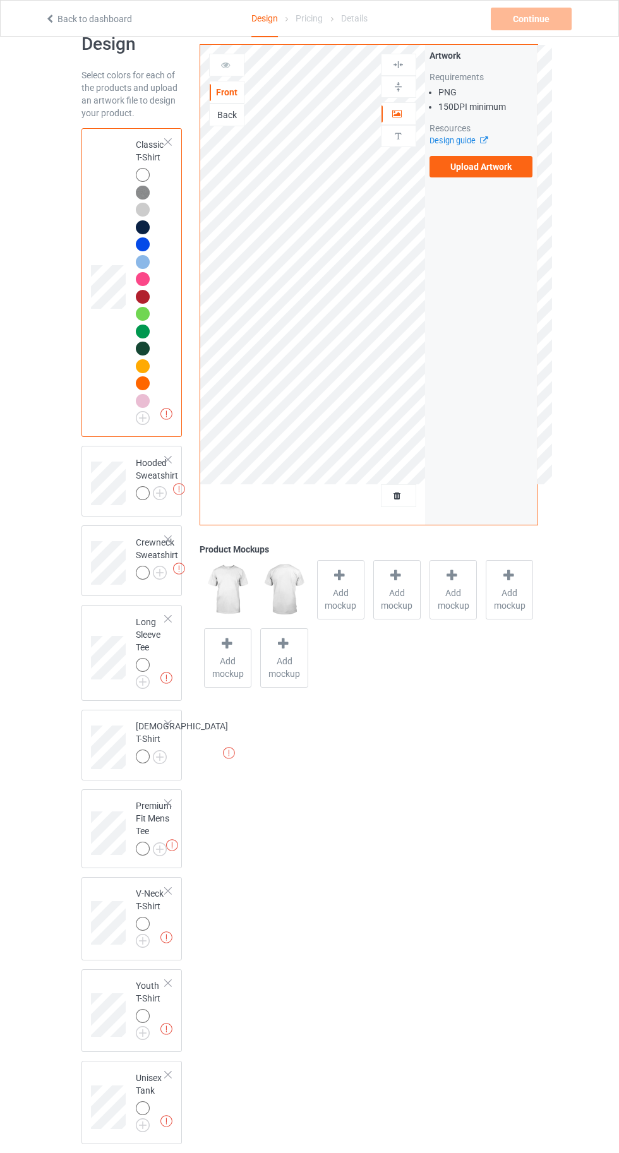
click at [0, 0] on img at bounding box center [0, 0] width 0 height 0
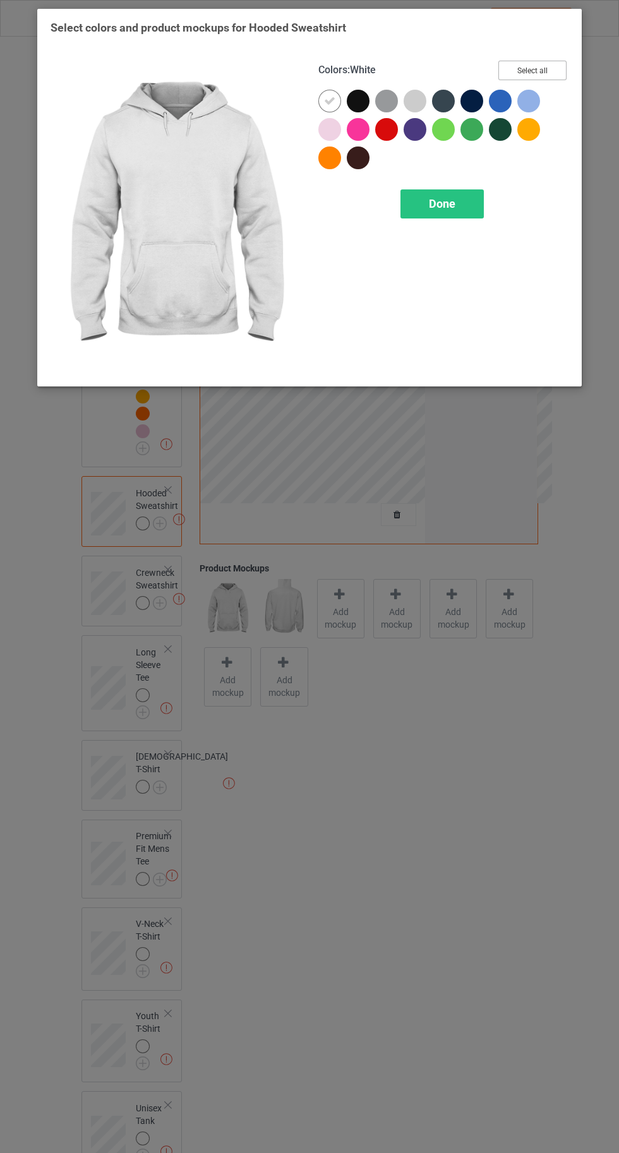
click at [524, 61] on button "Select all" at bounding box center [532, 71] width 68 height 20
click at [358, 99] on icon at bounding box center [357, 100] width 11 height 11
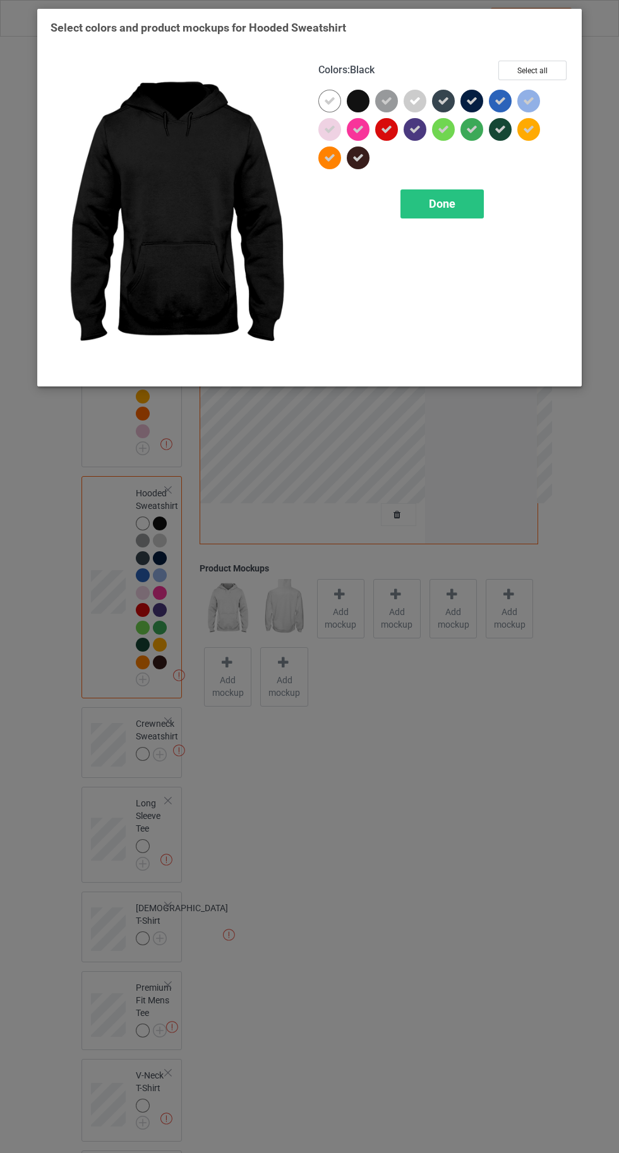
click at [443, 100] on icon at bounding box center [443, 100] width 11 height 11
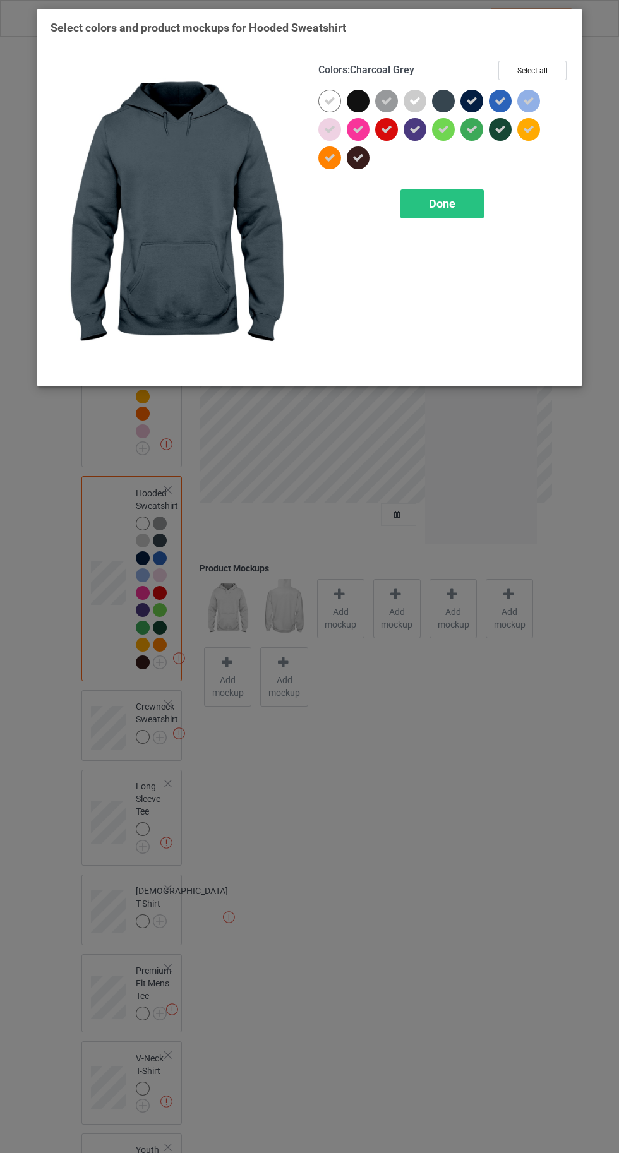
click at [500, 100] on icon at bounding box center [500, 100] width 11 height 11
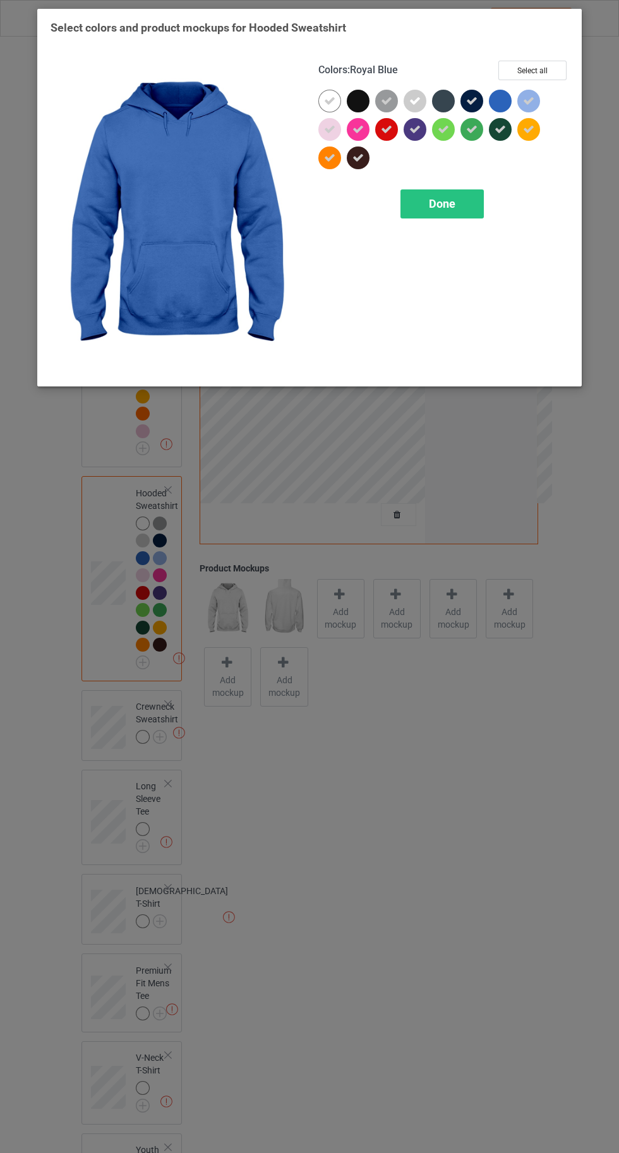
click at [440, 203] on span "Done" at bounding box center [442, 203] width 27 height 13
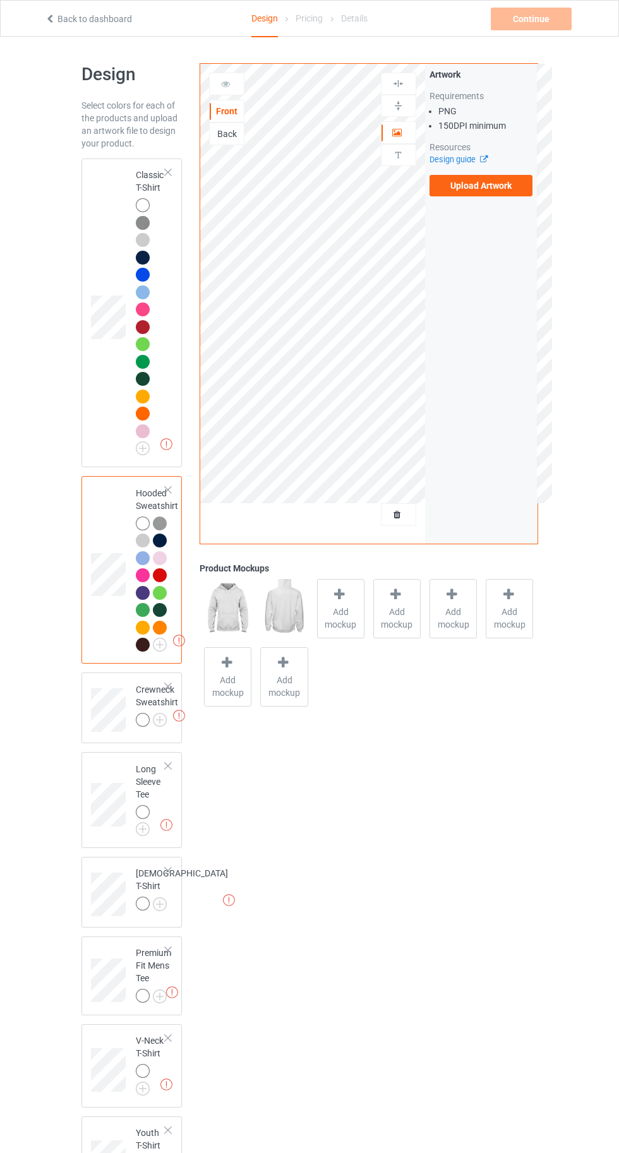
scroll to position [147, 0]
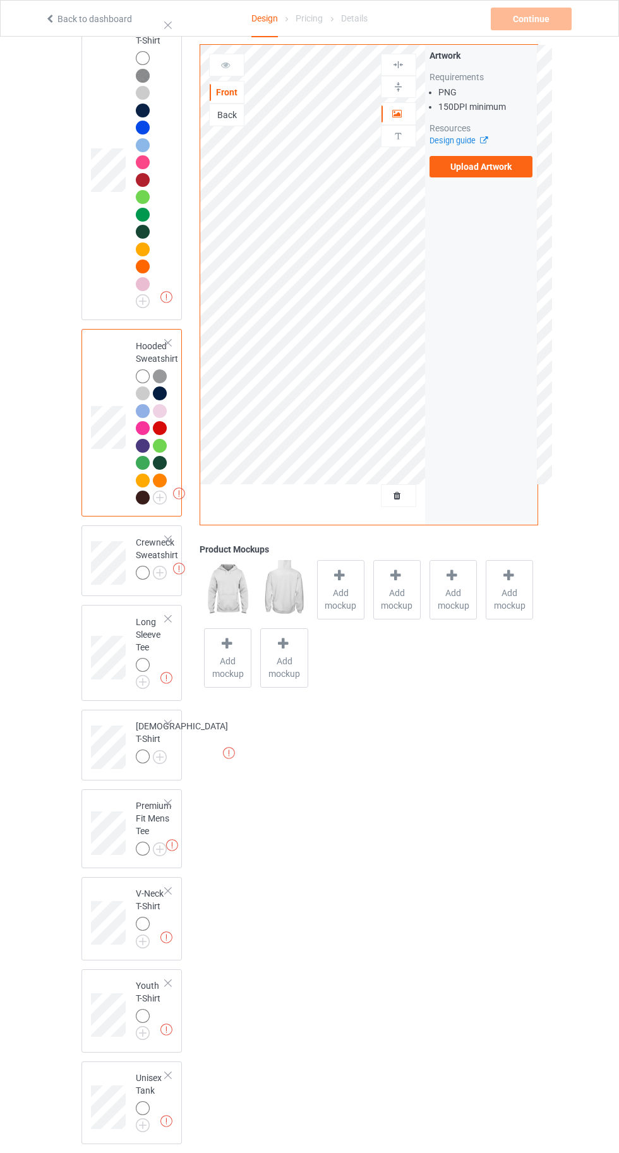
click at [0, 0] on img at bounding box center [0, 0] width 0 height 0
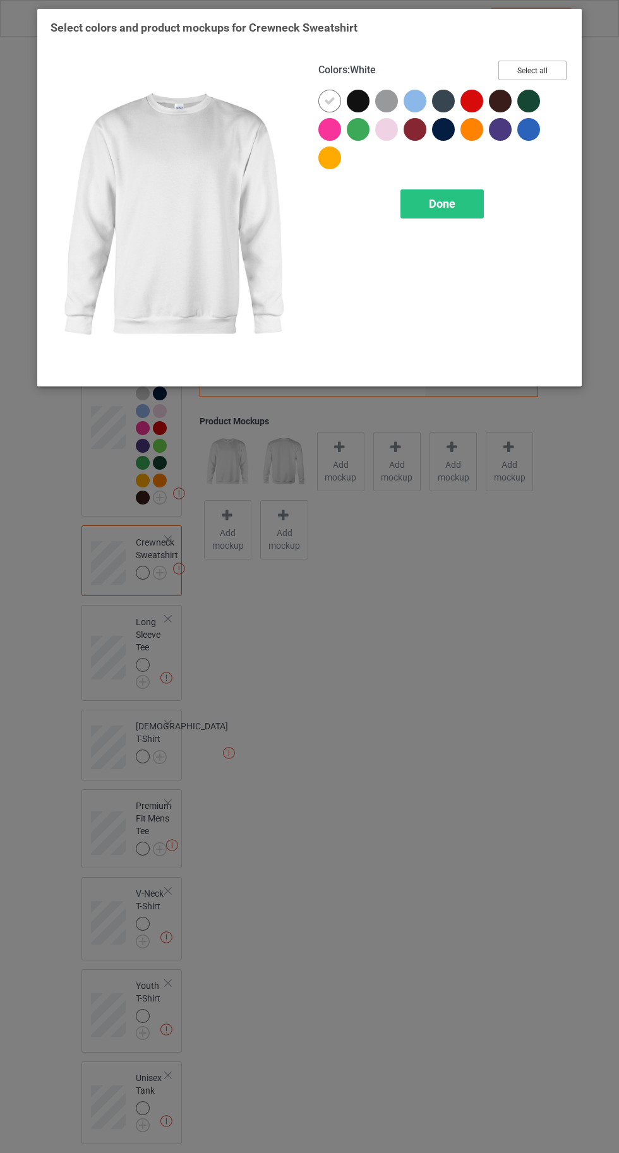
click at [538, 73] on button "Select all" at bounding box center [532, 71] width 68 height 20
click at [358, 100] on icon at bounding box center [357, 100] width 11 height 11
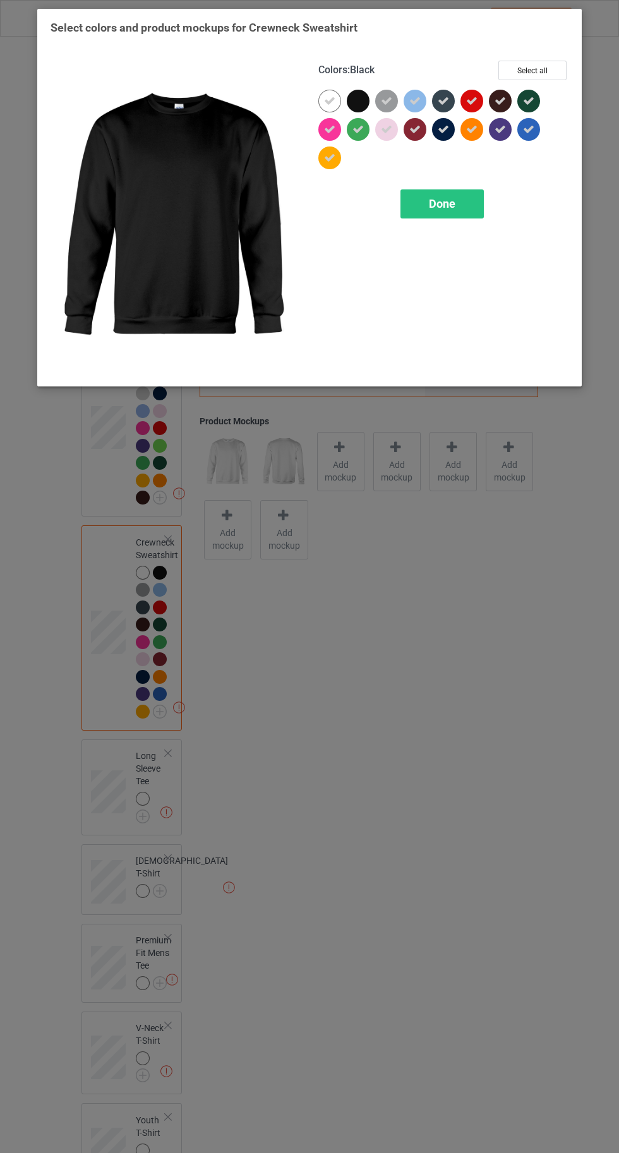
click at [529, 129] on icon at bounding box center [528, 129] width 11 height 11
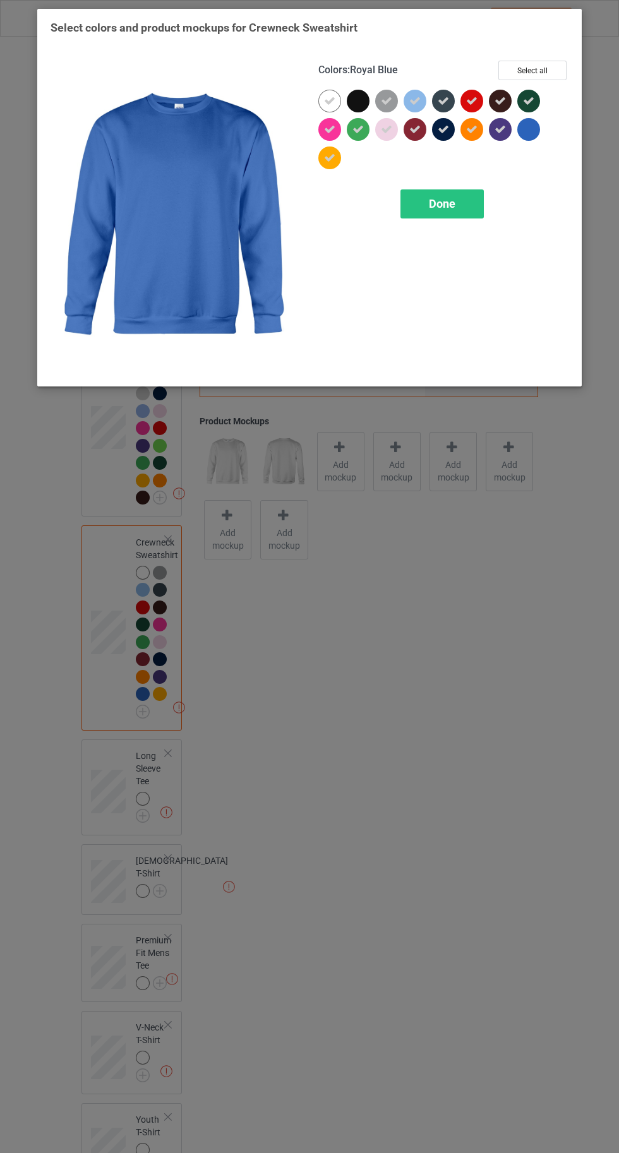
click at [415, 100] on icon at bounding box center [414, 100] width 11 height 11
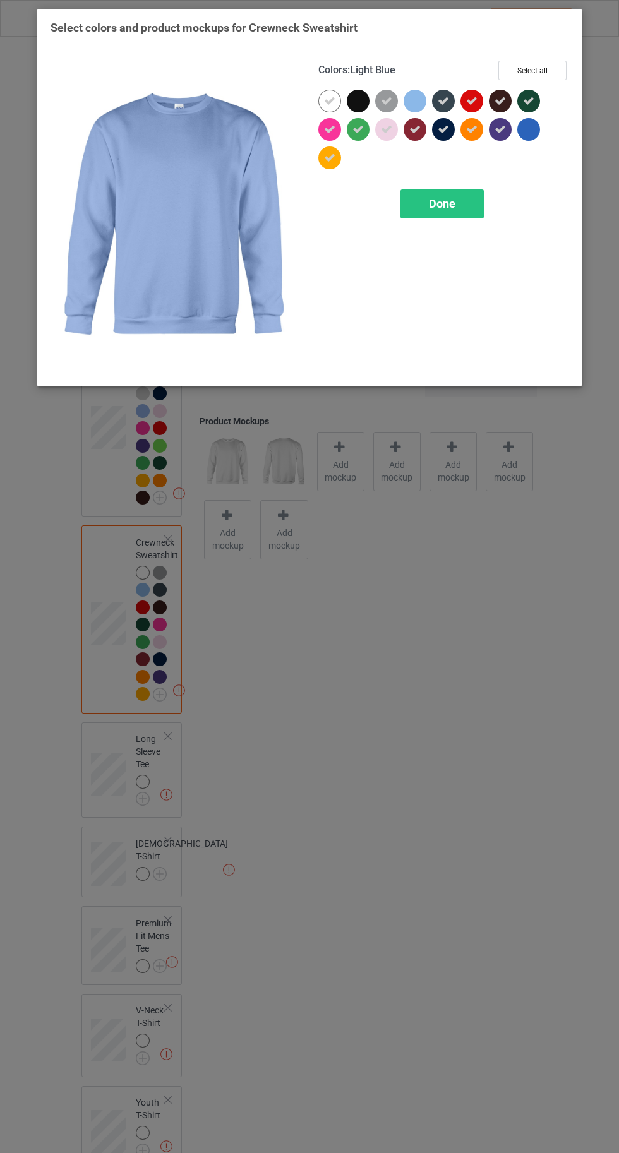
click at [427, 215] on div "Done" at bounding box center [441, 203] width 83 height 29
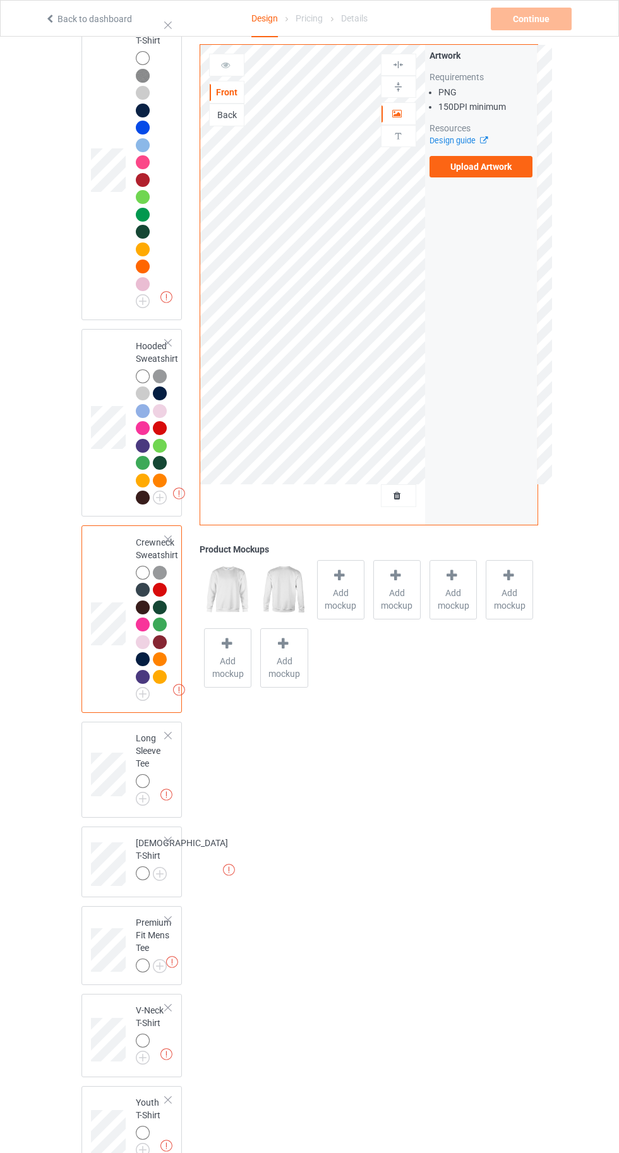
scroll to position [263, 0]
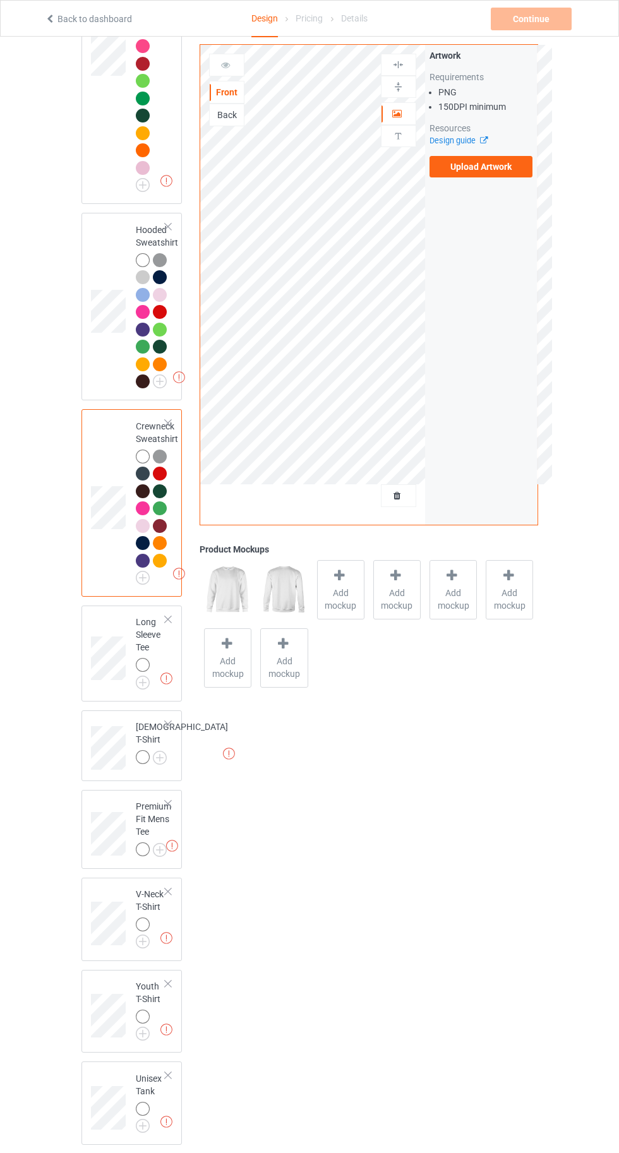
click at [0, 0] on img at bounding box center [0, 0] width 0 height 0
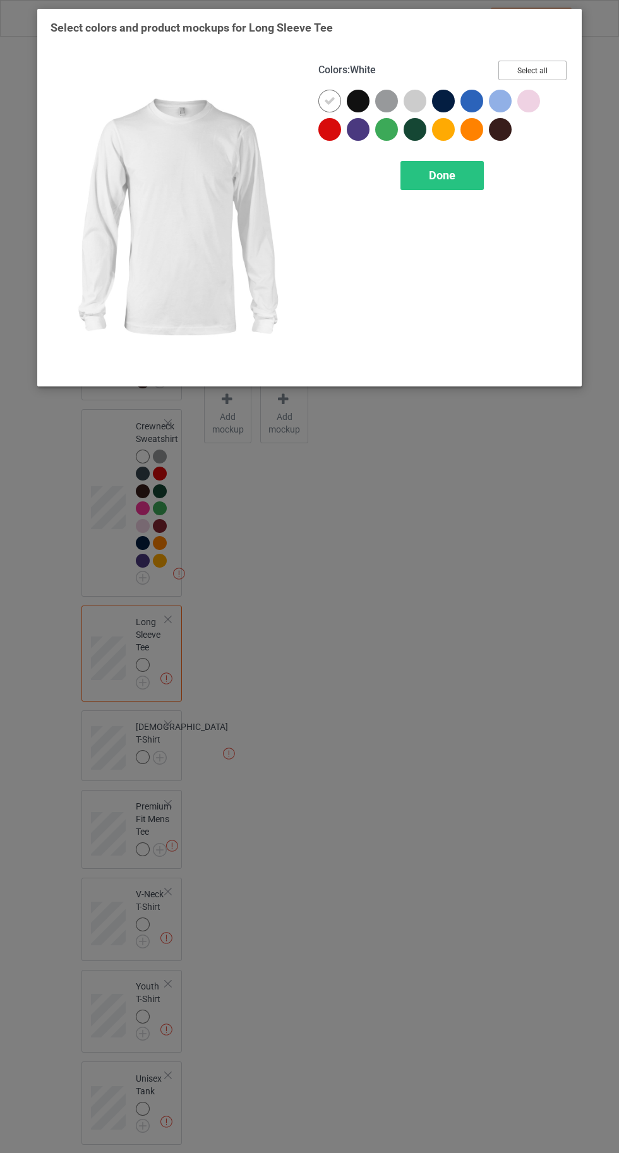
click at [544, 68] on button "Select all" at bounding box center [532, 71] width 68 height 20
click at [358, 100] on icon at bounding box center [357, 100] width 11 height 11
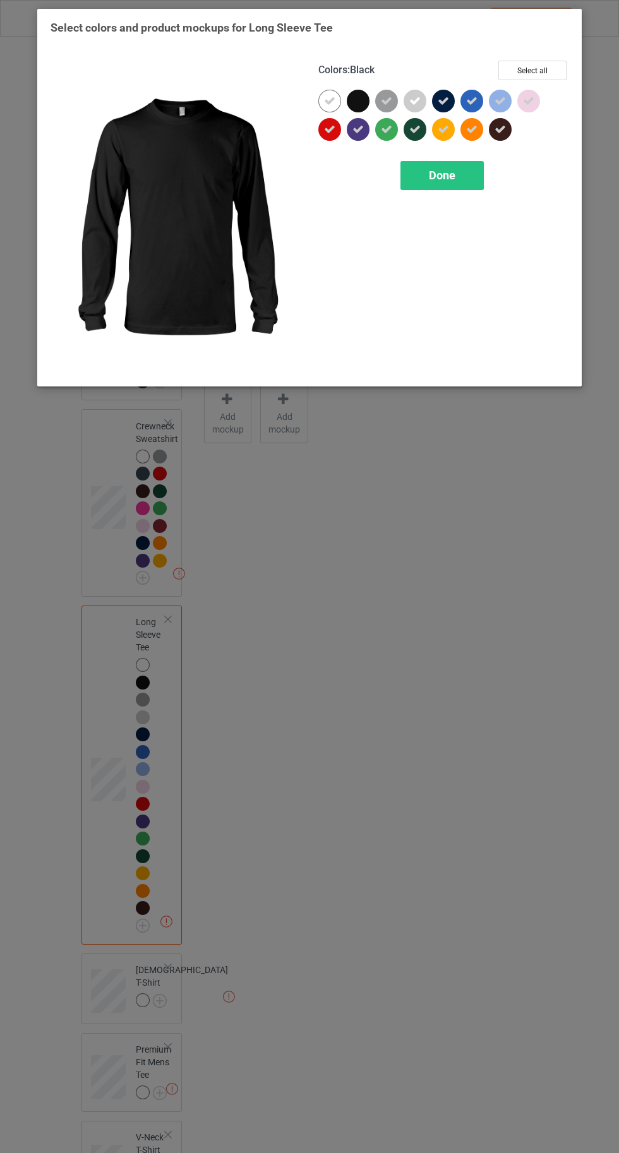
click at [388, 99] on icon at bounding box center [386, 100] width 11 height 11
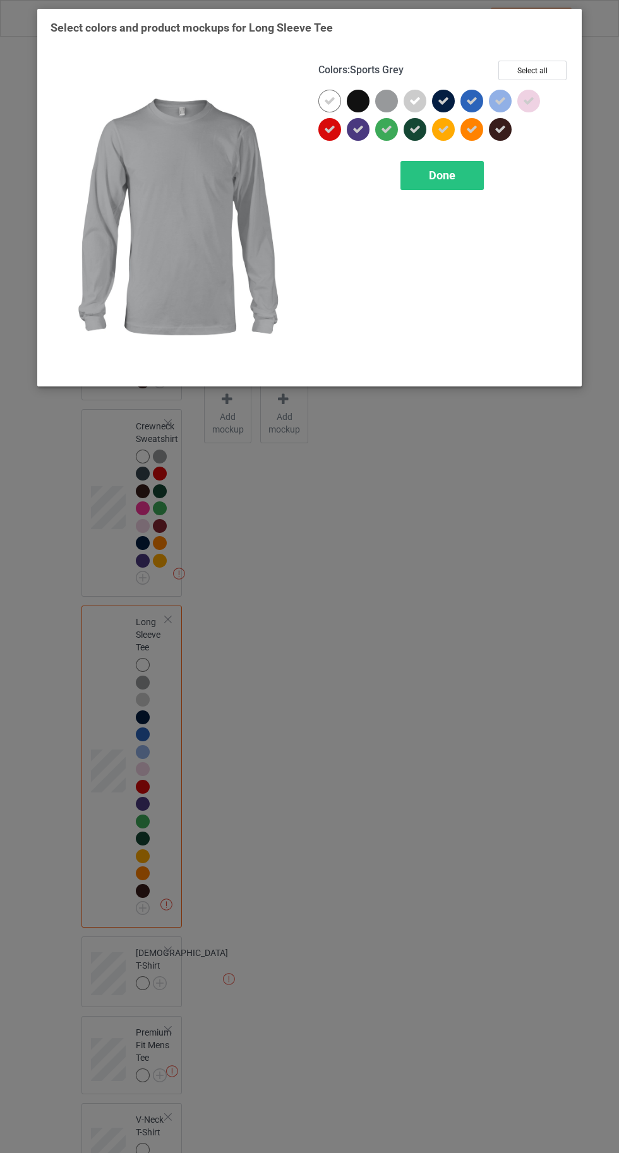
click at [447, 104] on icon at bounding box center [443, 100] width 11 height 11
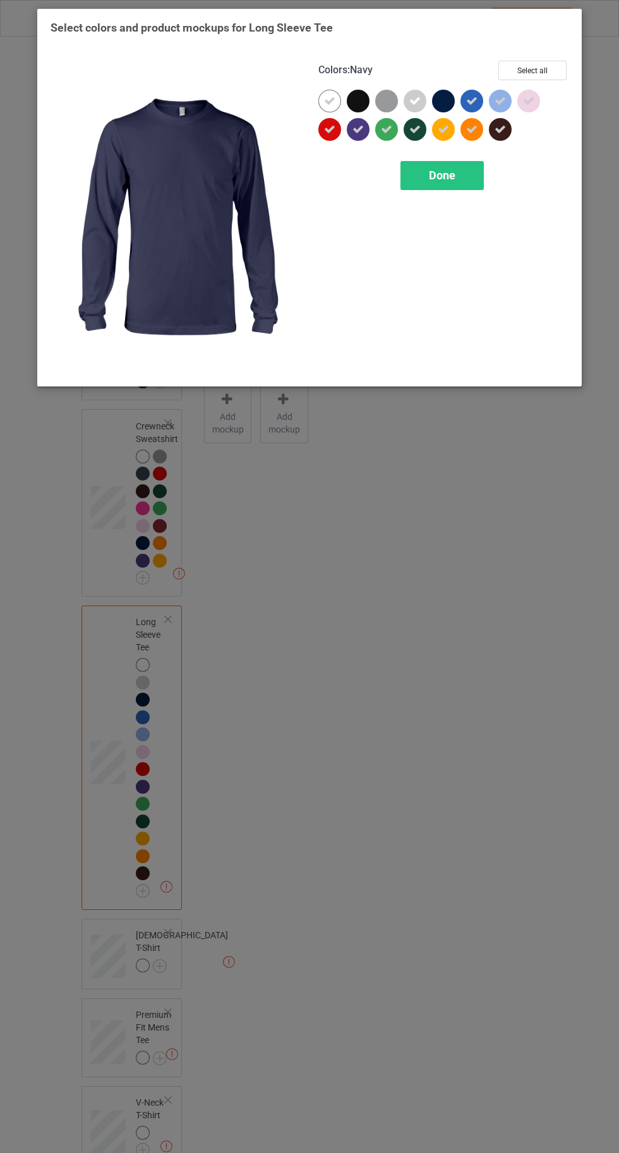
click at [471, 100] on icon at bounding box center [471, 100] width 11 height 11
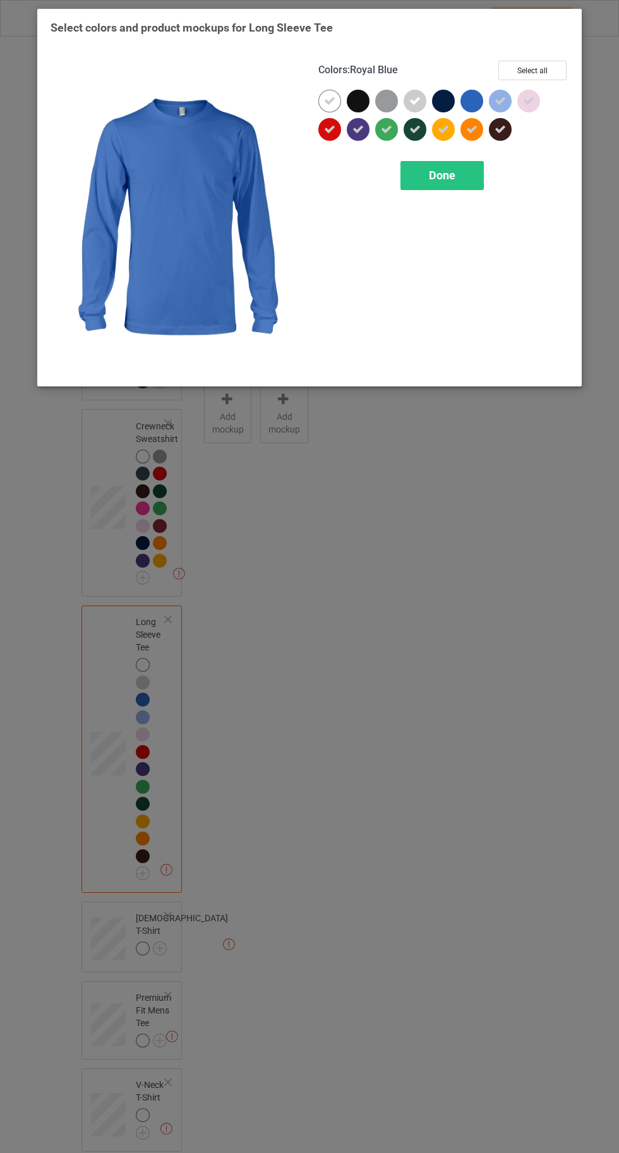
click at [430, 184] on div "Done" at bounding box center [441, 175] width 83 height 29
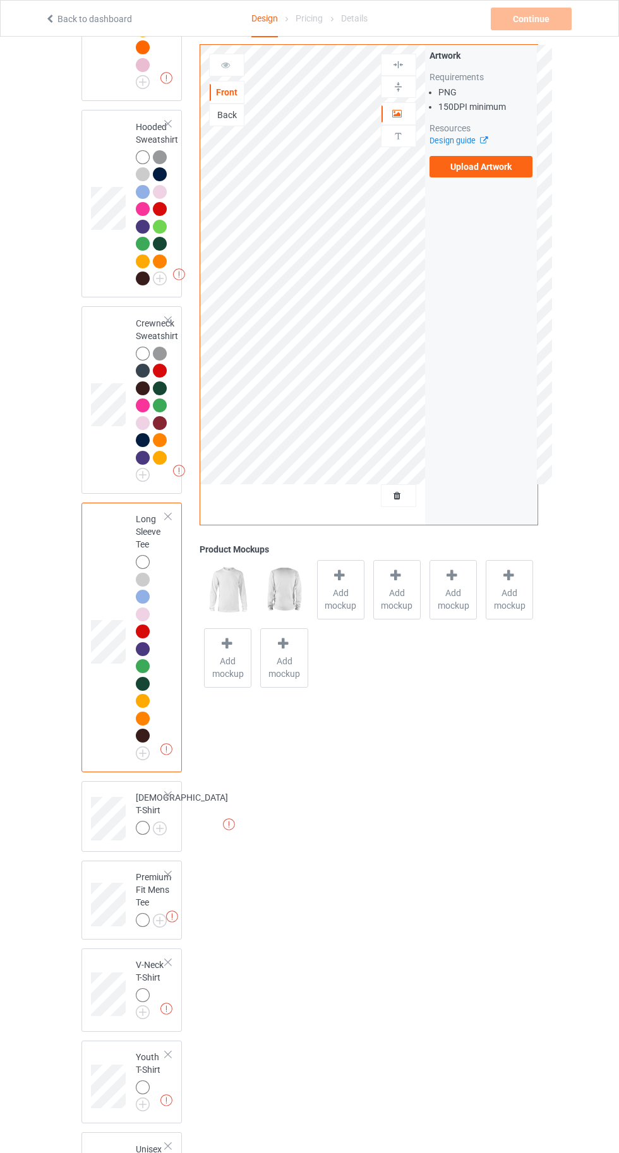
scroll to position [437, 0]
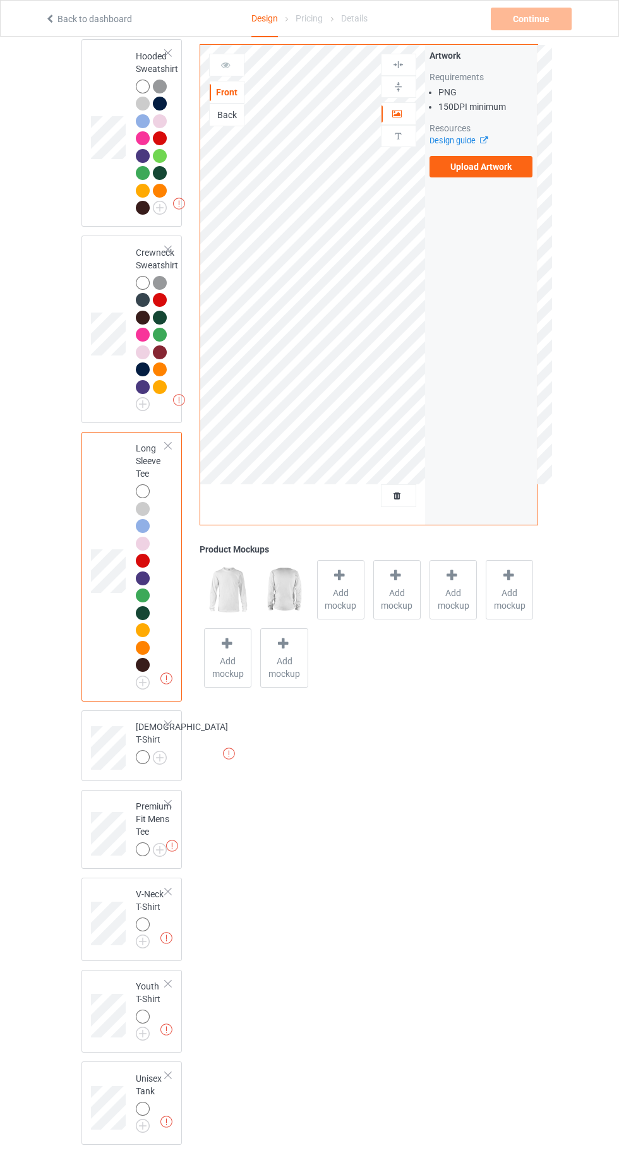
click at [0, 0] on img at bounding box center [0, 0] width 0 height 0
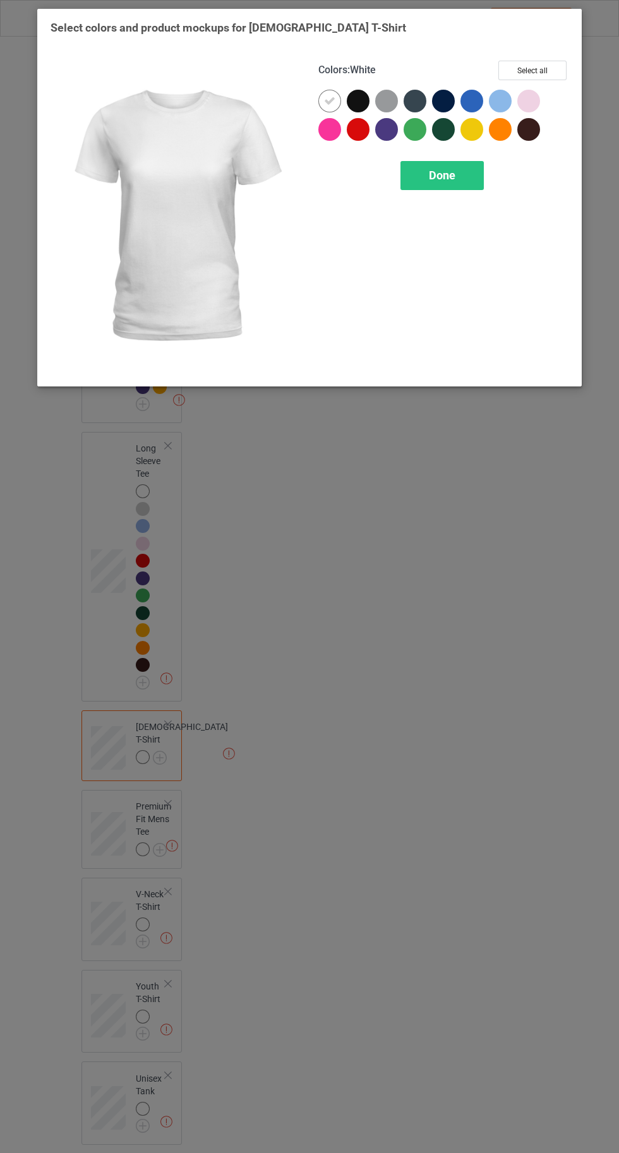
click at [522, 72] on button "Select all" at bounding box center [532, 71] width 68 height 20
click at [468, 100] on icon at bounding box center [471, 100] width 11 height 11
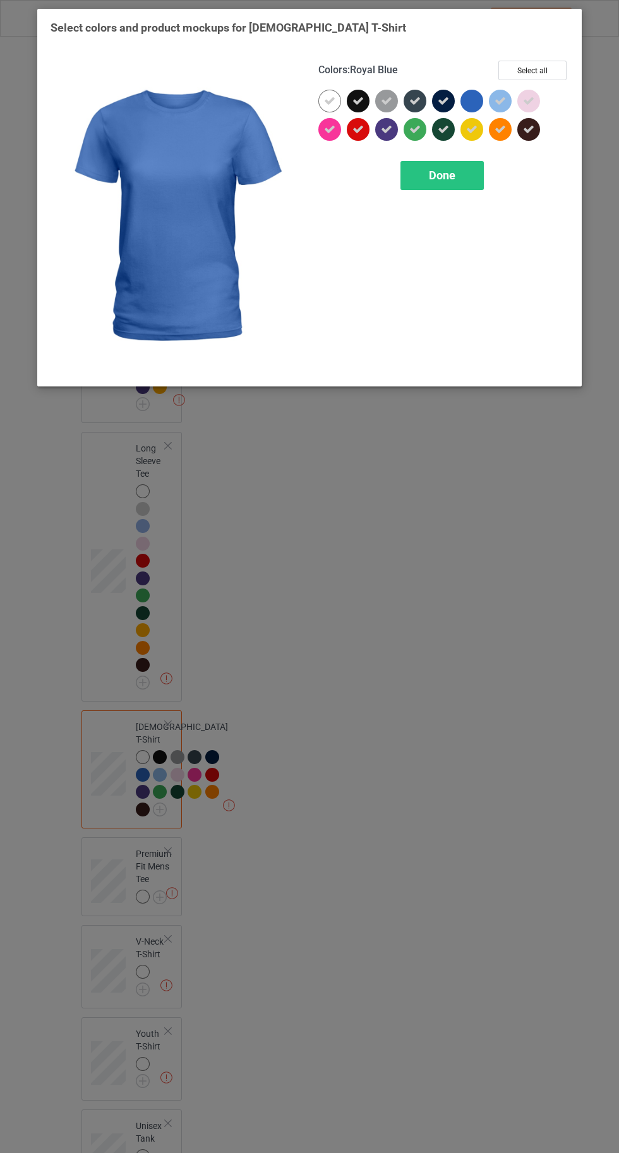
click at [358, 100] on icon at bounding box center [357, 100] width 11 height 11
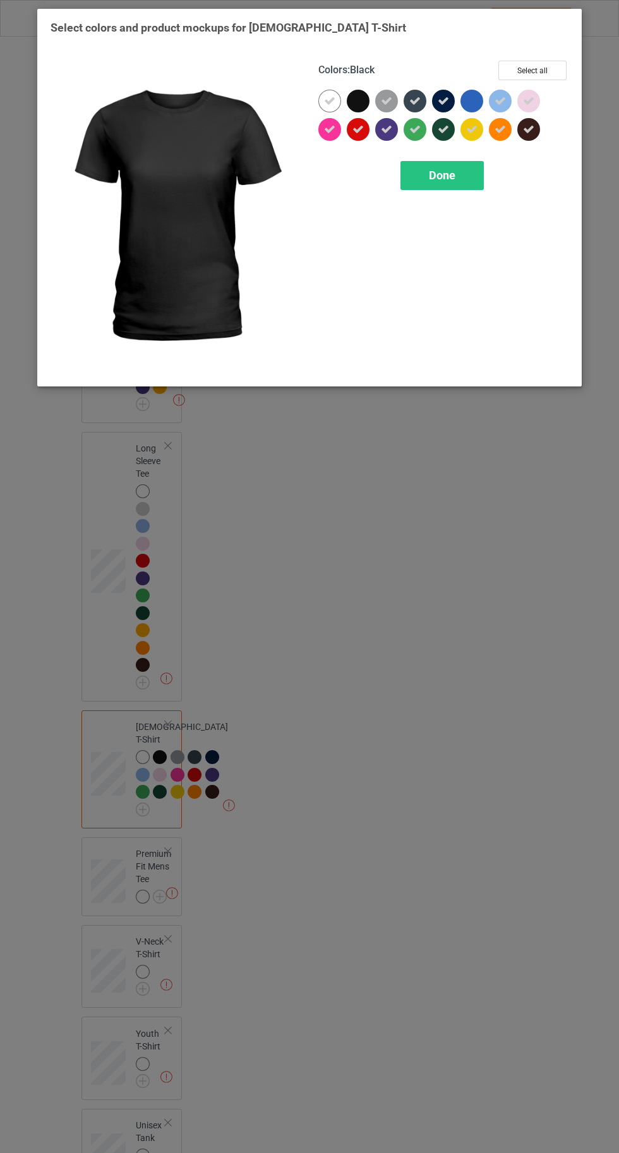
click at [415, 100] on icon at bounding box center [414, 100] width 11 height 11
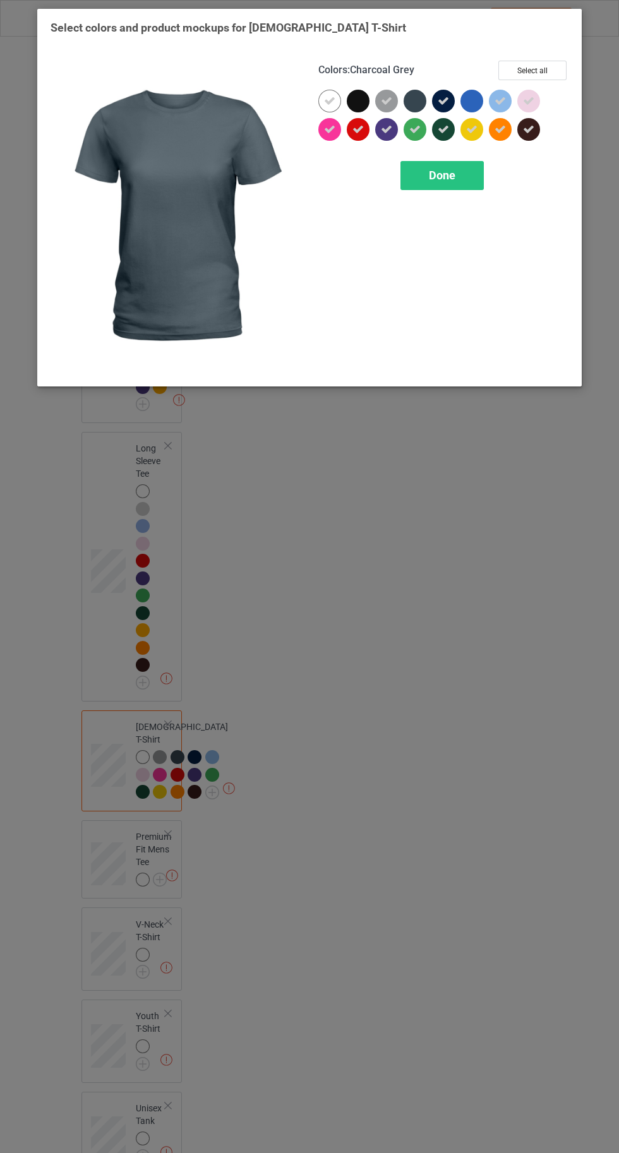
click at [443, 100] on icon at bounding box center [443, 100] width 11 height 11
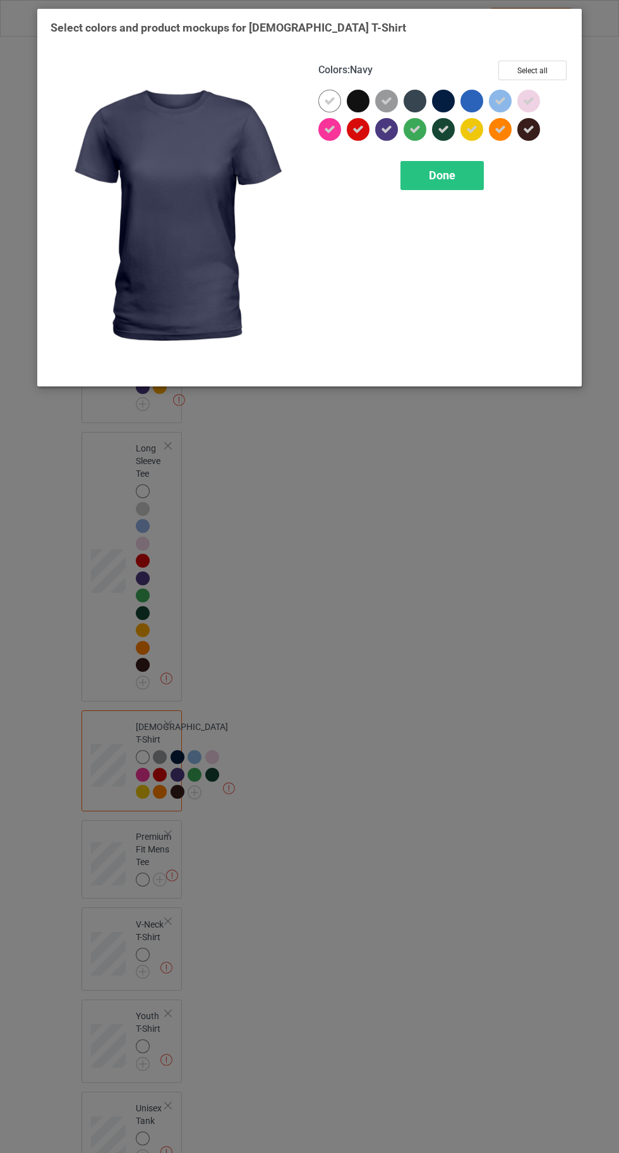
click at [442, 174] on span "Done" at bounding box center [442, 175] width 27 height 13
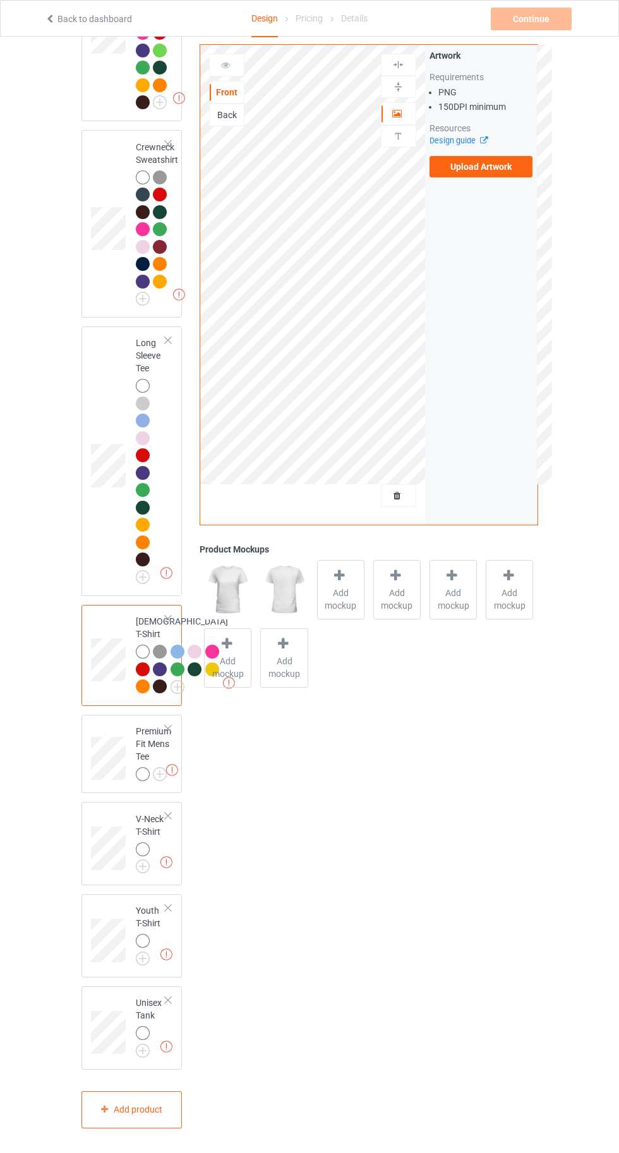
scroll to position [628, 0]
click at [0, 0] on img at bounding box center [0, 0] width 0 height 0
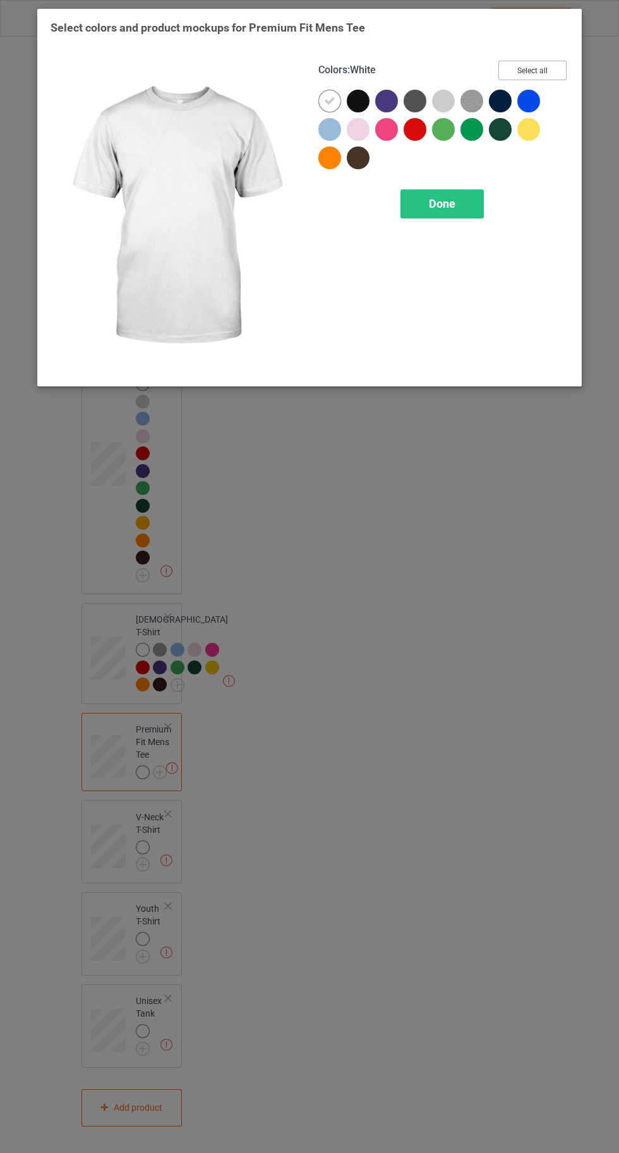
click at [542, 61] on button "Select all" at bounding box center [532, 71] width 68 height 20
click at [529, 100] on icon at bounding box center [528, 100] width 11 height 11
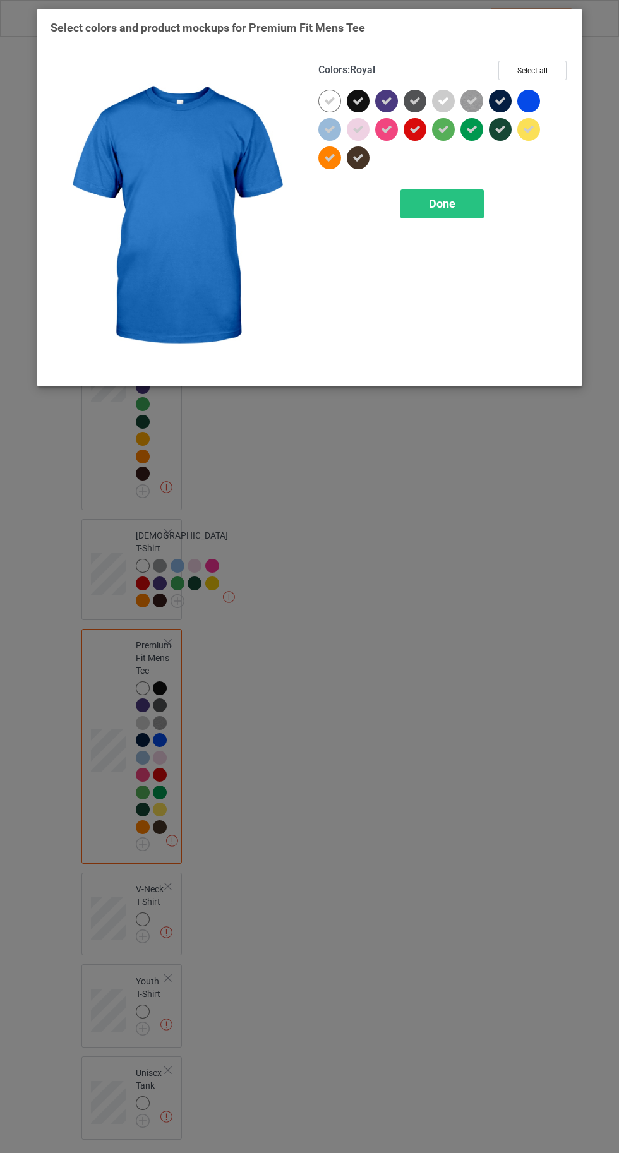
click at [500, 100] on icon at bounding box center [500, 100] width 11 height 11
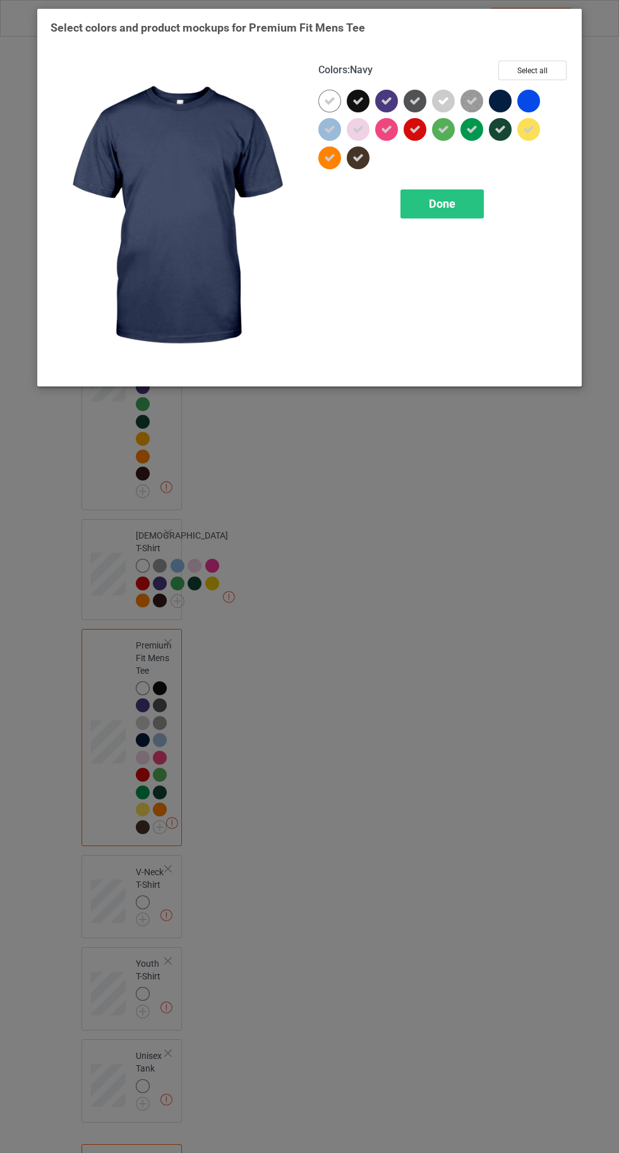
click at [358, 100] on icon at bounding box center [357, 100] width 11 height 11
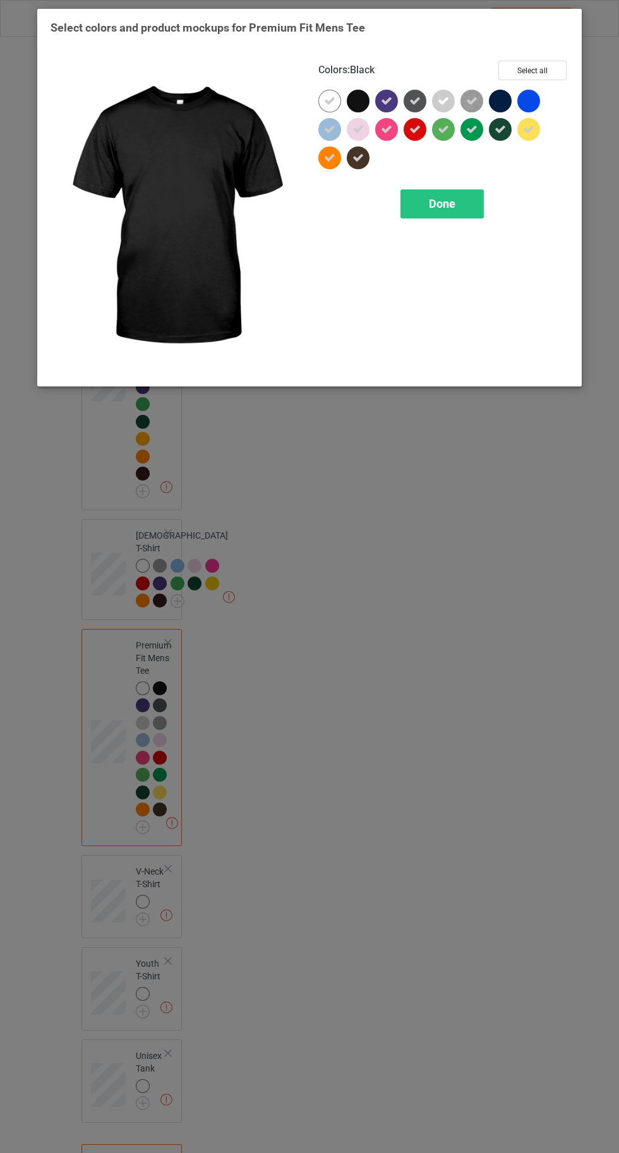
click at [422, 210] on div "Done" at bounding box center [441, 203] width 83 height 29
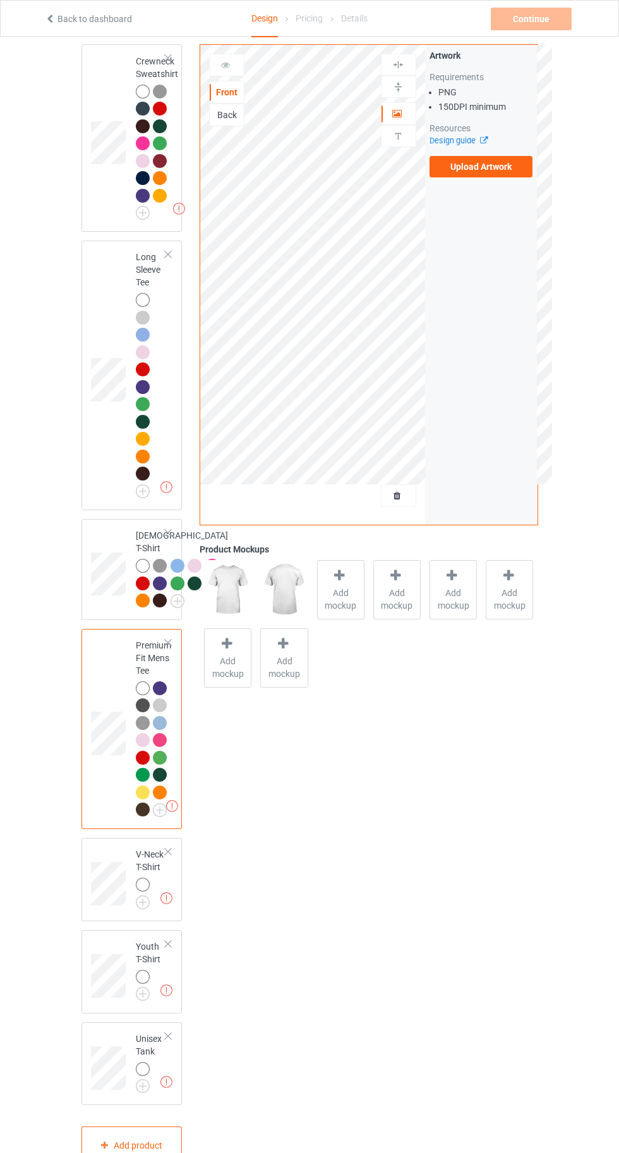
scroll to position [750, 0]
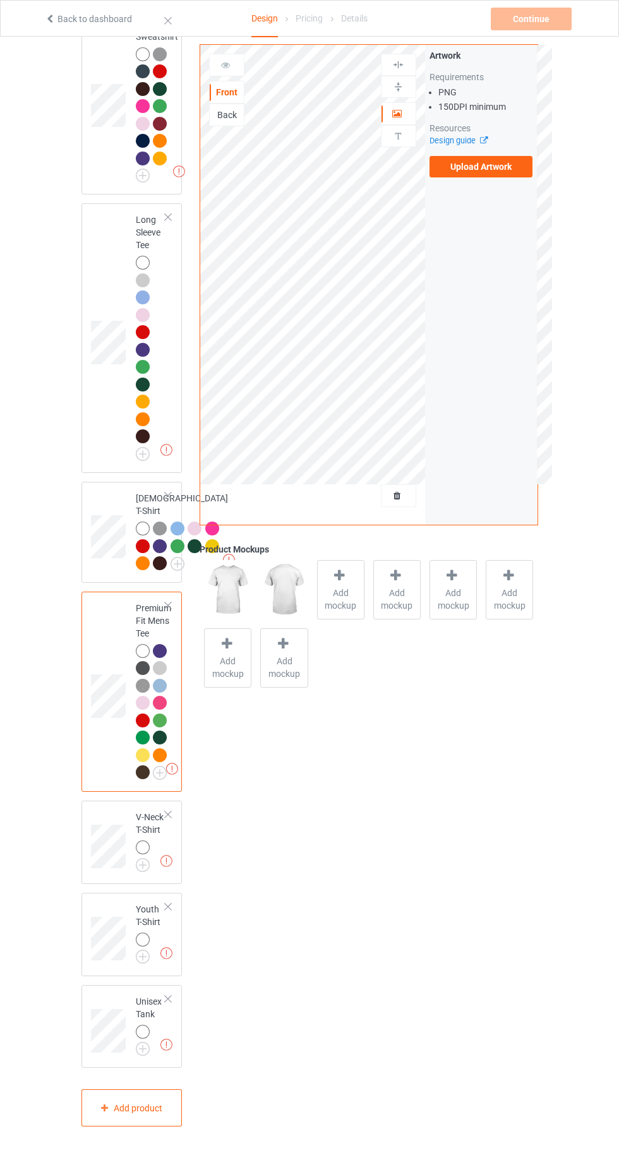
click at [0, 0] on img at bounding box center [0, 0] width 0 height 0
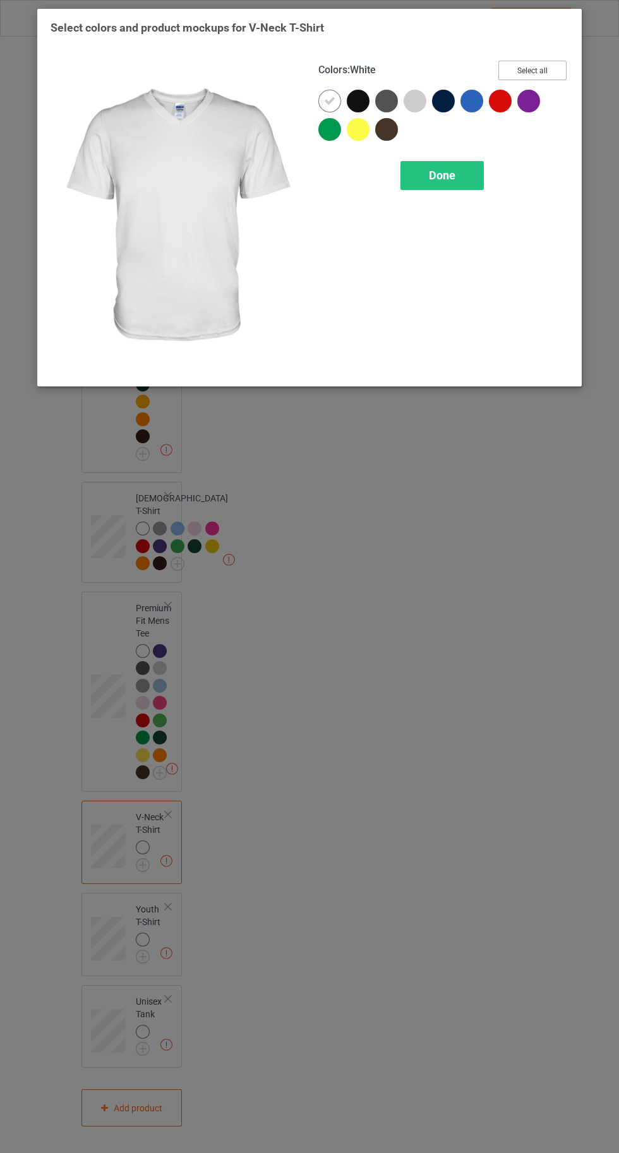
click at [542, 62] on button "Select all" at bounding box center [532, 71] width 68 height 20
click at [359, 99] on icon at bounding box center [357, 100] width 11 height 11
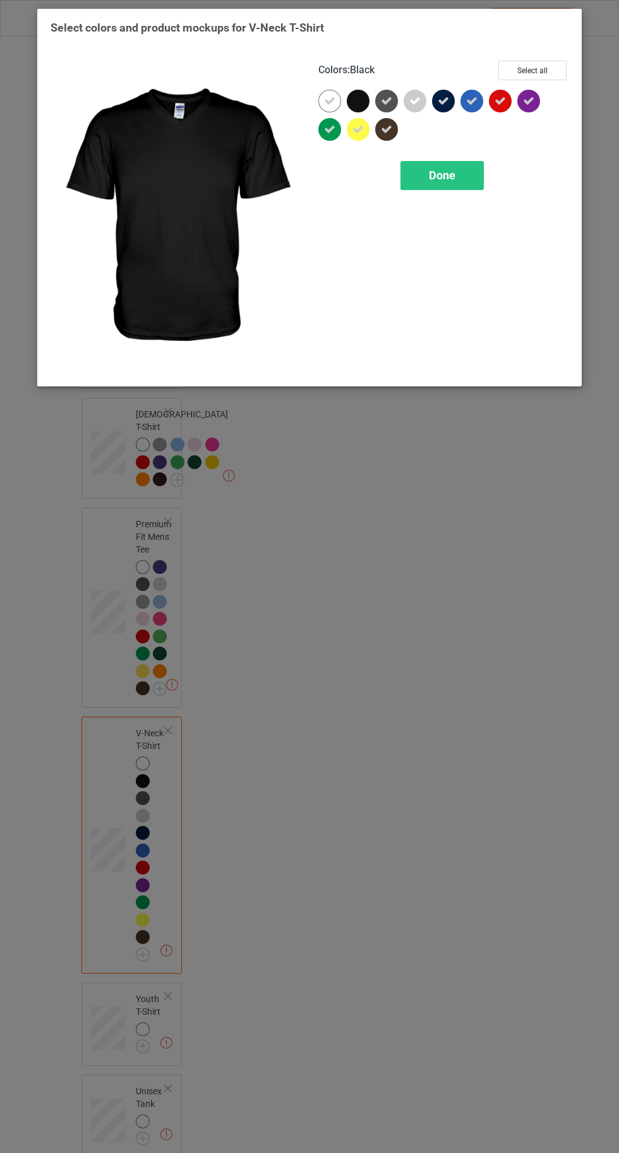
click at [389, 95] on icon at bounding box center [386, 100] width 11 height 11
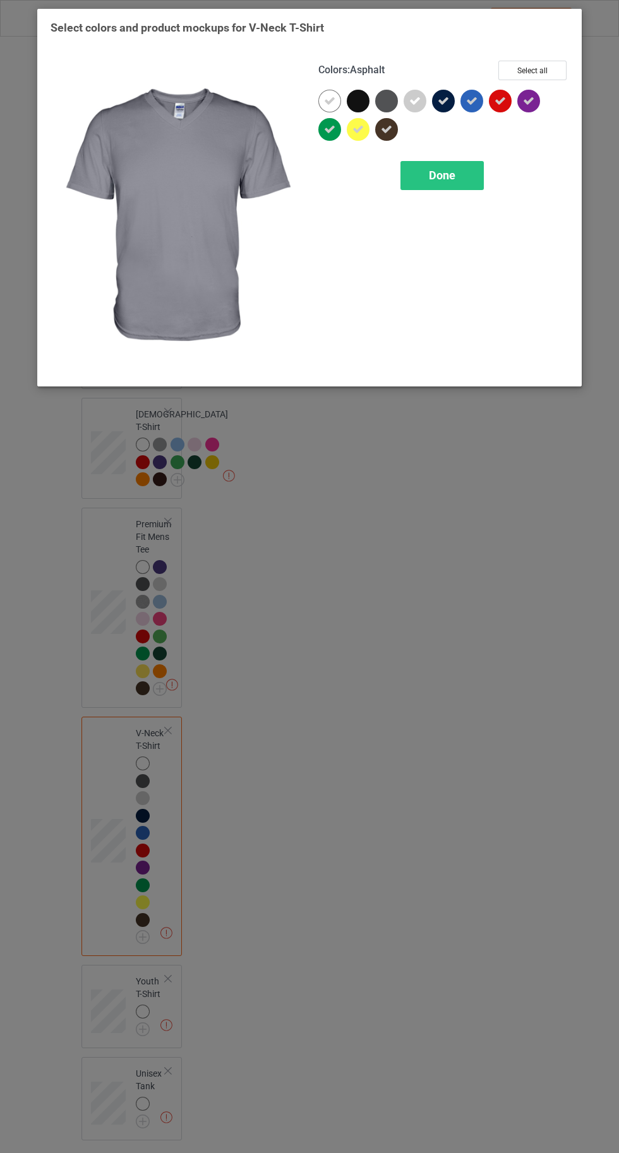
click at [471, 100] on icon at bounding box center [471, 100] width 11 height 11
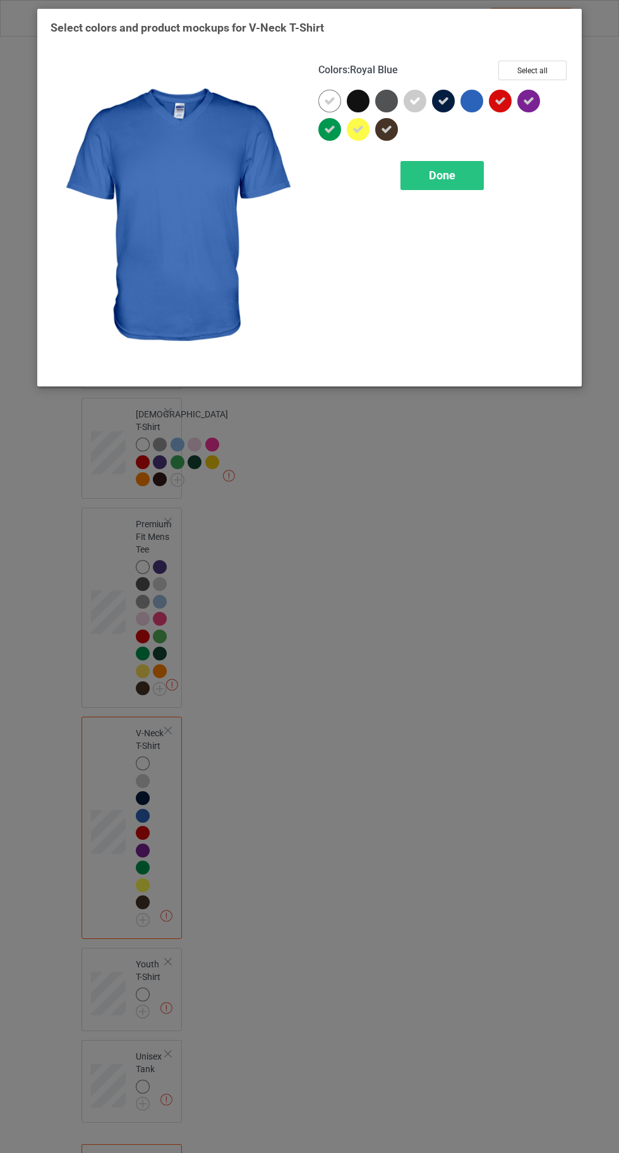
click at [468, 176] on div "Done" at bounding box center [441, 175] width 83 height 29
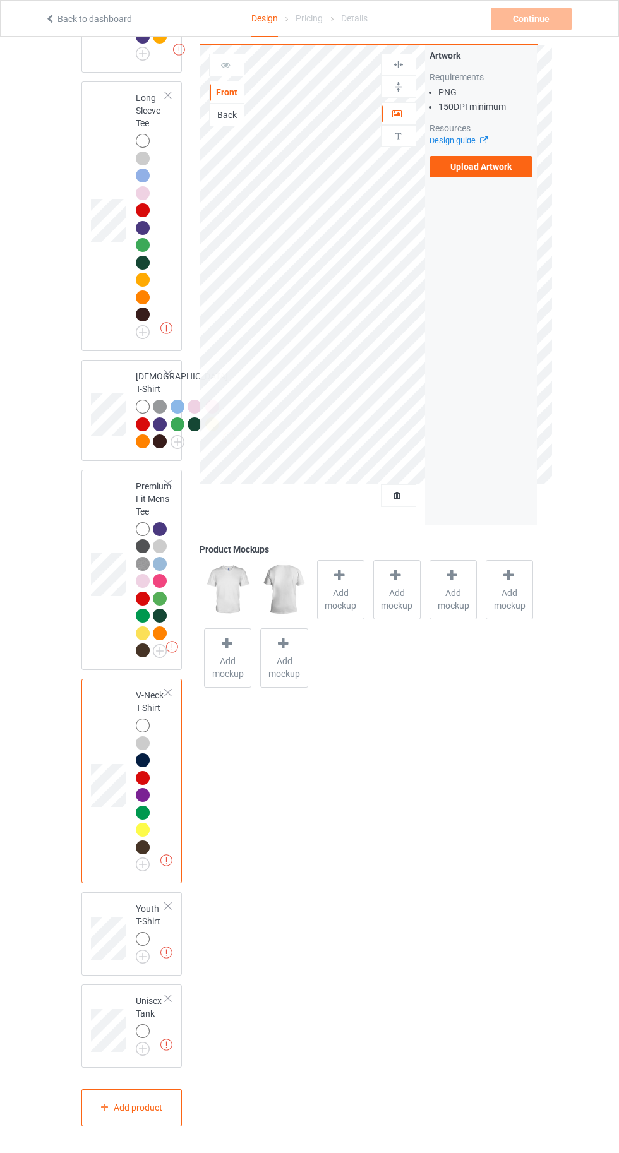
click at [150, 950] on div at bounding box center [145, 941] width 18 height 18
click at [0, 0] on img at bounding box center [0, 0] width 0 height 0
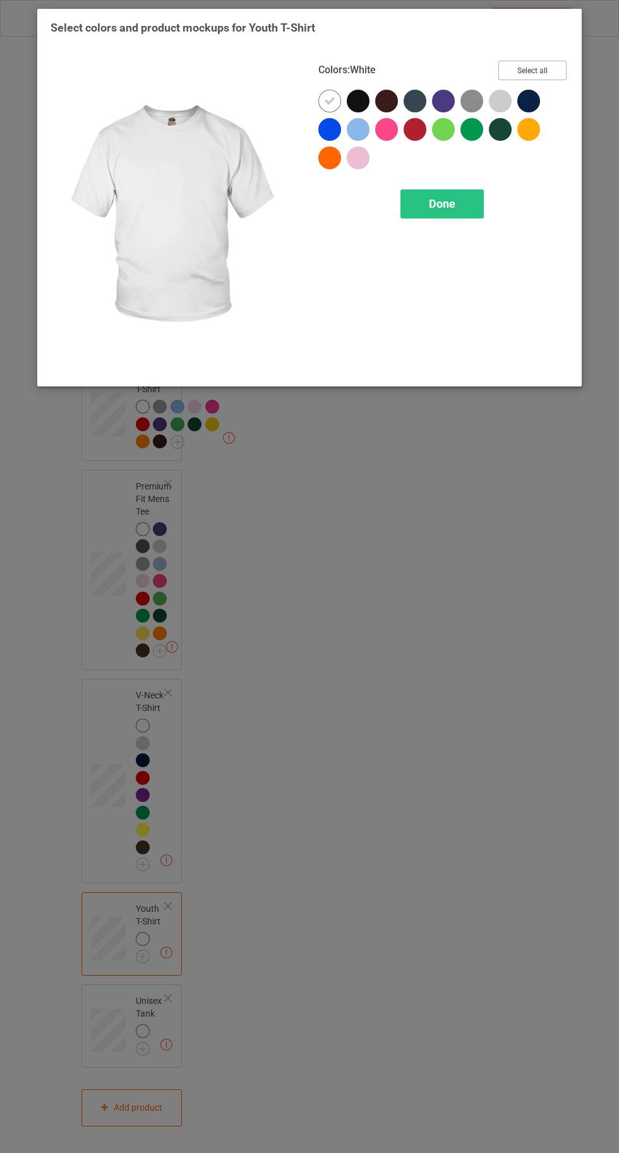
click at [551, 68] on button "Select all" at bounding box center [532, 71] width 68 height 20
click at [334, 129] on icon at bounding box center [329, 129] width 11 height 11
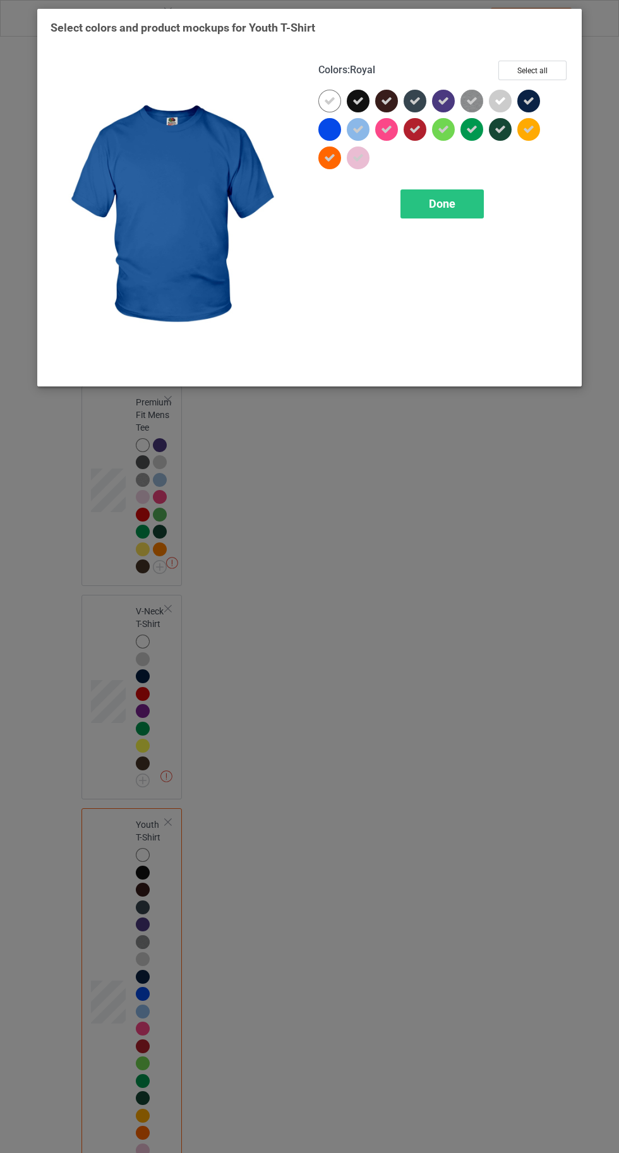
click at [359, 100] on icon at bounding box center [357, 100] width 11 height 11
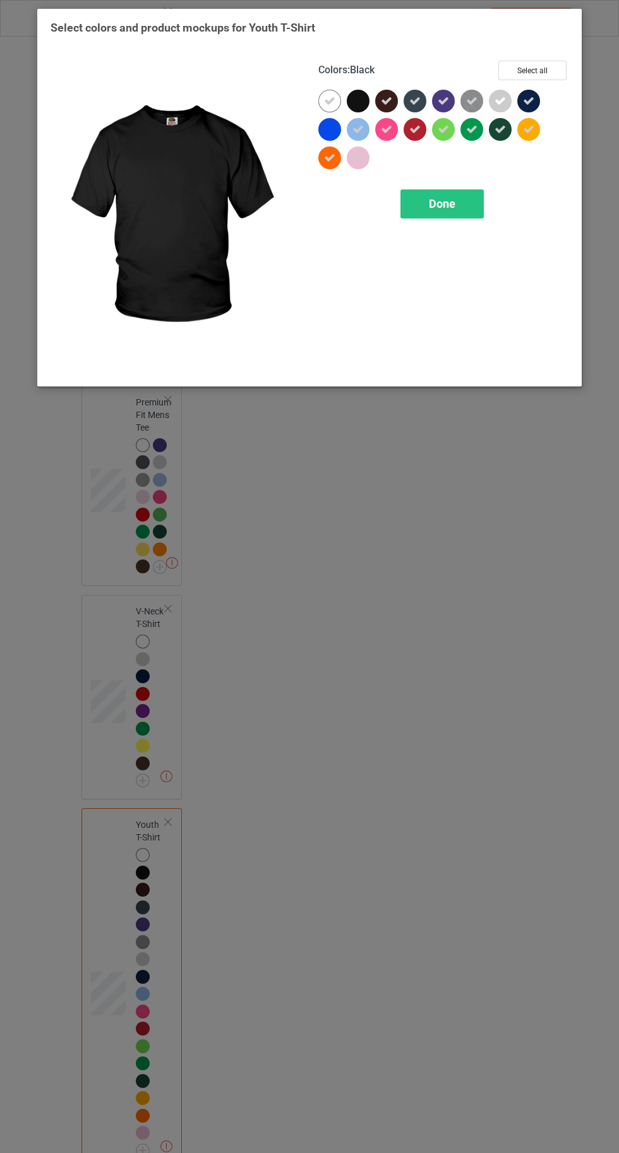
click at [465, 216] on div "Done" at bounding box center [441, 203] width 83 height 29
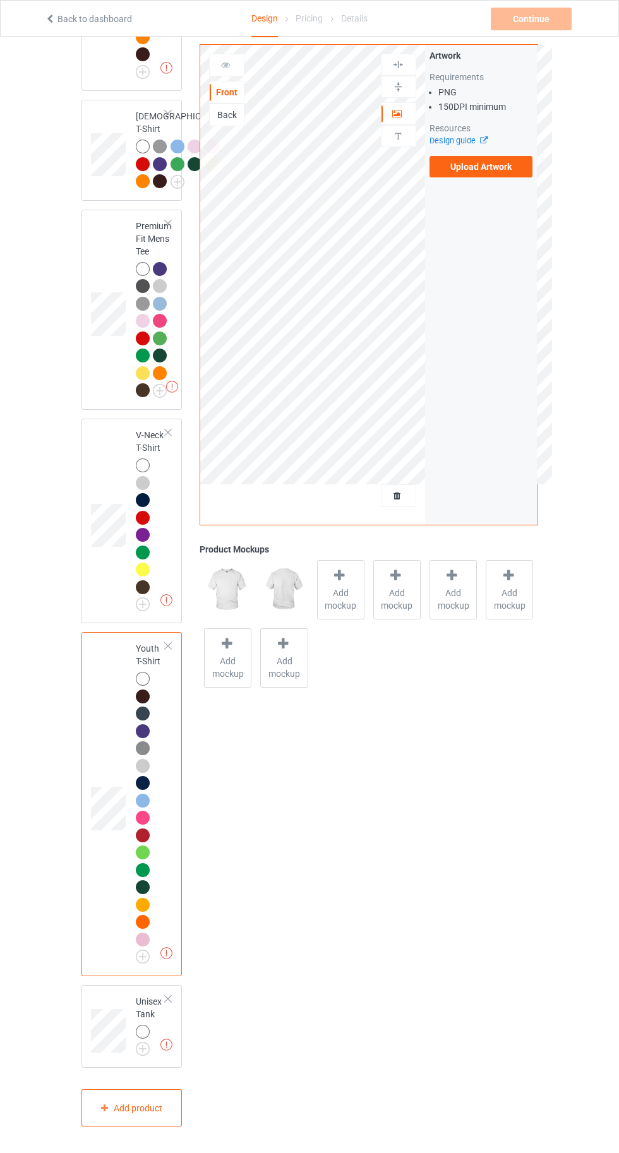
scroll to position [1132, 0]
click at [147, 1039] on div at bounding box center [143, 1032] width 14 height 14
click at [0, 0] on img at bounding box center [0, 0] width 0 height 0
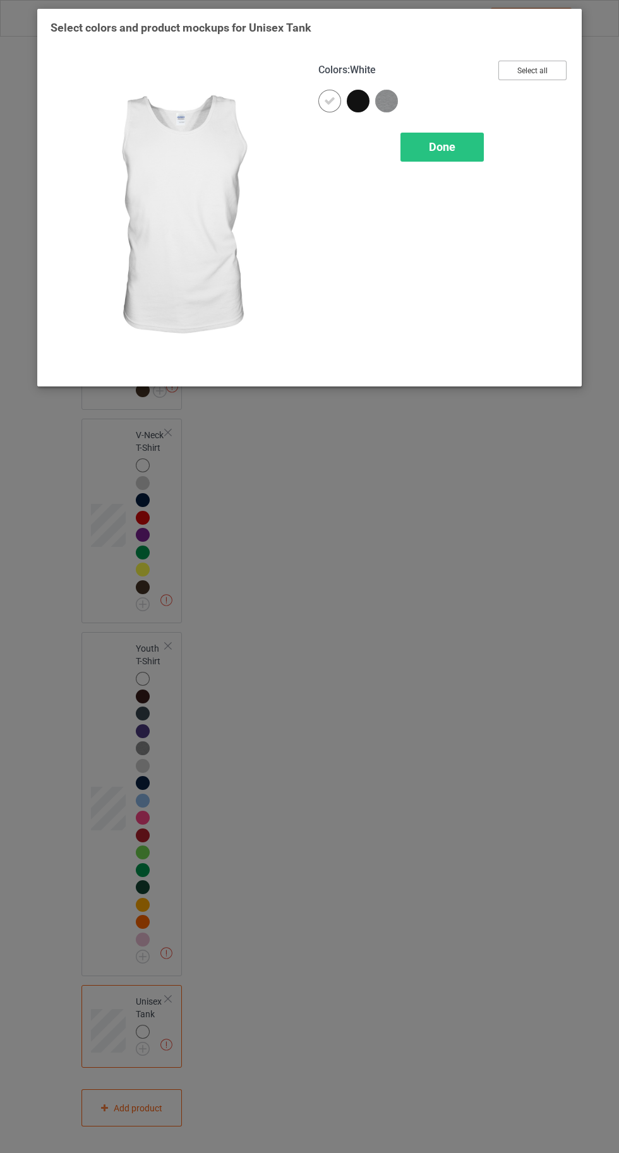
click at [543, 74] on button "Select all" at bounding box center [532, 71] width 68 height 20
click at [362, 97] on icon at bounding box center [357, 100] width 11 height 11
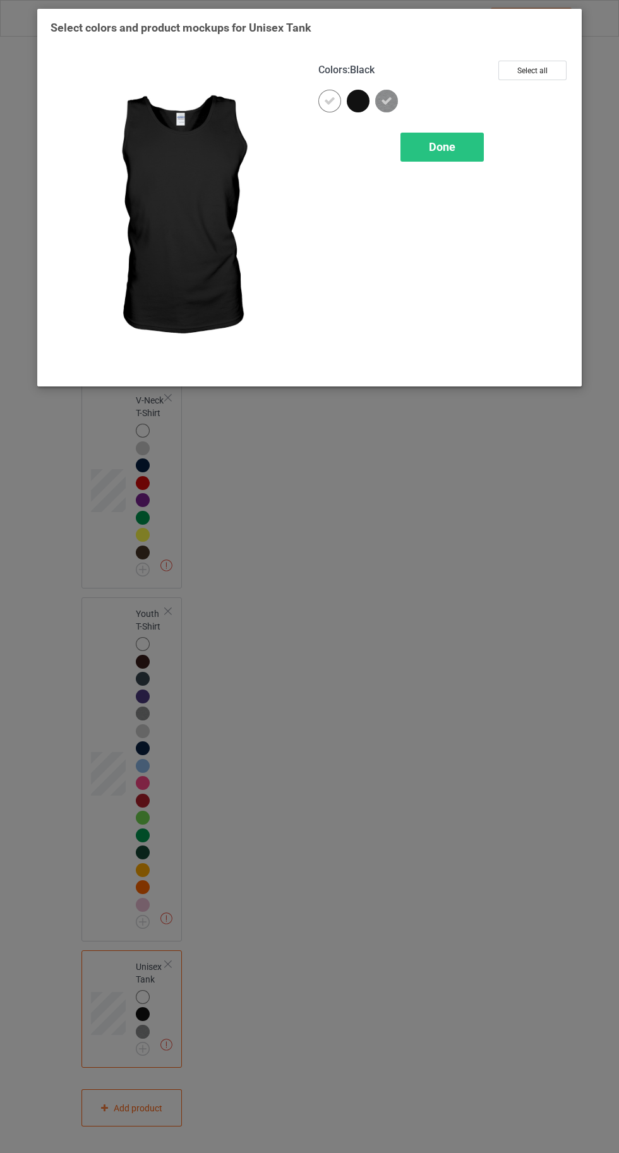
click at [455, 157] on div "Done" at bounding box center [441, 147] width 83 height 29
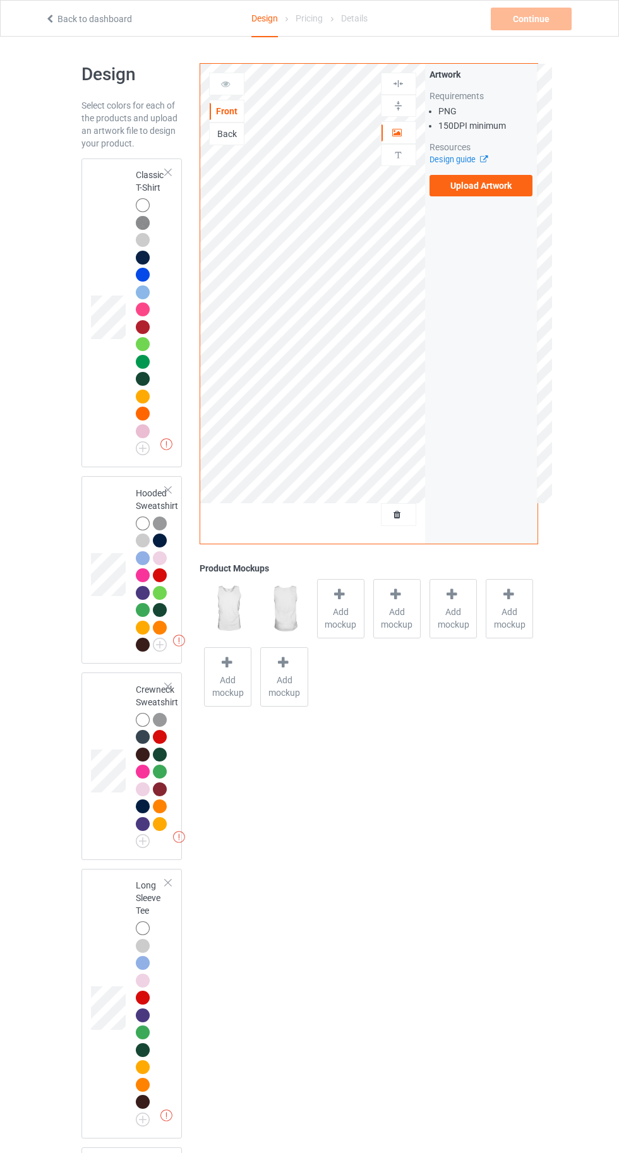
click at [142, 205] on div at bounding box center [143, 205] width 14 height 14
click at [336, 602] on div at bounding box center [341, 596] width 18 height 18
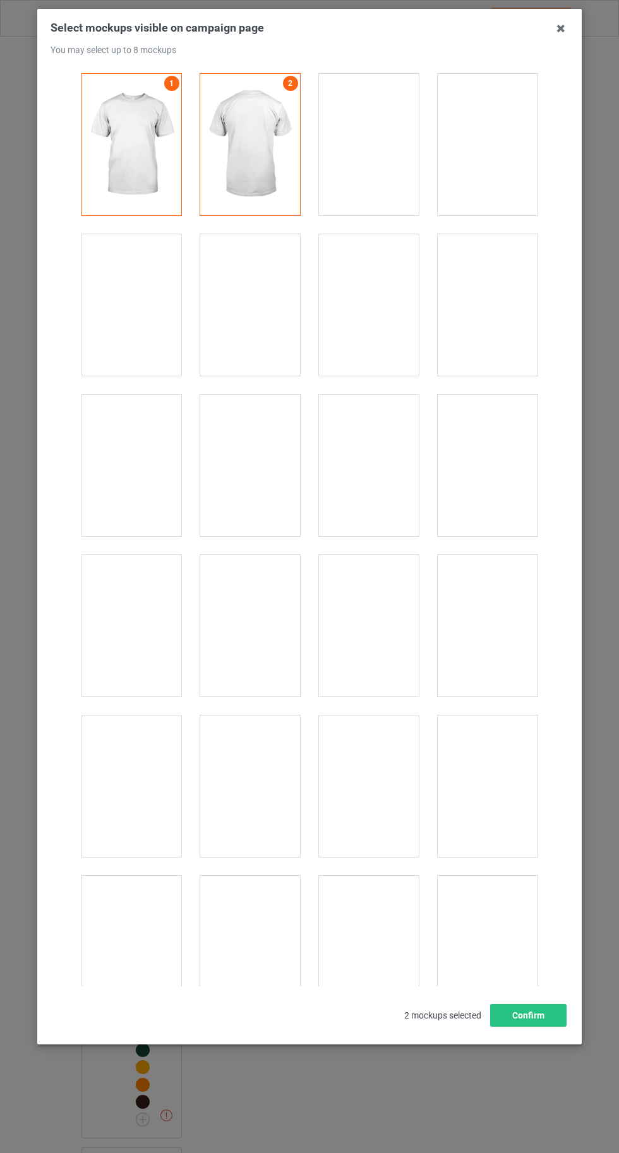
scroll to position [17417, 0]
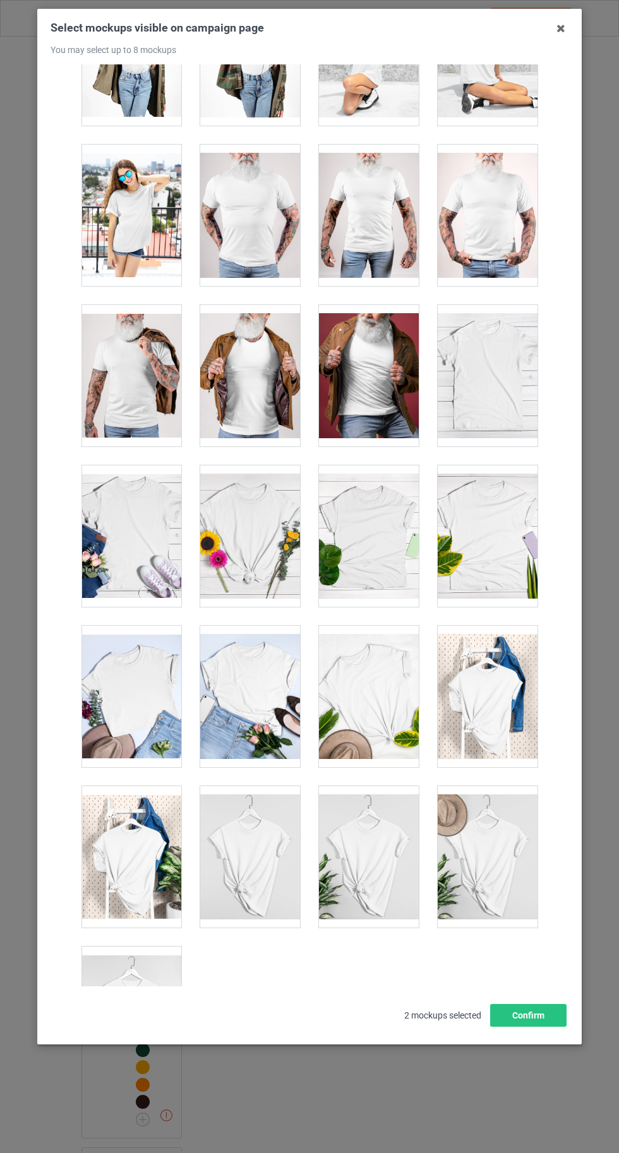
click at [130, 990] on div at bounding box center [131, 1017] width 100 height 141
click at [540, 1027] on button "Confirm" at bounding box center [528, 1015] width 76 height 23
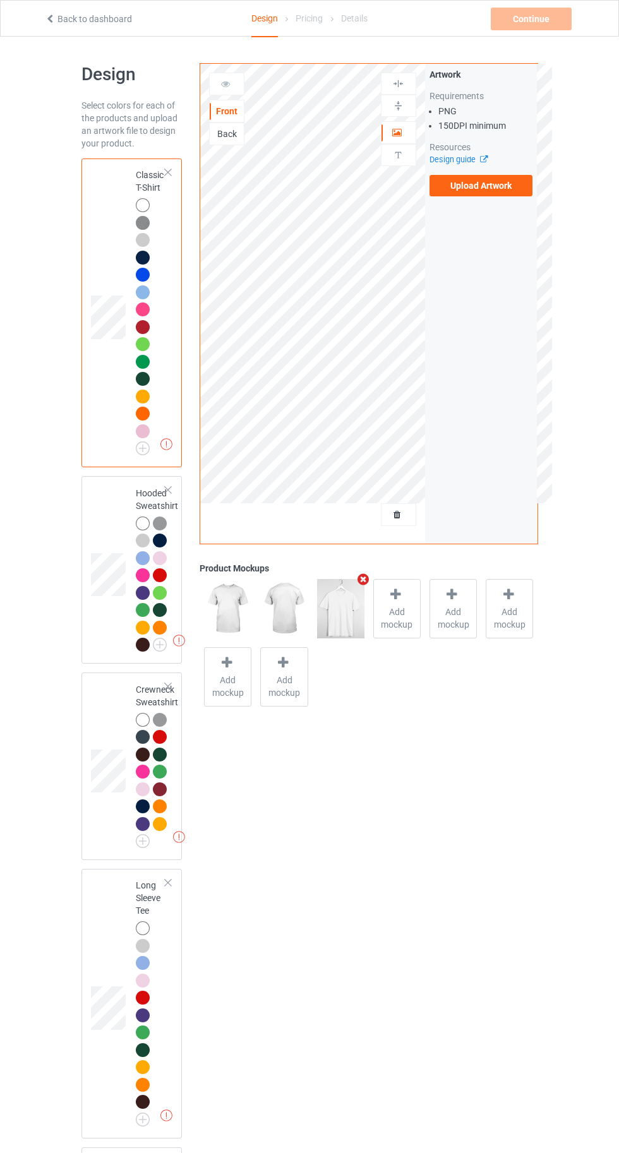
click at [493, 182] on label "Upload Artwork" at bounding box center [482, 185] width 104 height 21
click at [0, 0] on input "Upload Artwork" at bounding box center [0, 0] width 0 height 0
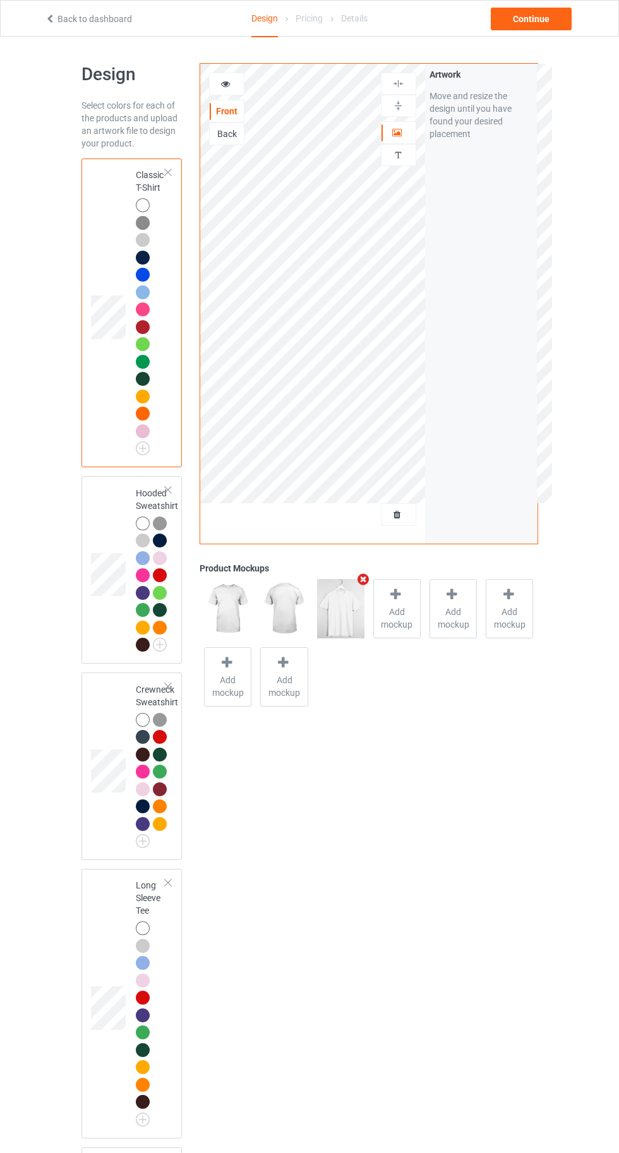
click at [554, 22] on div "Continue" at bounding box center [531, 19] width 81 height 23
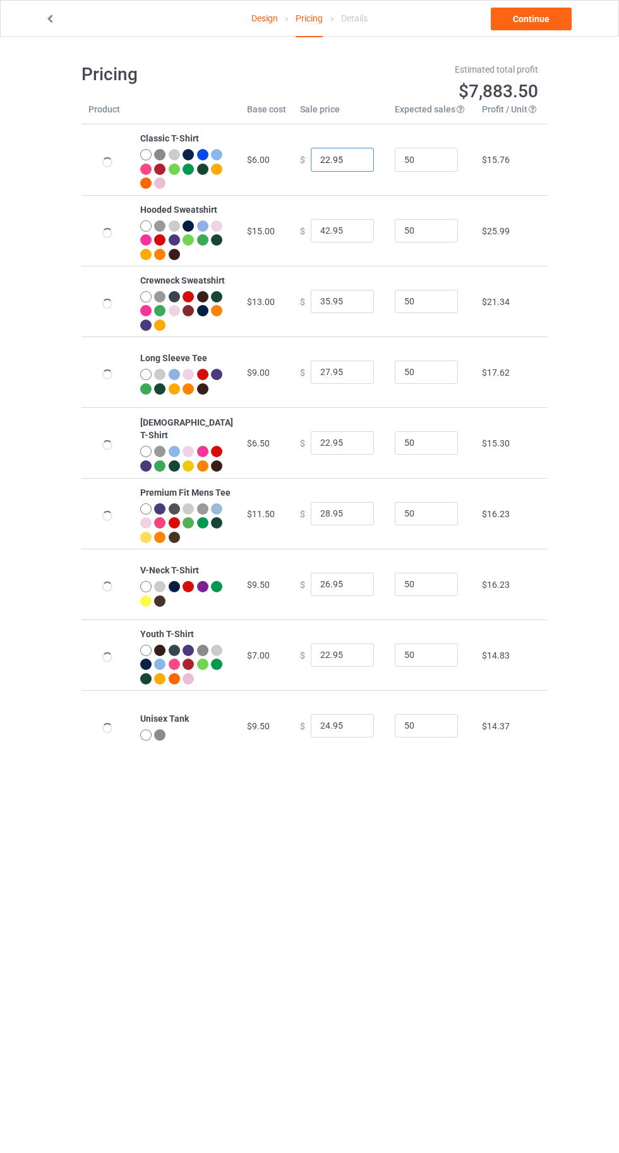
click at [311, 156] on input "22.95" at bounding box center [342, 160] width 63 height 24
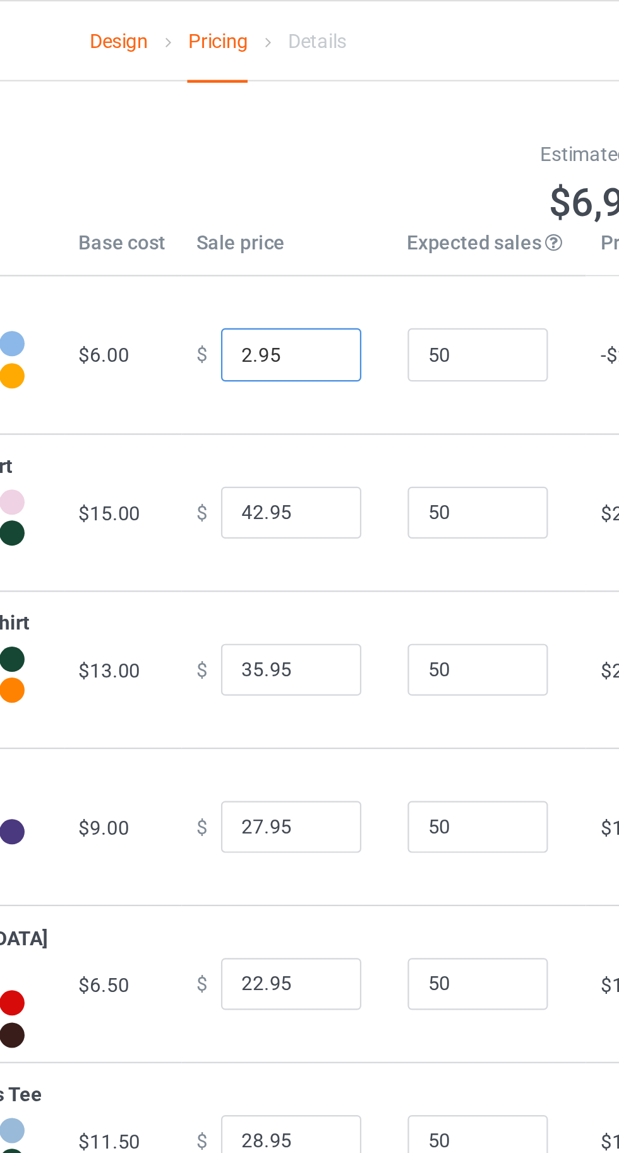
type input "20.95"
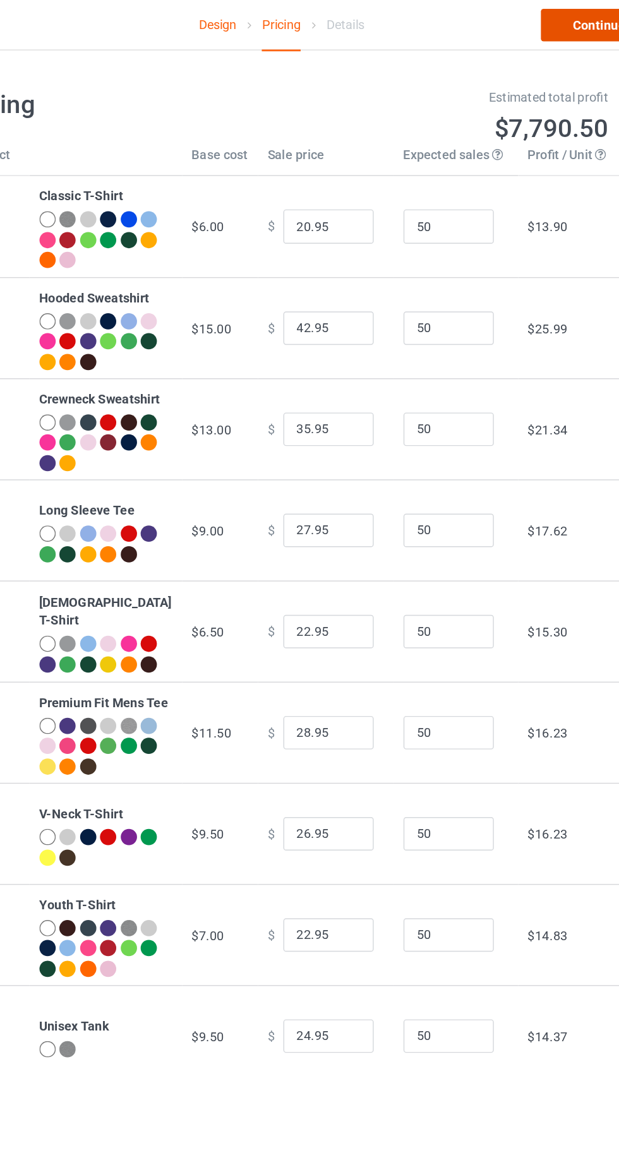
click at [522, 18] on link "Continue" at bounding box center [531, 19] width 81 height 23
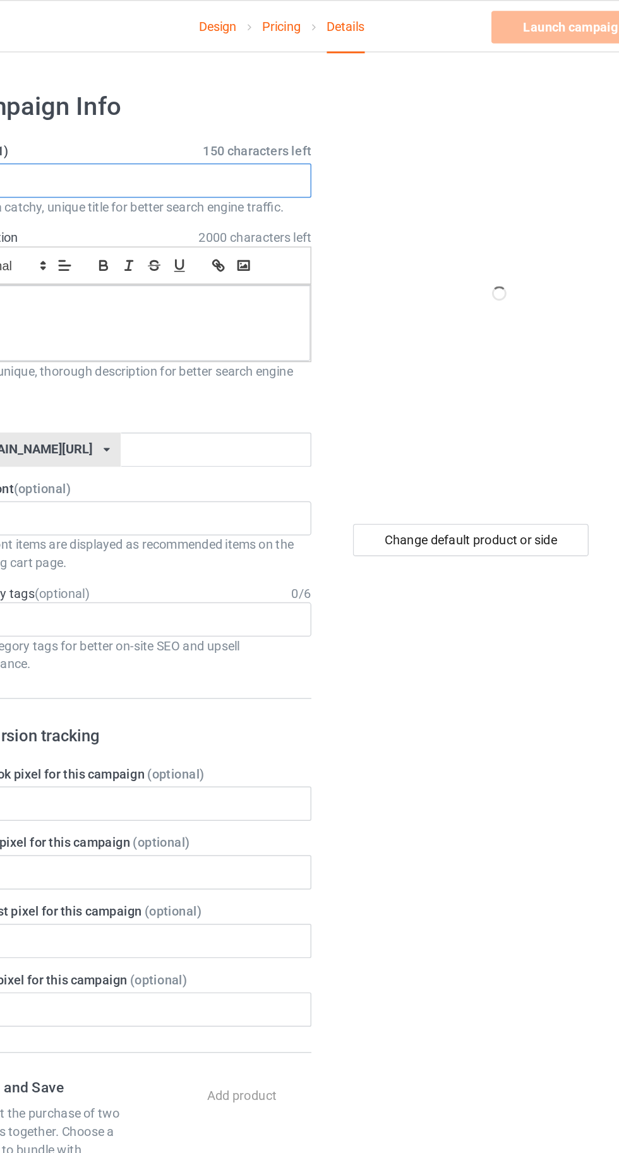
click at [220, 126] on input "text" at bounding box center [205, 126] width 249 height 24
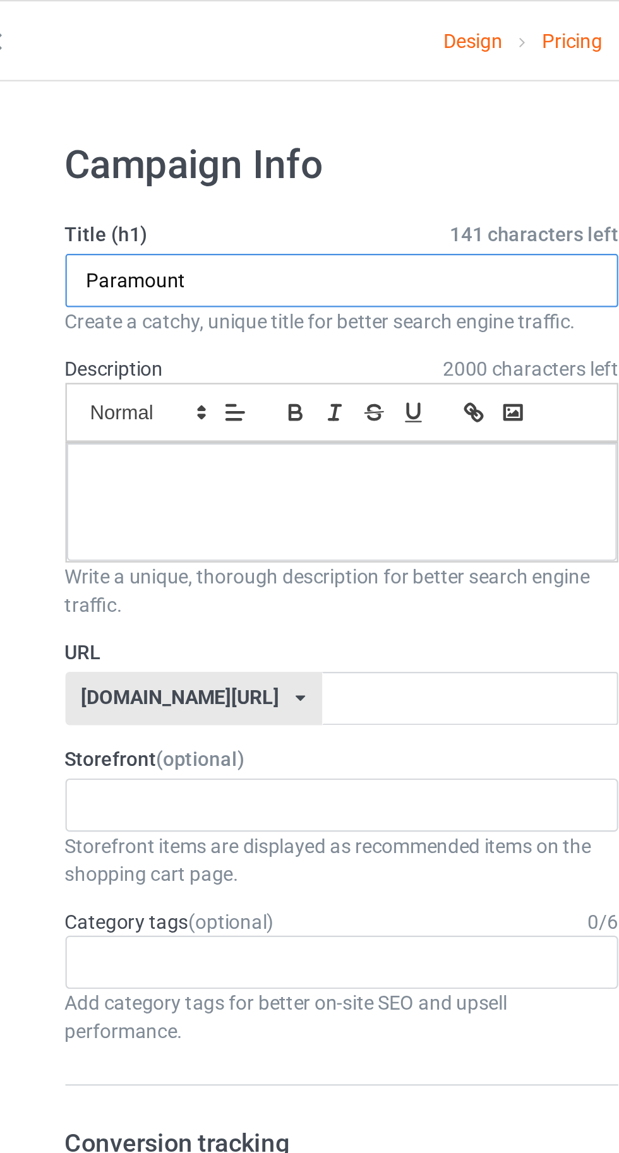
type input "Paramount"
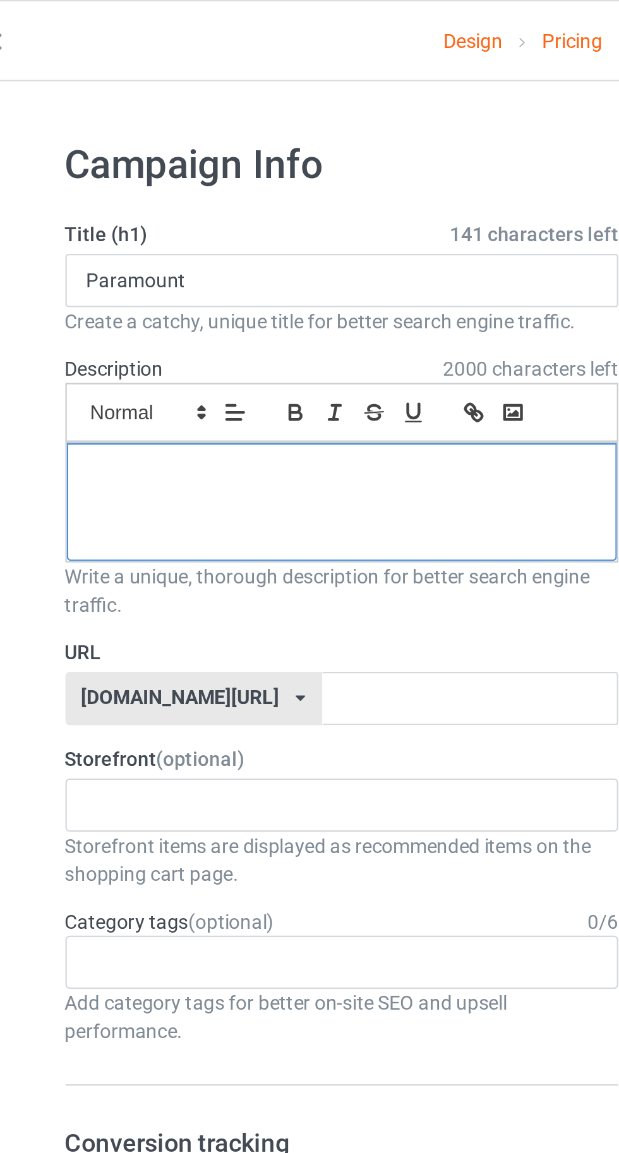
click at [138, 224] on div at bounding box center [206, 226] width 248 height 53
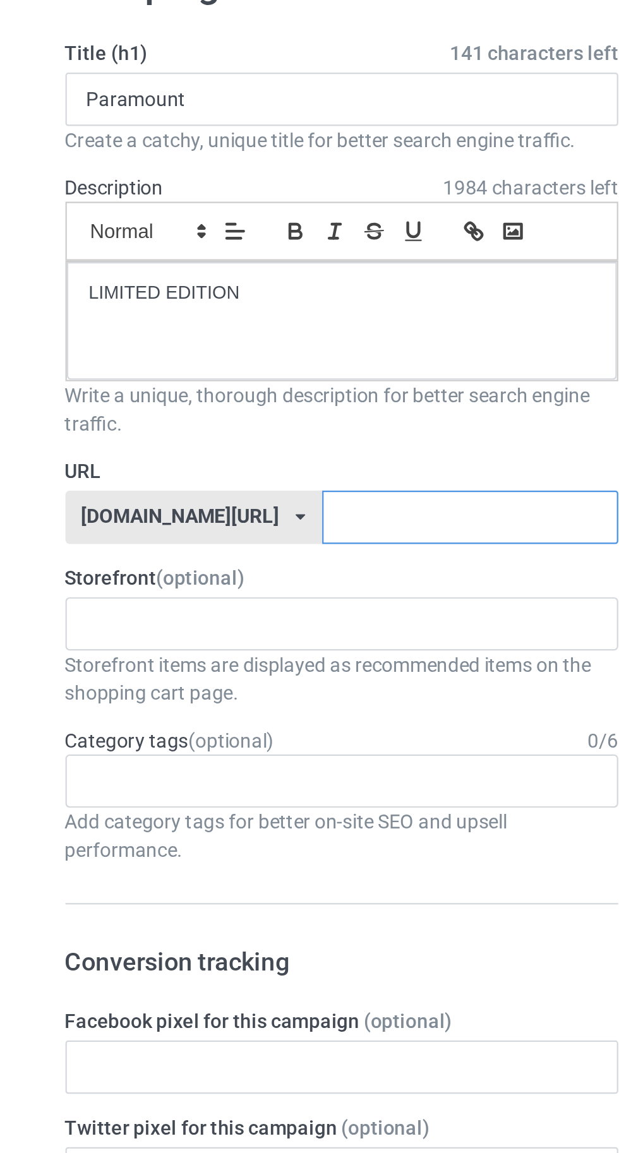
click at [275, 316] on input "text" at bounding box center [263, 315] width 133 height 24
type input "Hsh"
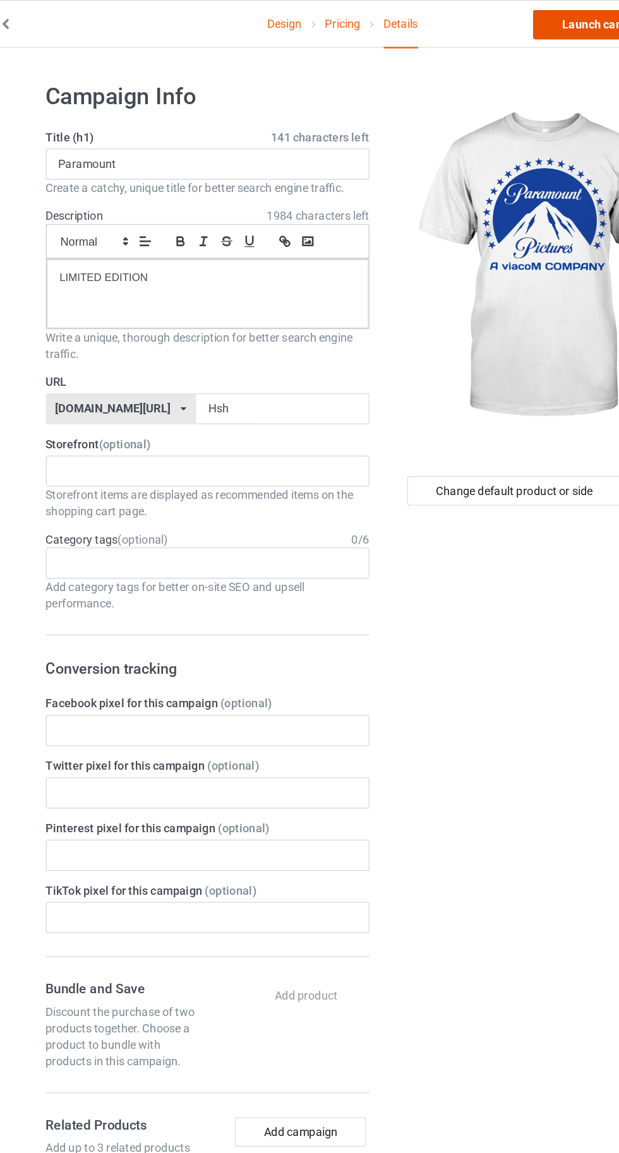
click at [493, 16] on link "Launch campaign" at bounding box center [514, 19] width 116 height 23
